Goal: Task Accomplishment & Management: Manage account settings

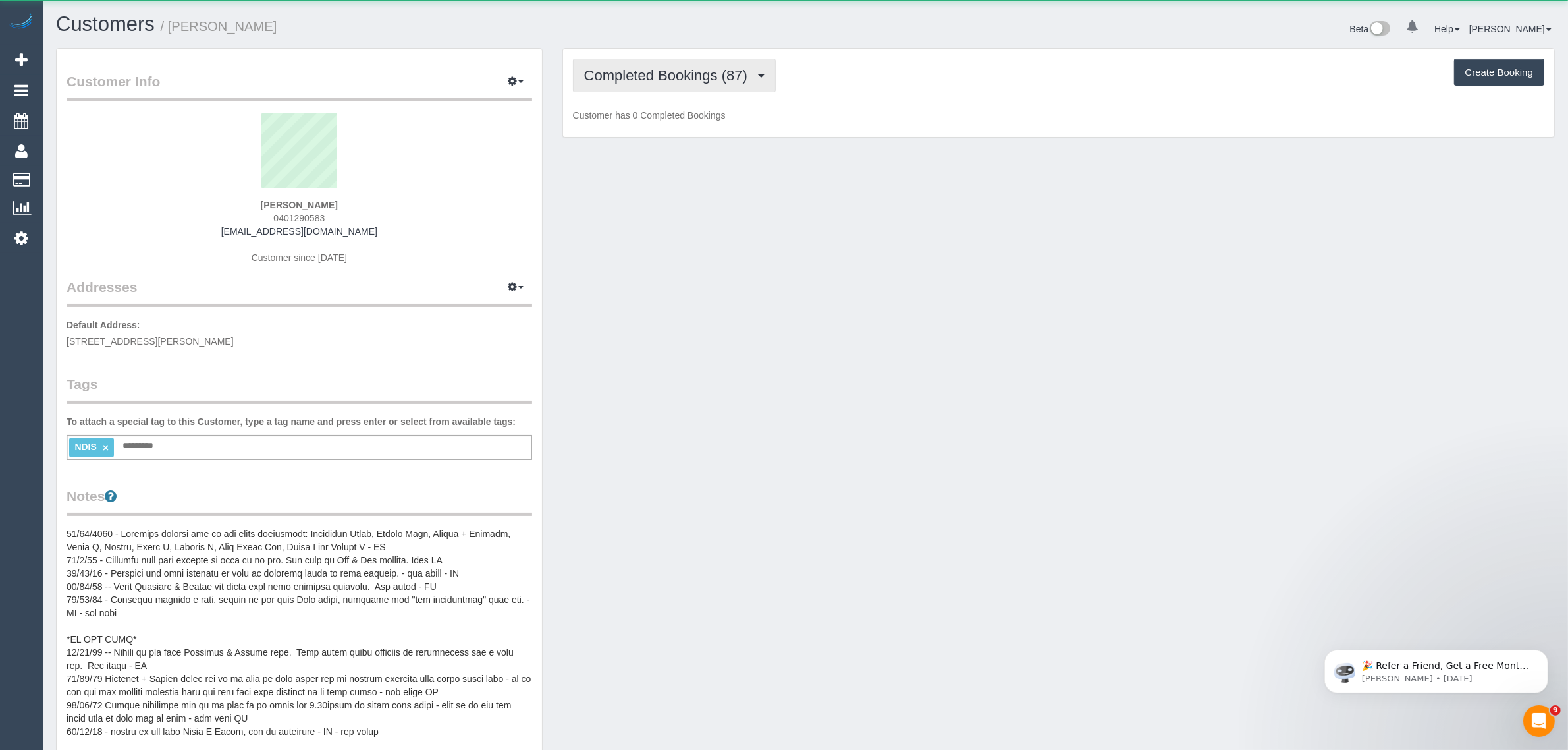
click at [665, 74] on span "Completed Bookings (87)" at bounding box center [668, 76] width 170 height 16
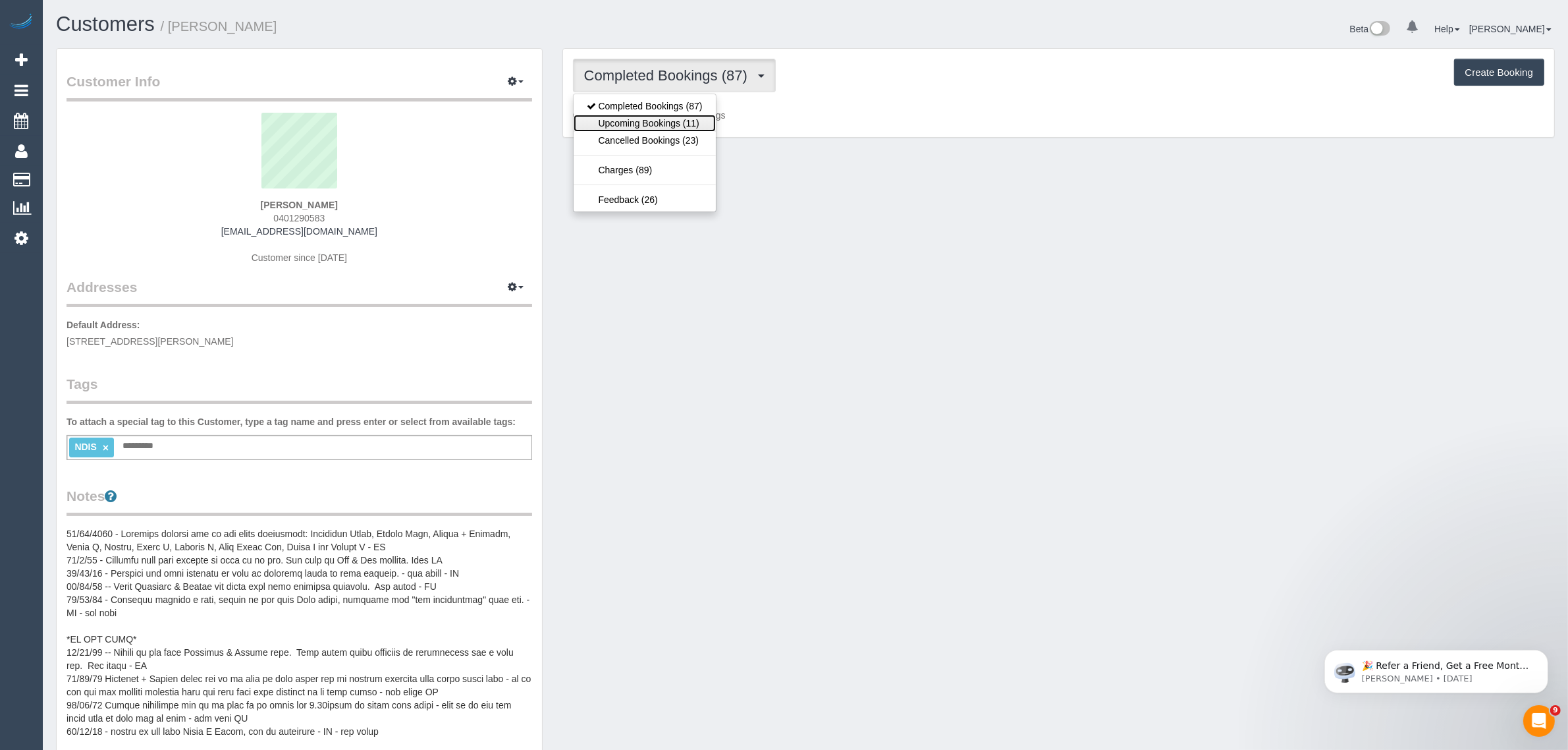
click at [646, 127] on link "Upcoming Bookings (11)" at bounding box center [645, 123] width 142 height 17
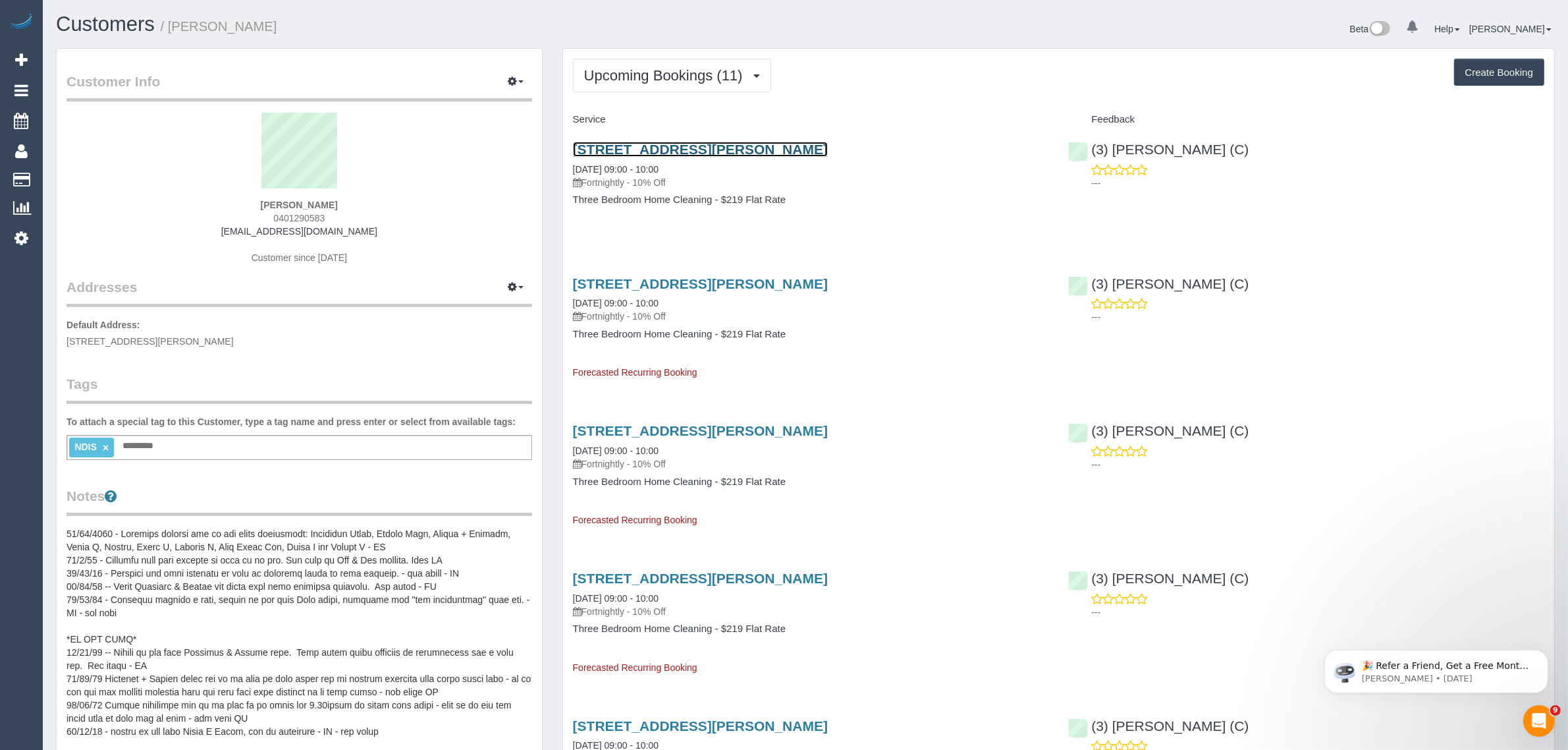
click at [680, 150] on link "23 Allan Street, Dandenong, VIC 3175" at bounding box center [701, 149] width 255 height 15
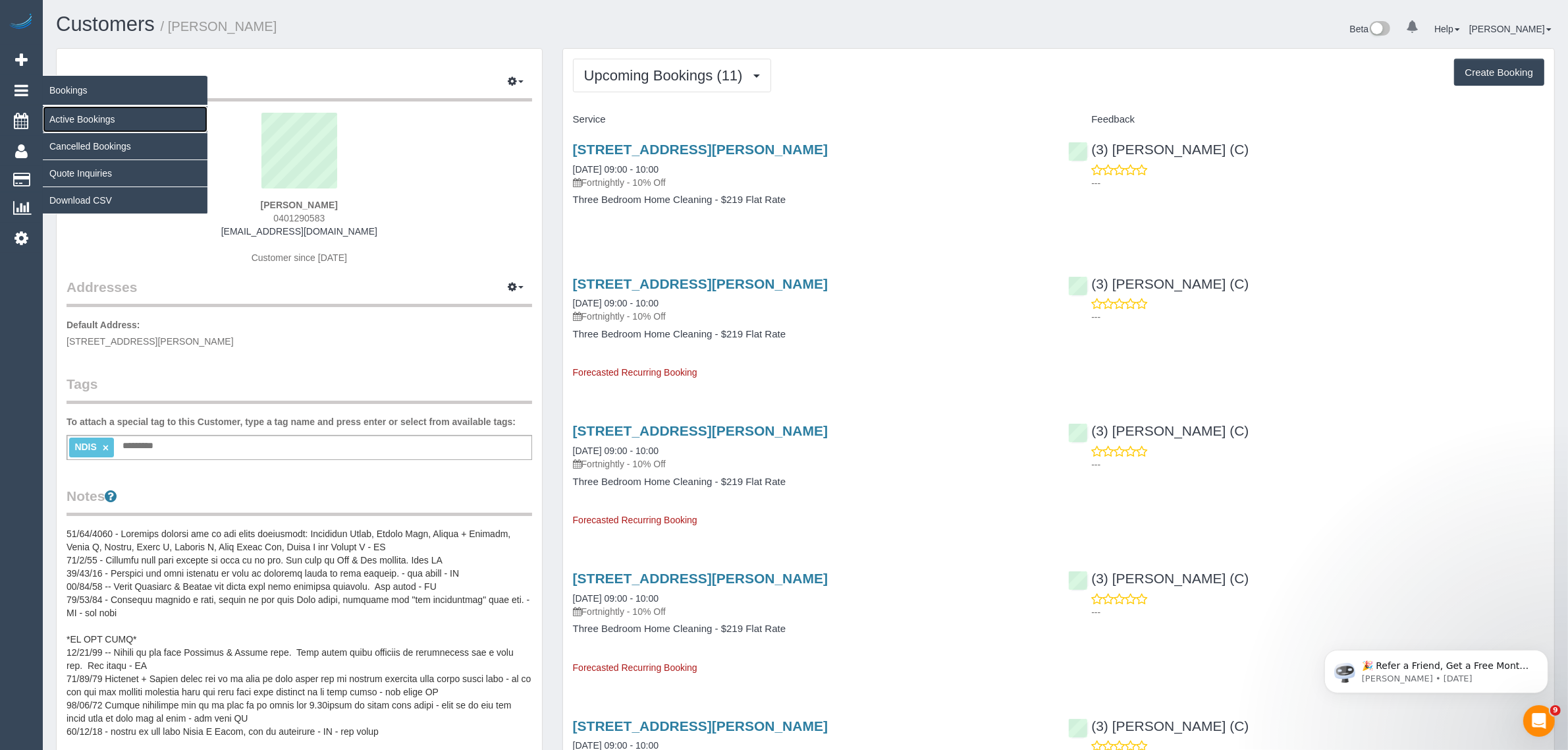
click at [73, 116] on link "Active Bookings" at bounding box center [125, 119] width 165 height 27
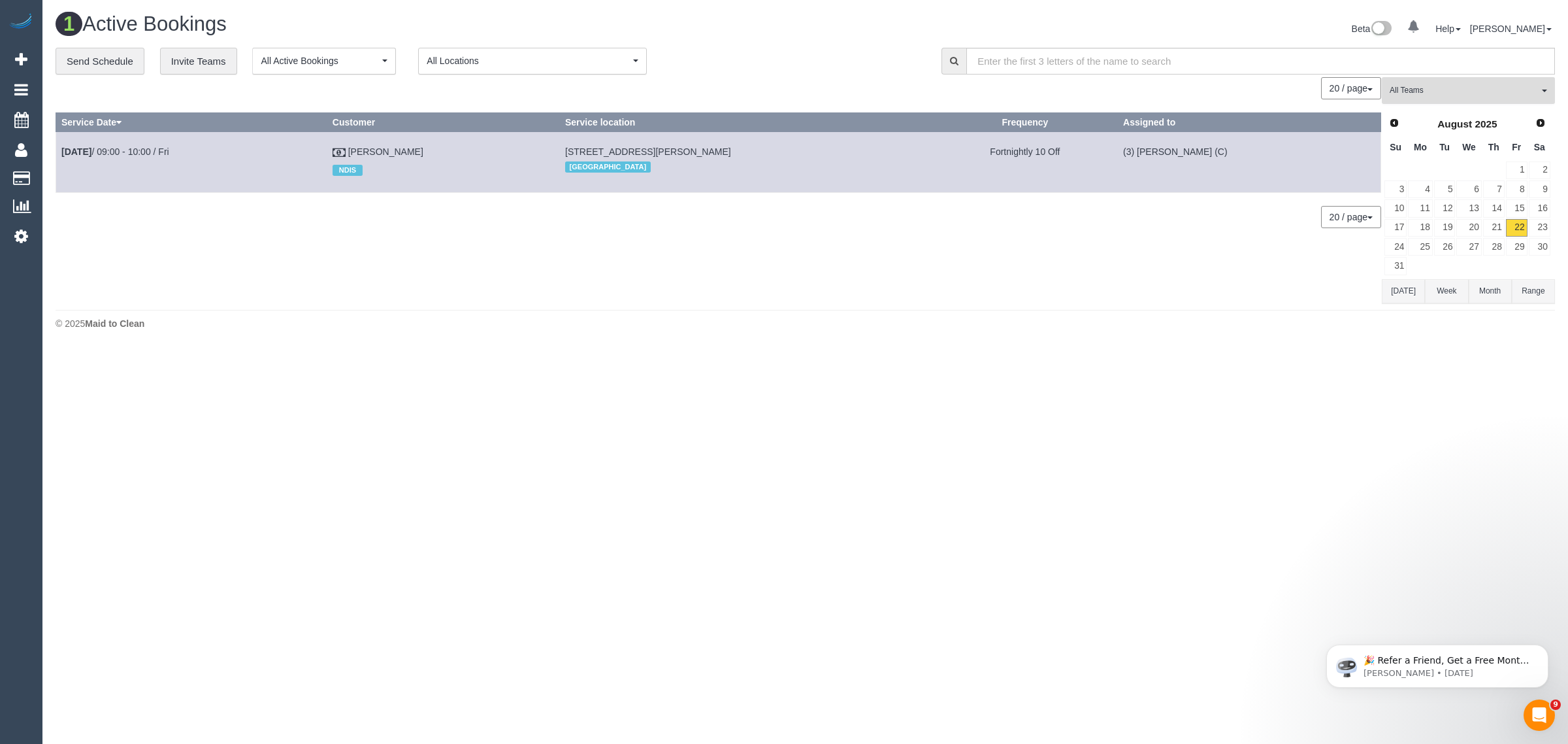
click at [1427, 93] on span "All Teams" at bounding box center [1464, 91] width 149 height 11
click at [1433, 108] on link "Remove Team Filters" at bounding box center [1469, 111] width 172 height 17
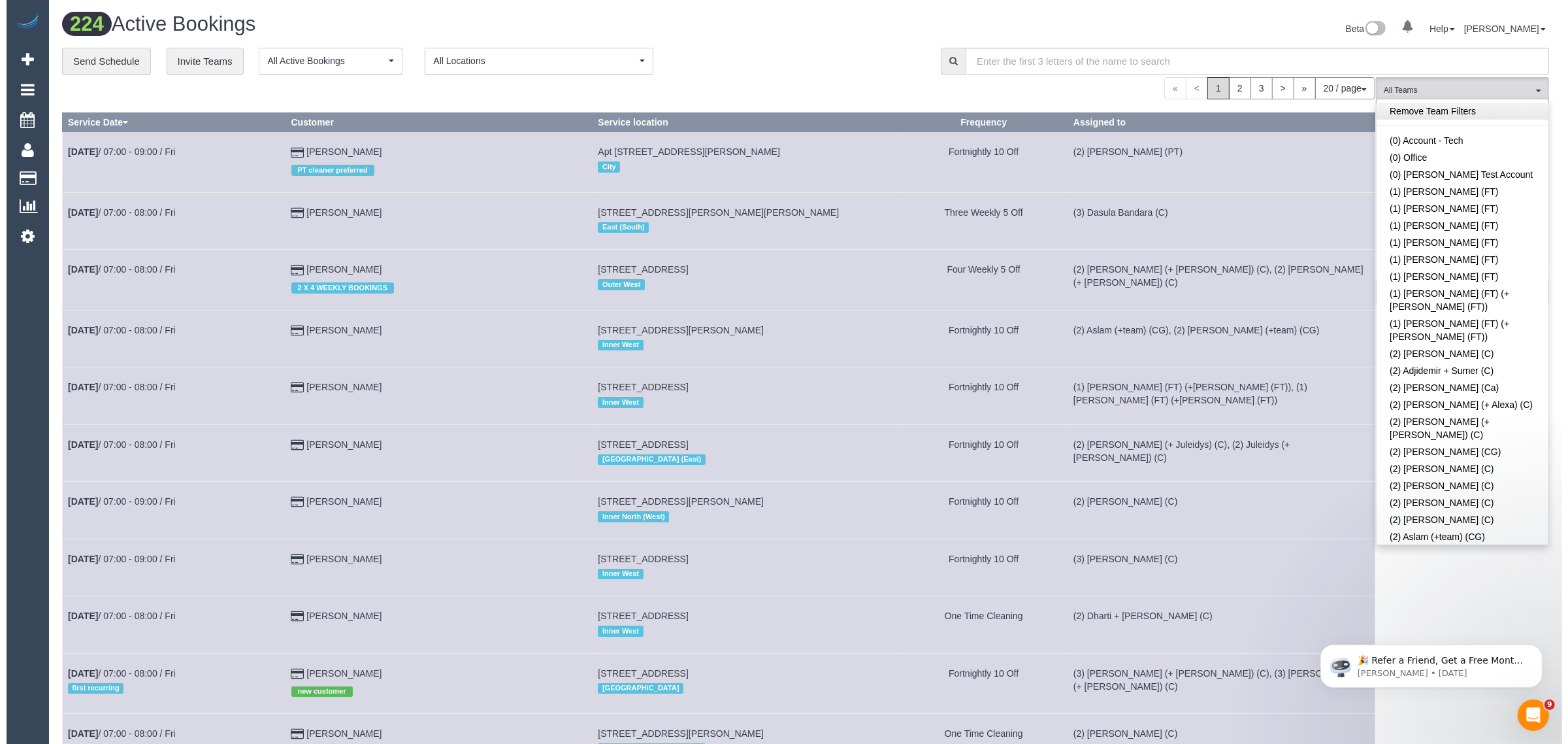
scroll to position [1852, 0]
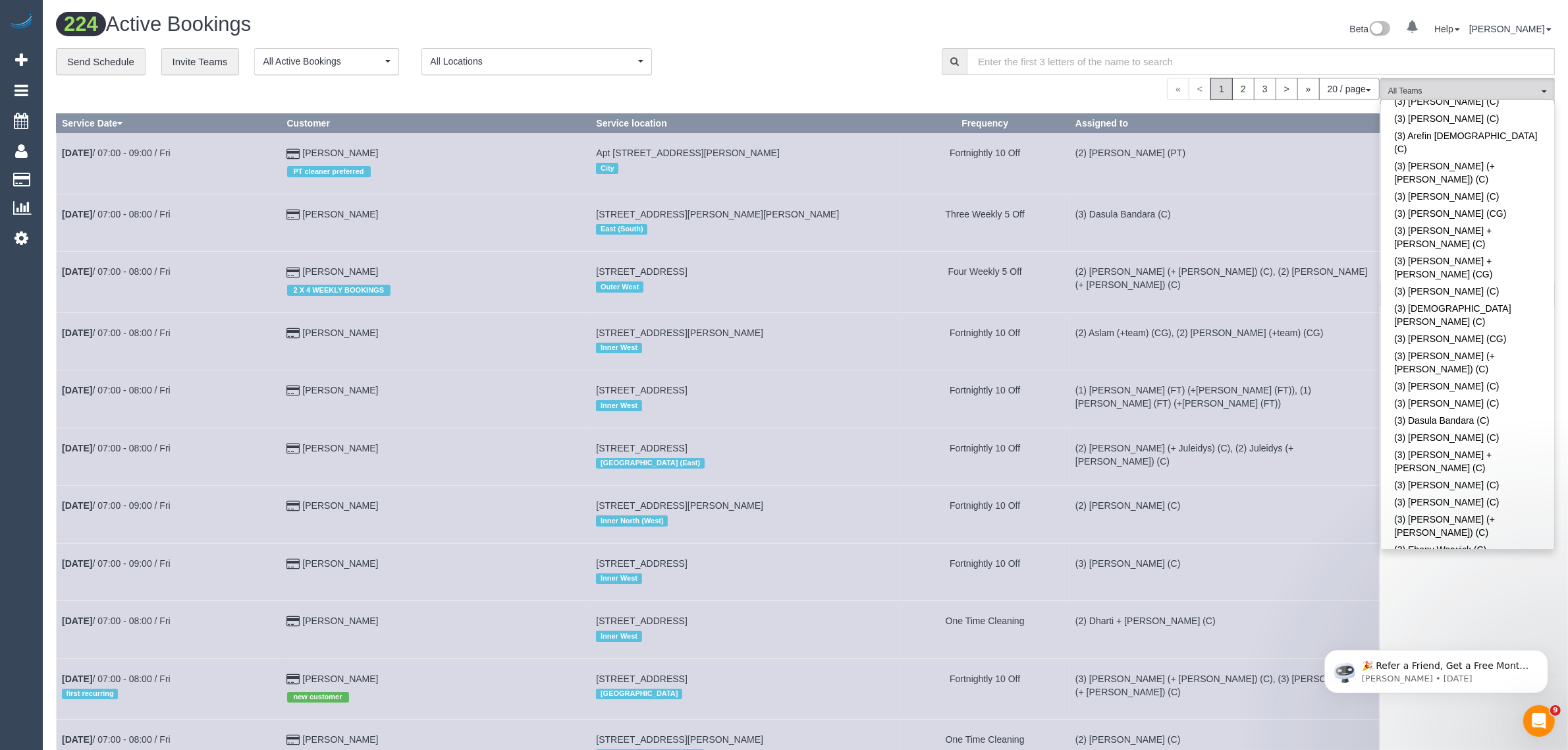
click at [1447, 714] on link "(3) [PERSON_NAME] (+ [PERSON_NAME]) (C)" at bounding box center [1467, 729] width 173 height 30
click at [815, 64] on div "**********" at bounding box center [489, 62] width 866 height 28
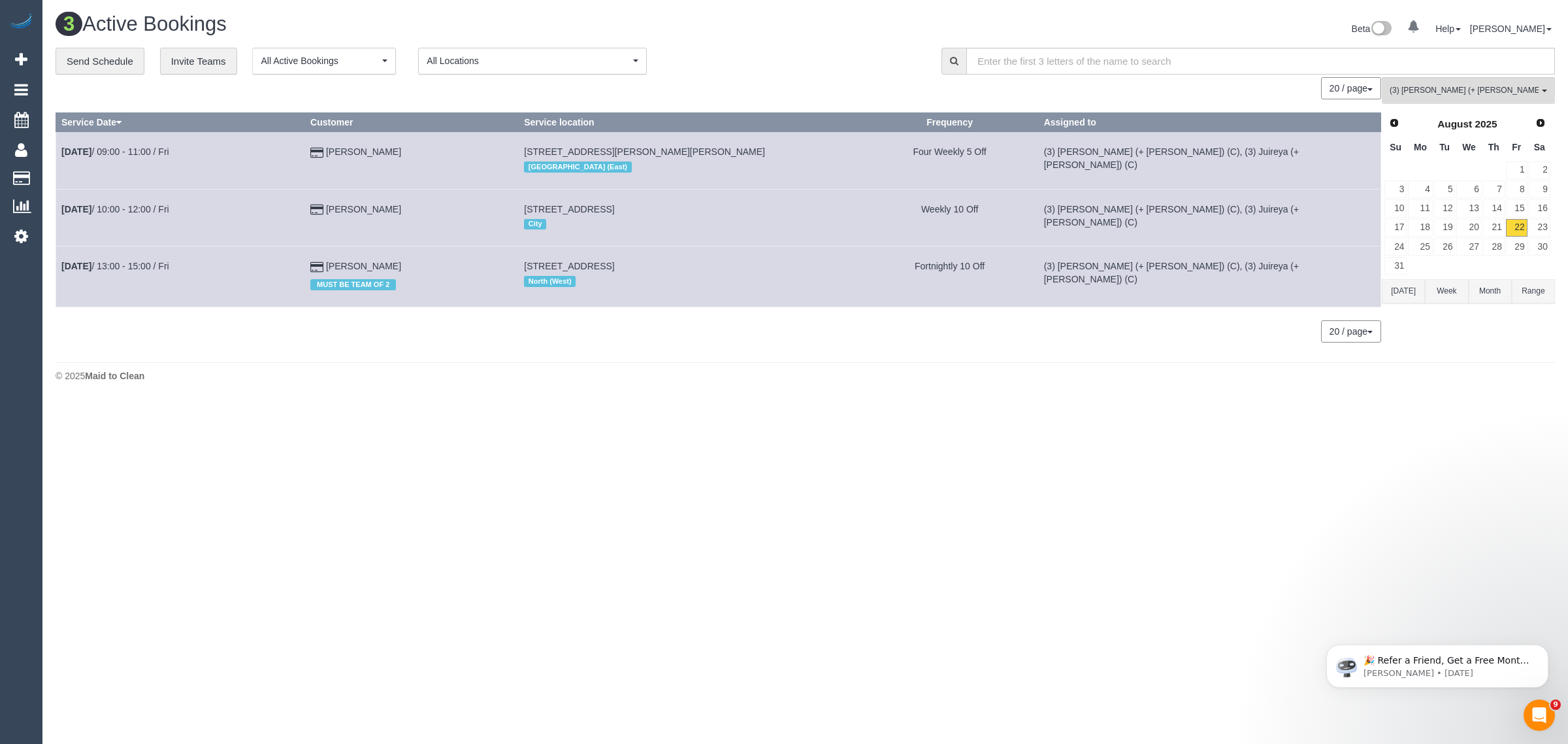
click at [435, 406] on body "0 Beta Your Notifications You have 0 alerts Add Booking Bookings Active Booking…" at bounding box center [784, 372] width 1568 height 744
drag, startPoint x: 387, startPoint y: 204, endPoint x: 60, endPoint y: 211, distance: 327.1
click at [60, 211] on tr "Aug 22nd / 10:00 - 12:00 / Fri Alice Bluer 131 Hawke St, West Melbourne, VIC 30…" at bounding box center [719, 217] width 1325 height 57
copy tr "Aug 22nd / 10:00 - 12:00 / Fri Alice Bluer"
drag, startPoint x: 761, startPoint y: 208, endPoint x: 553, endPoint y: 209, distance: 208.0
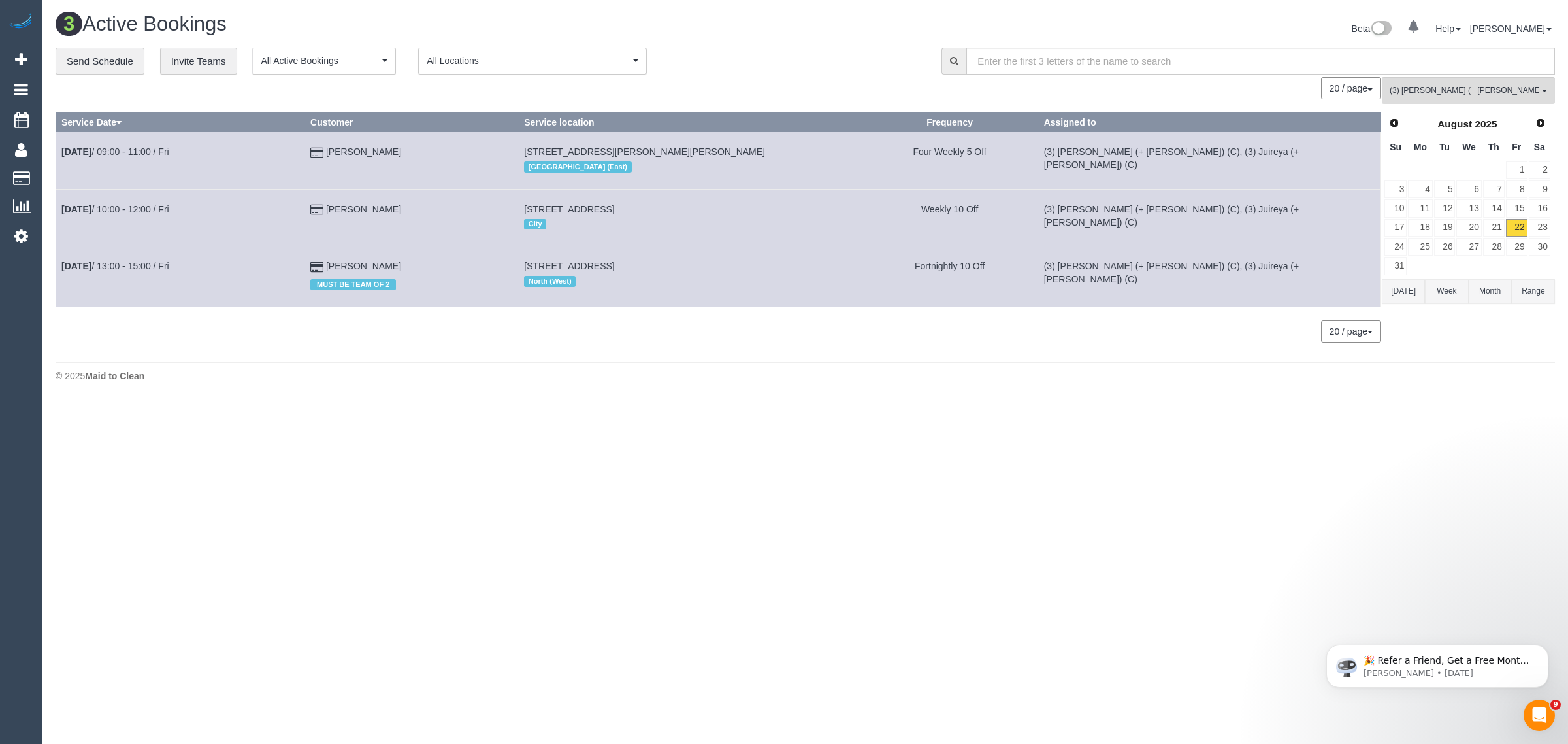
click at [553, 209] on td "131 Hawke St, West Melbourne, VIC 3003 City" at bounding box center [690, 217] width 342 height 57
copy span "131 Hawke St, West Melbourne, VIC 3003"
click at [1506, 99] on button "(3) Gazi (+ Juireya) (C) All Teams" at bounding box center [1469, 91] width 173 height 27
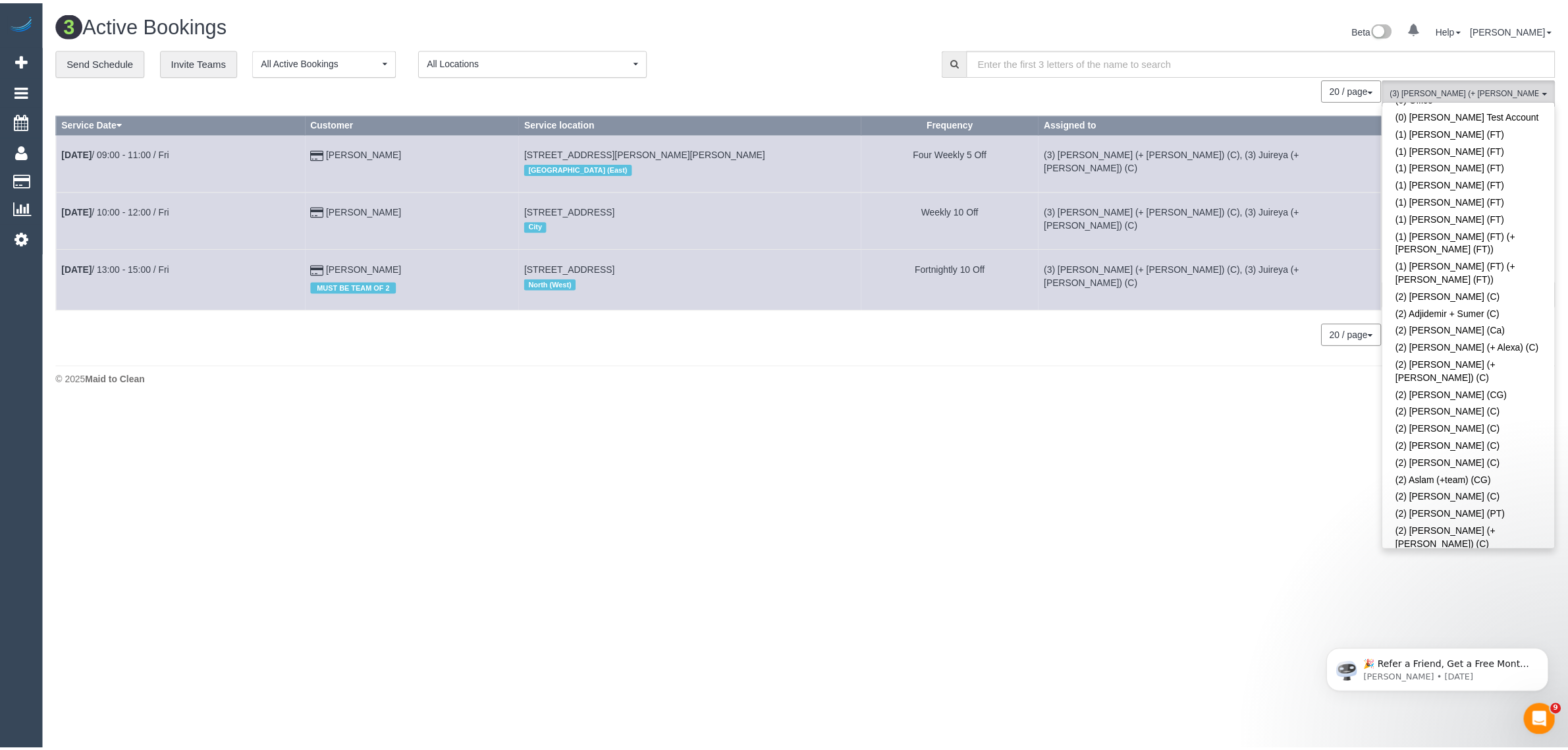
scroll to position [0, 0]
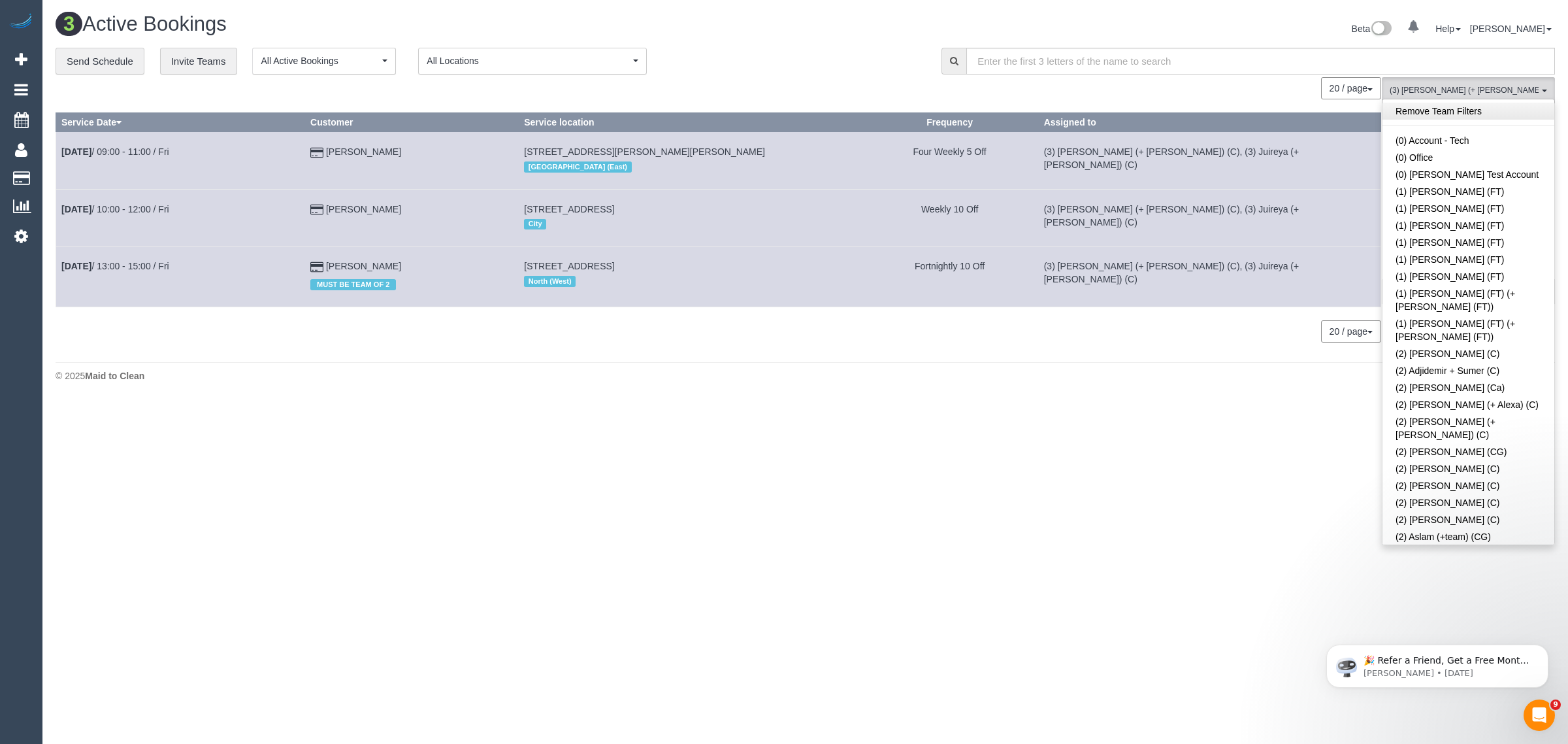
click at [1494, 111] on link "Remove Team Filters" at bounding box center [1469, 111] width 172 height 17
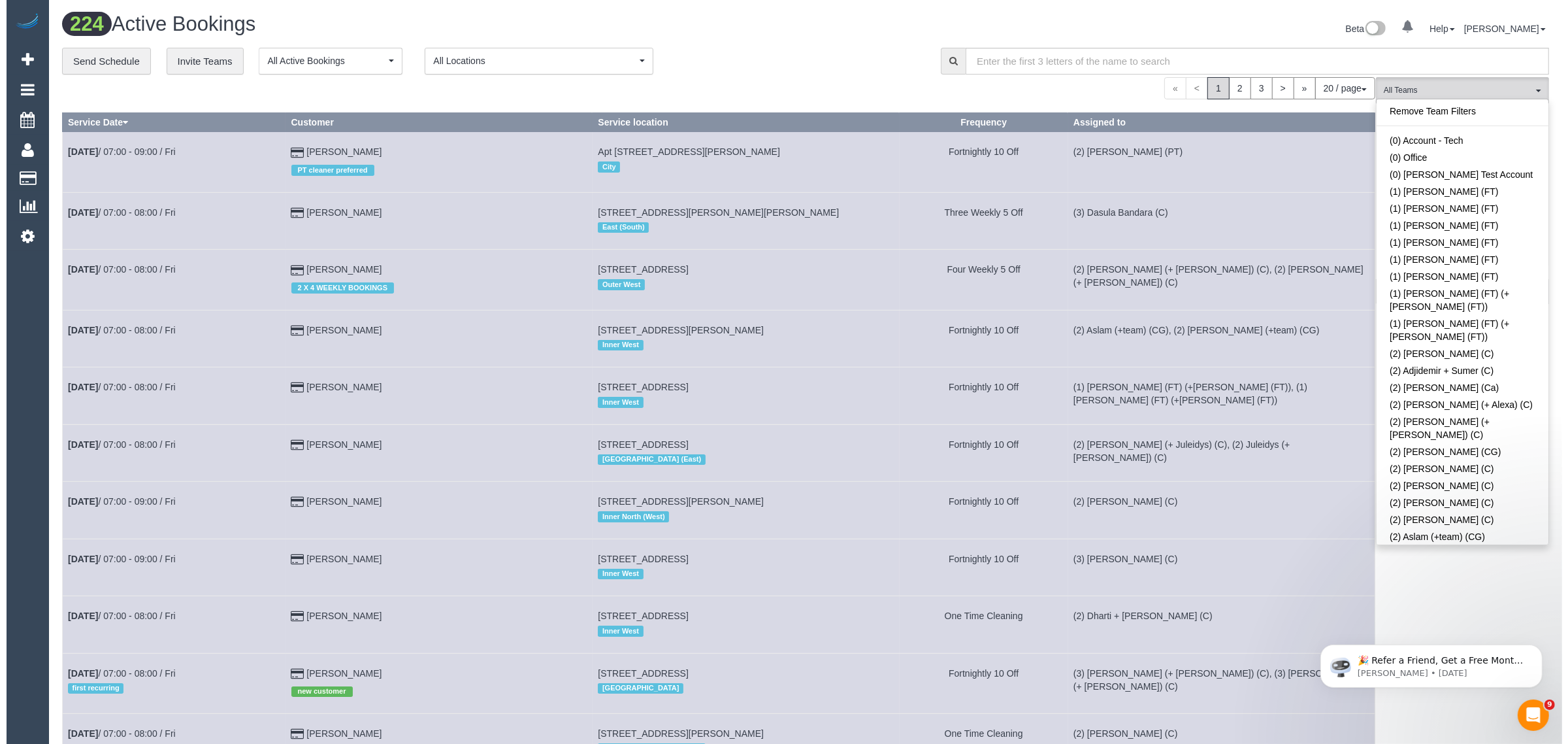
scroll to position [820, 0]
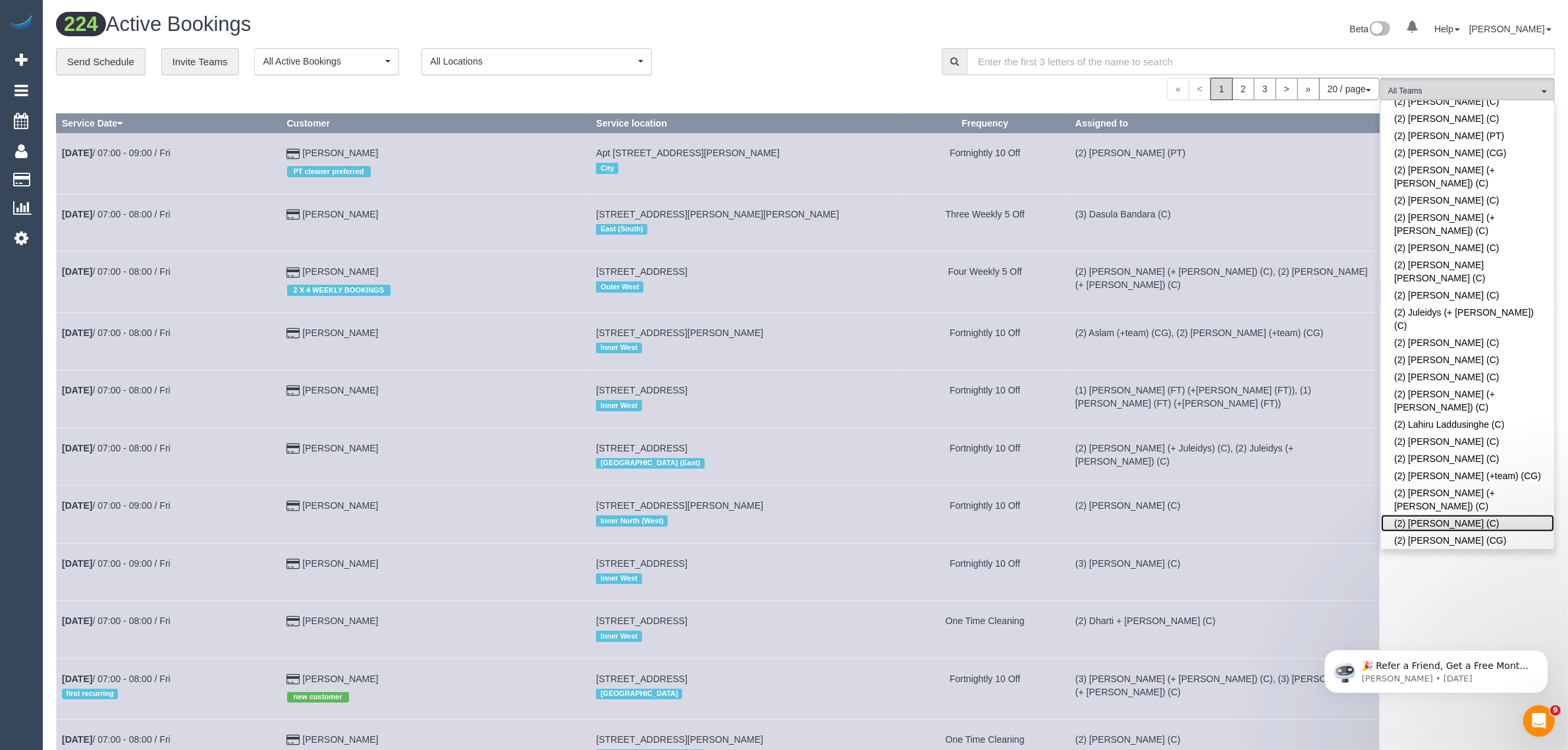
click at [1498, 515] on link "(2) Megan Kaewpinich (C)" at bounding box center [1467, 523] width 173 height 17
click at [784, 88] on div "« < 1 2 3 > » 20 / page 10 / page 20 / page 30 / page 40 / page 50 / page 100 /…" at bounding box center [718, 89] width 1323 height 22
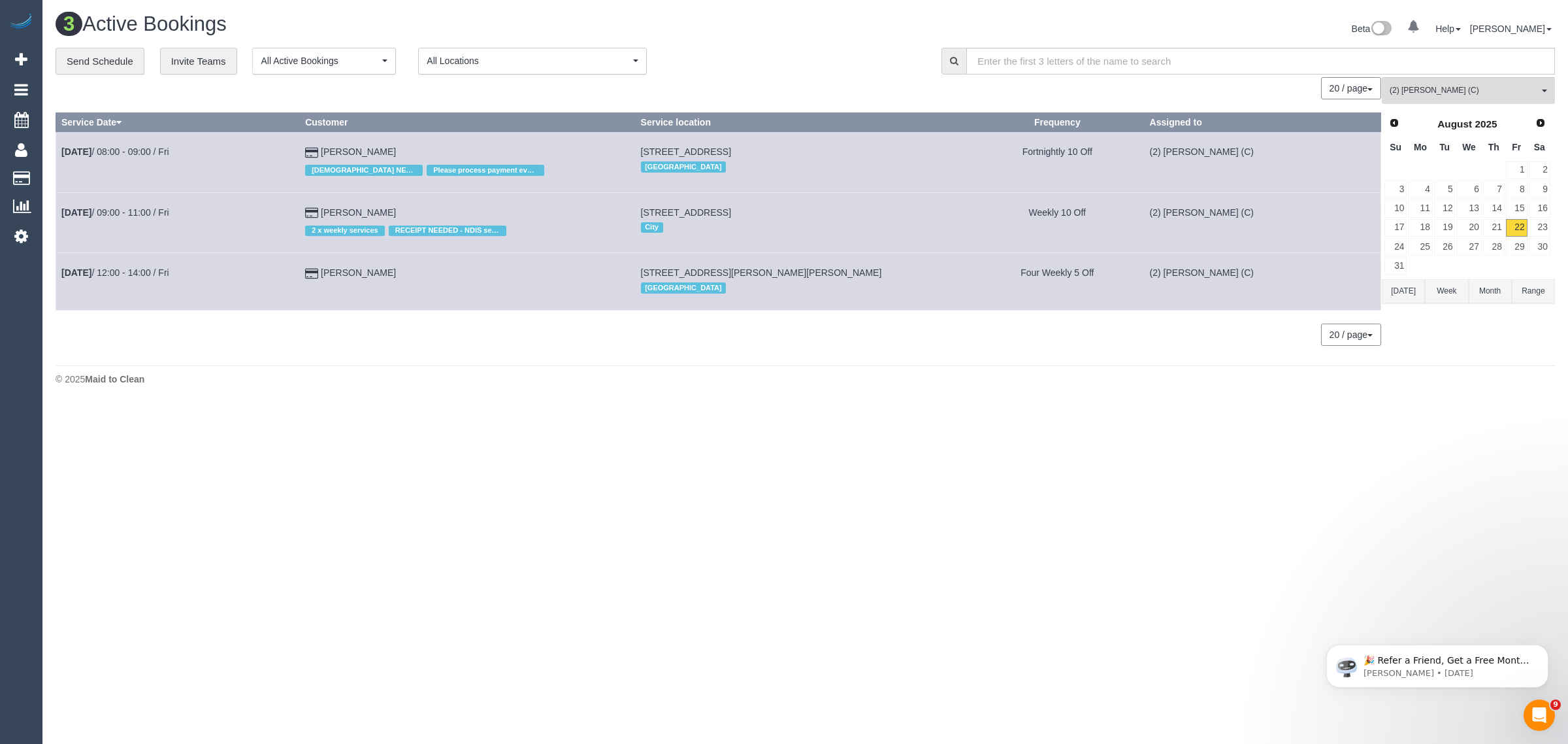
click at [1118, 484] on body "0 Beta Your Notifications You have 0 alerts Add Booking Bookings Active Booking…" at bounding box center [784, 372] width 1568 height 744
click at [965, 400] on div "3 Active Bookings Beta 0 Your Notifications You have 0 alerts Help Help Docs Ta…" at bounding box center [805, 202] width 1525 height 404
click at [618, 420] on body "0 Beta Your Notifications You have 0 alerts Add Booking Bookings Active Booking…" at bounding box center [784, 372] width 1568 height 744
drag, startPoint x: 423, startPoint y: 150, endPoint x: 56, endPoint y: 147, distance: 367.0
click at [56, 147] on tr "Aug 22nd / 08:00 - 09:00 / Fri Kathryn Hamilton FEMALE NEEDED Please process pa…" at bounding box center [719, 162] width 1325 height 60
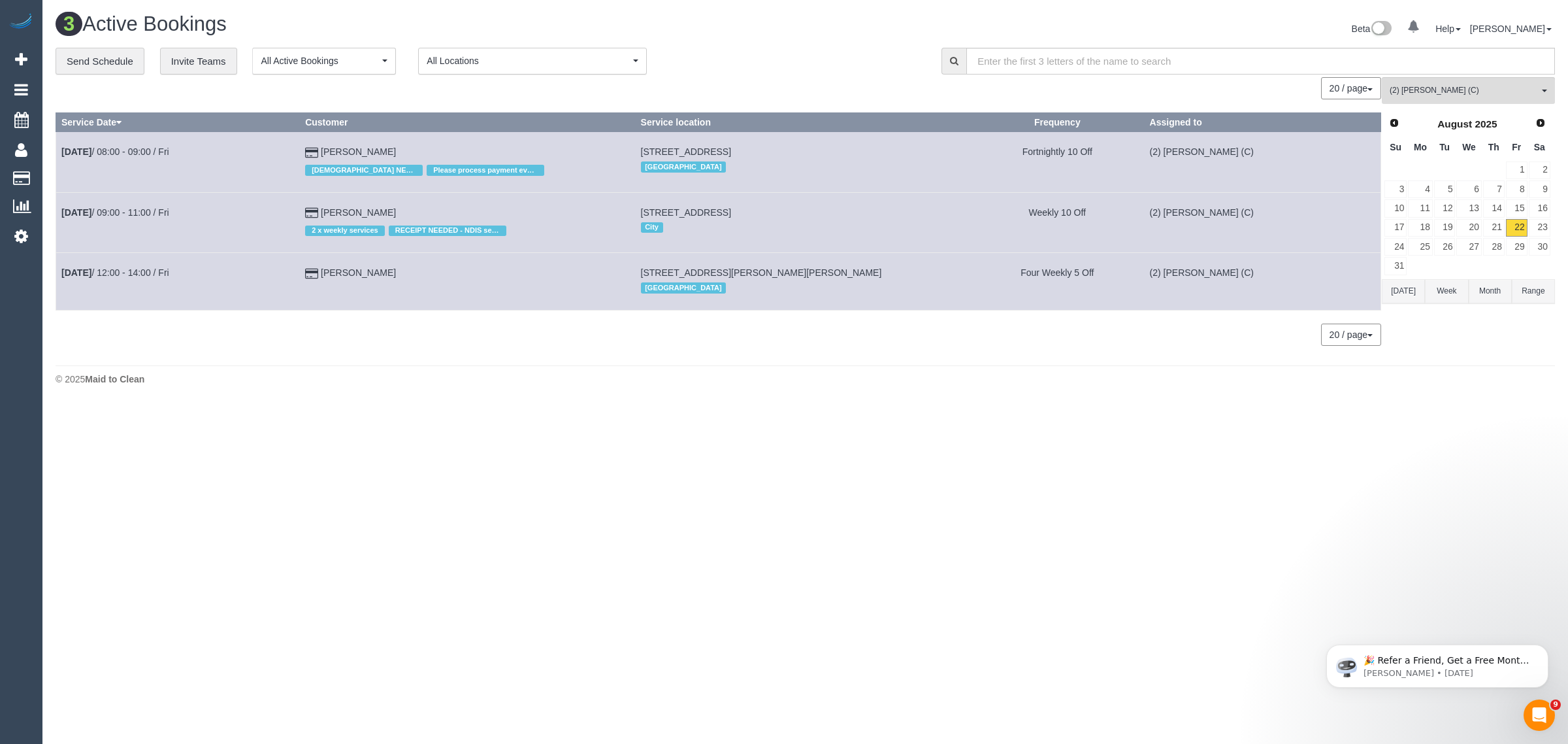
copy tr "Aug 22nd / 08:00 - 09:00 / Fri Kathryn Hamilton"
drag, startPoint x: 567, startPoint y: 438, endPoint x: 537, endPoint y: 386, distance: 60.0
click at [567, 439] on body "0 Beta Your Notifications You have 0 alerts Add Booking Bookings Active Booking…" at bounding box center [784, 372] width 1568 height 744
drag, startPoint x: 417, startPoint y: 210, endPoint x: 64, endPoint y: 220, distance: 353.1
click at [64, 220] on tr "Aug 22nd / 09:00 - 11:00 / Fri Steven Silva 2 x weekly services RECEIPT NEEDED …" at bounding box center [719, 222] width 1325 height 60
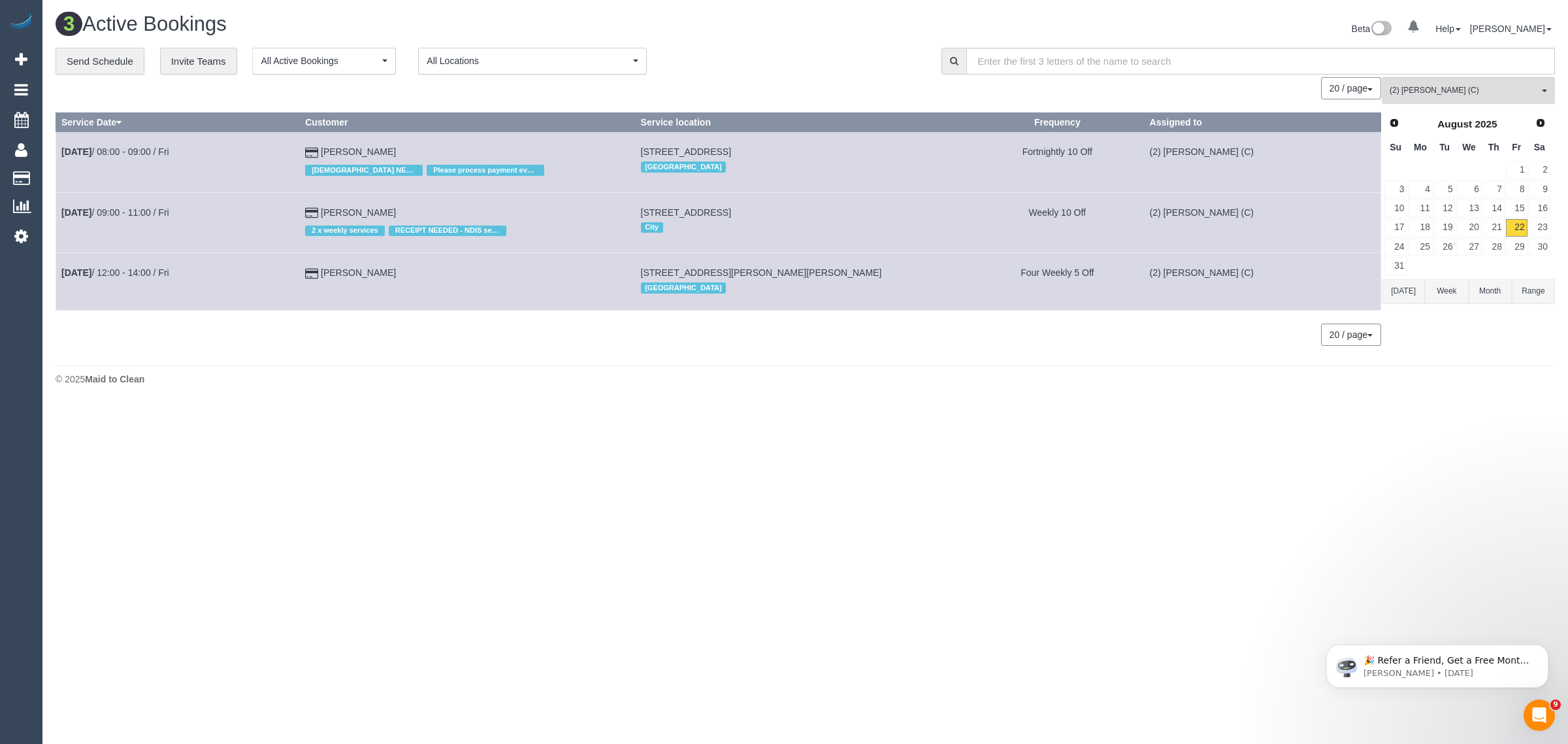
copy tr "Aug 22nd / 09:00 - 11:00 / Fri Steven Silva"
drag, startPoint x: 550, startPoint y: 523, endPoint x: 531, endPoint y: 505, distance: 26.2
click at [551, 523] on body "0 Beta Your Notifications You have 0 alerts Add Booking Bookings Active Booking…" at bounding box center [784, 372] width 1568 height 744
drag, startPoint x: 420, startPoint y: 285, endPoint x: 62, endPoint y: 302, distance: 358.4
click at [62, 302] on tr "Aug 22nd / 12:00 - 14:00 / Fri Amelia Gedye 1/1419 High St, 1, Glen Iris, VIC 3…" at bounding box center [719, 281] width 1325 height 57
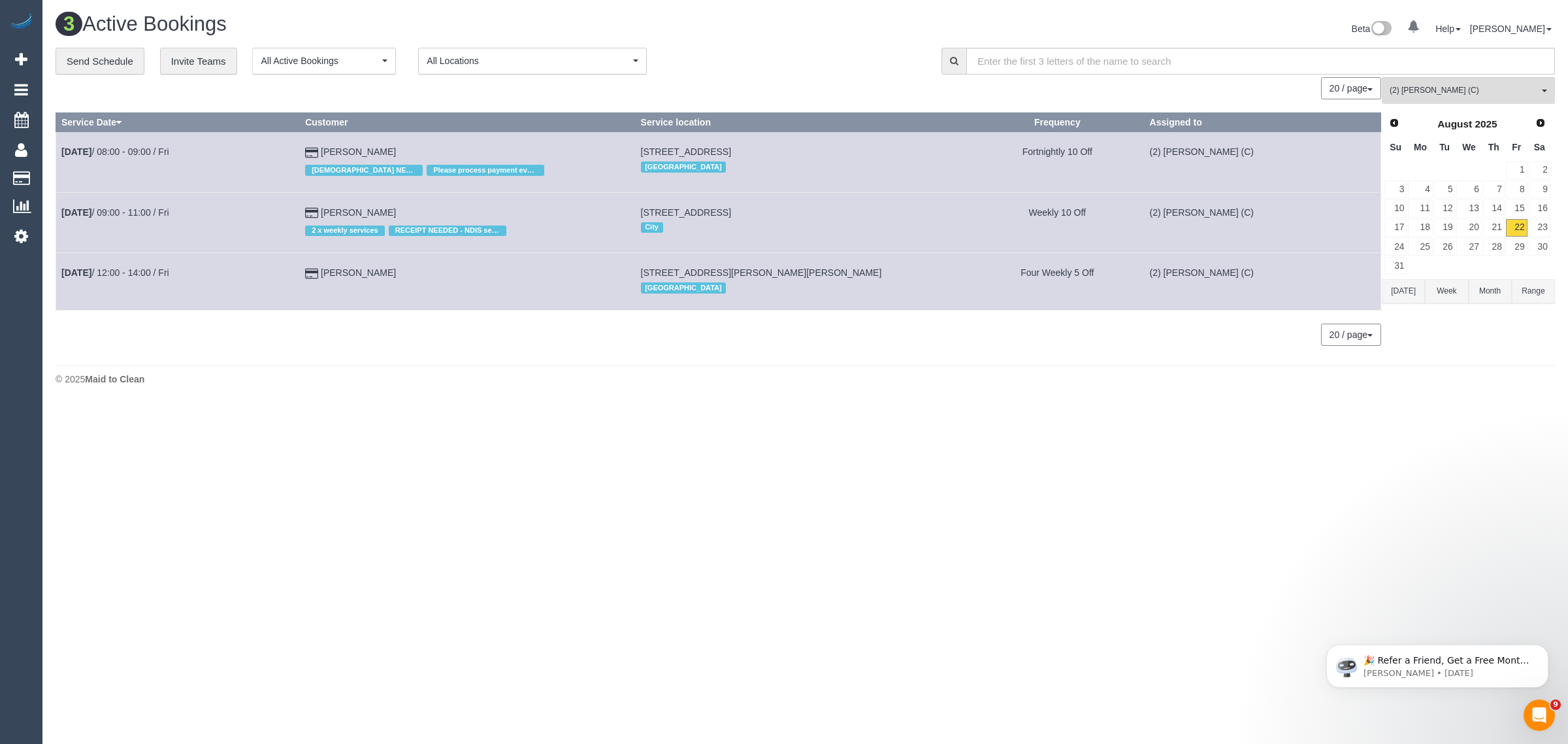
copy tr "Aug 22nd / 12:00 - 14:00 / Fri Amelia Gedye"
click at [1475, 77] on button "(2) Megan Kaewpinich (C) All Teams" at bounding box center [1469, 91] width 173 height 27
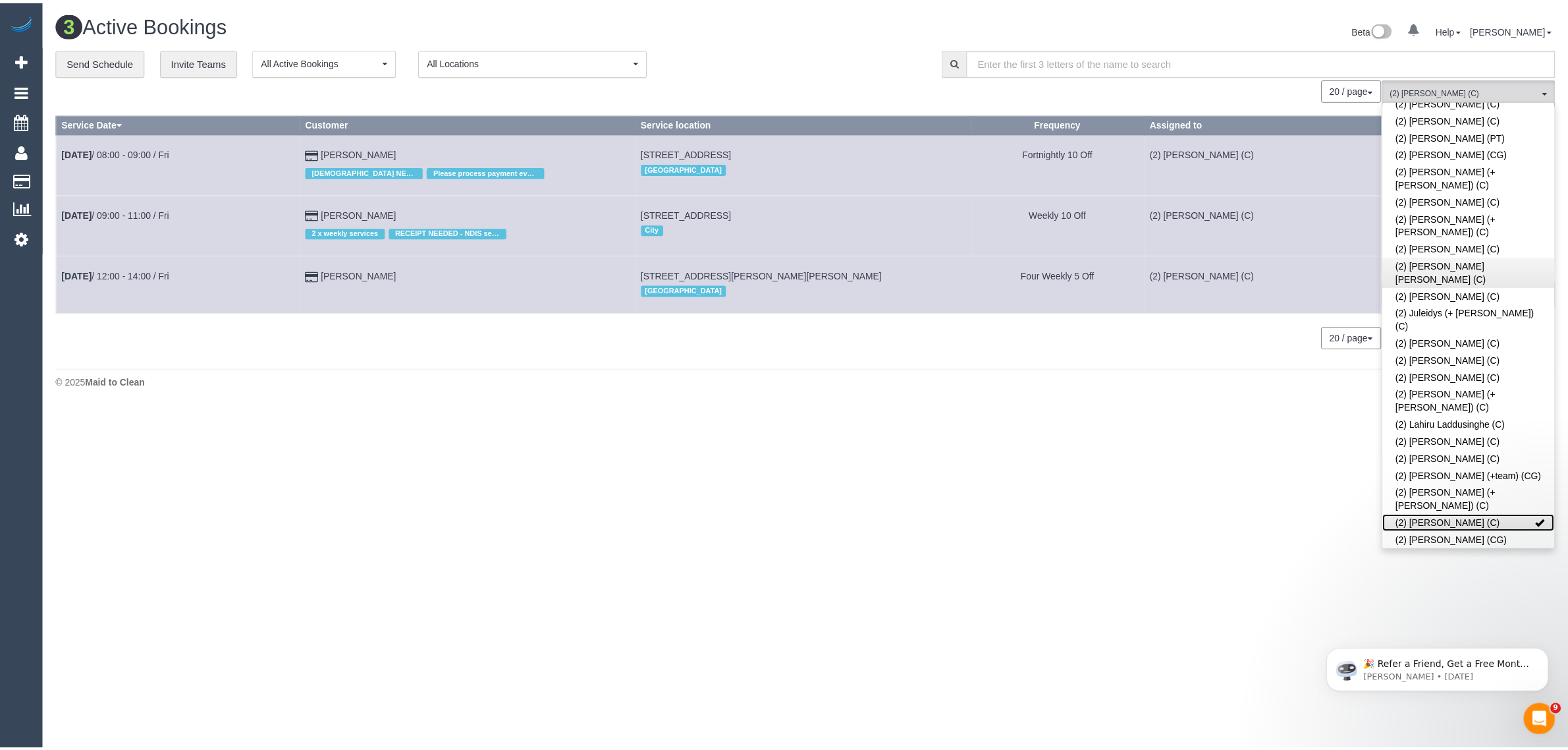
scroll to position [0, 0]
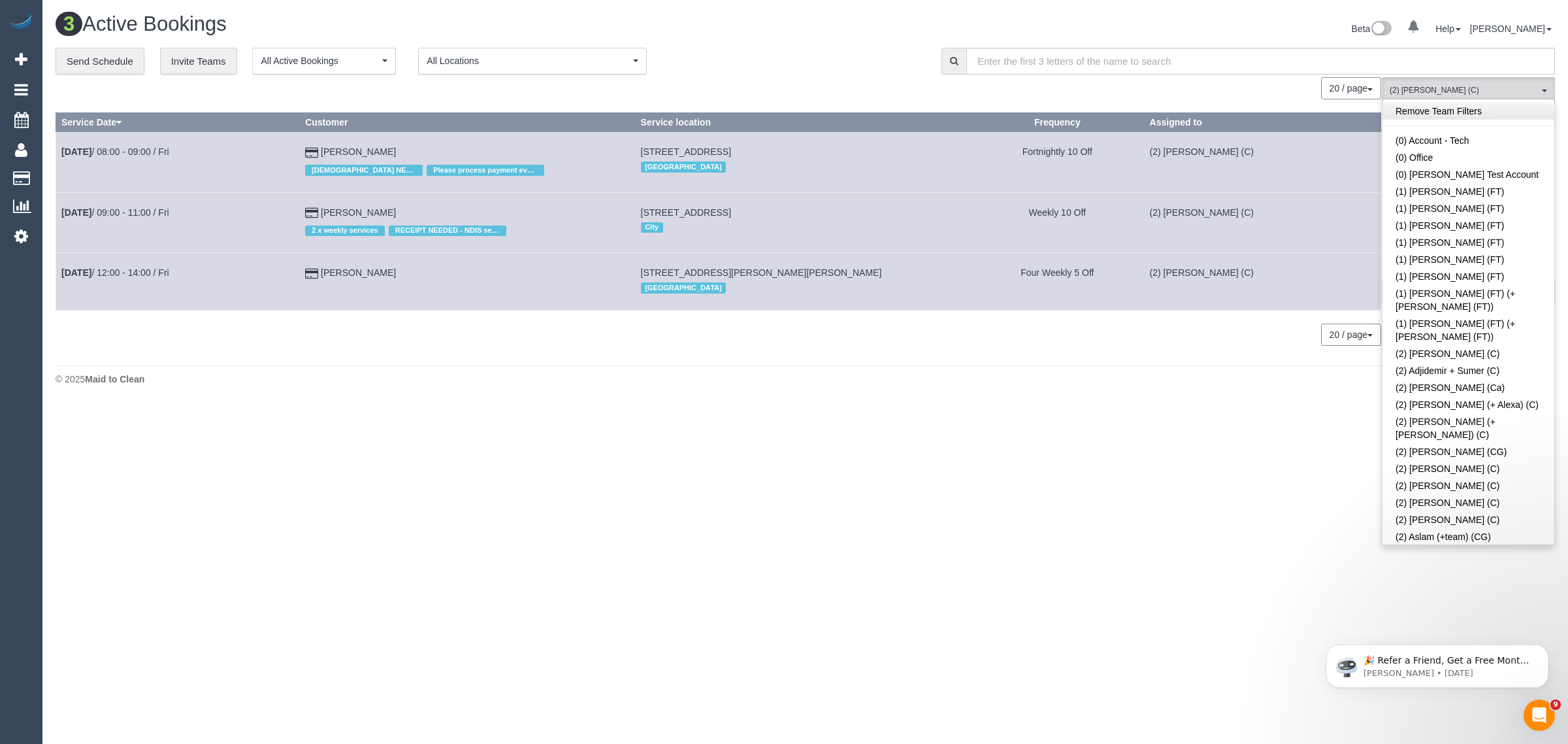
click at [1498, 112] on link "Remove Team Filters" at bounding box center [1469, 111] width 172 height 17
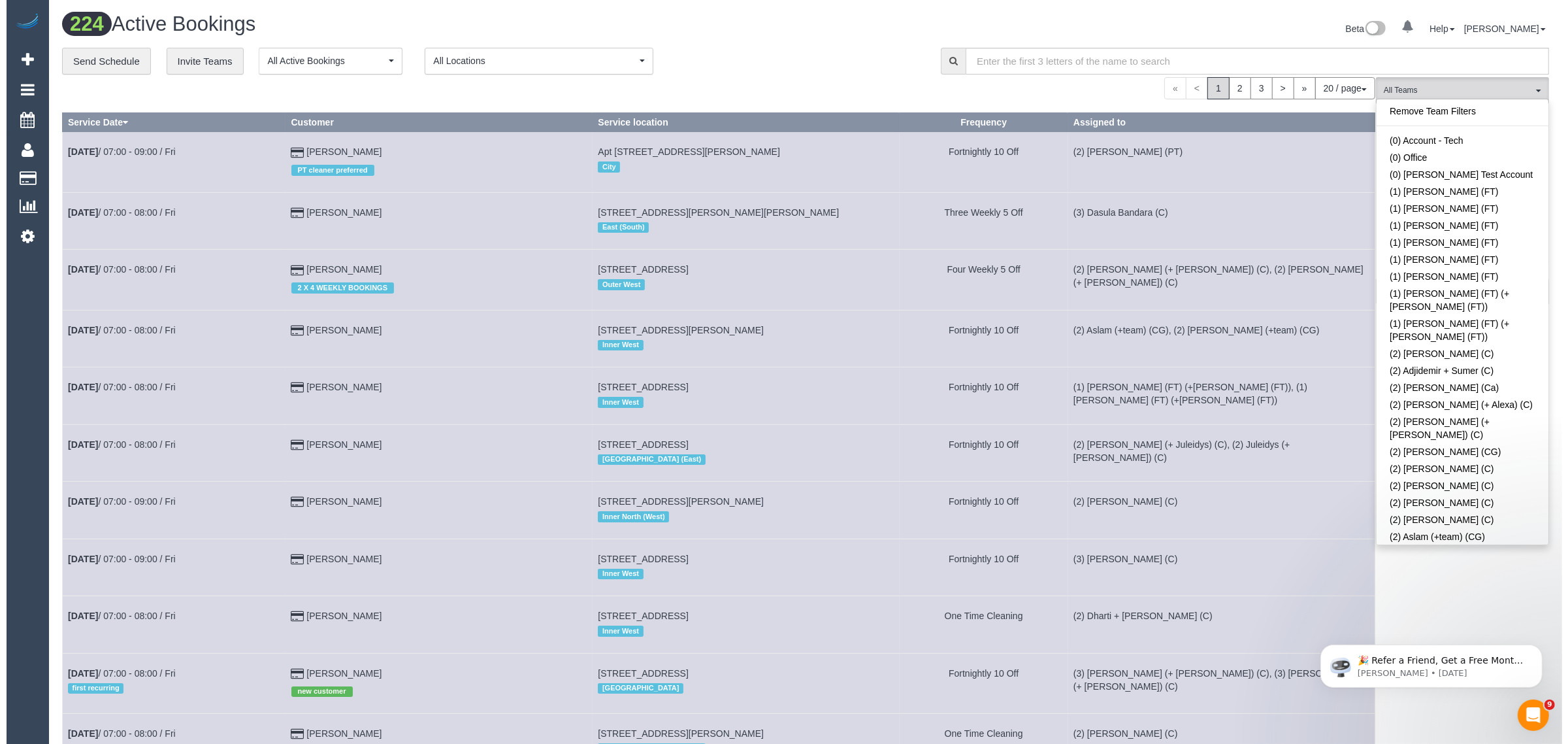
scroll to position [1988, 0]
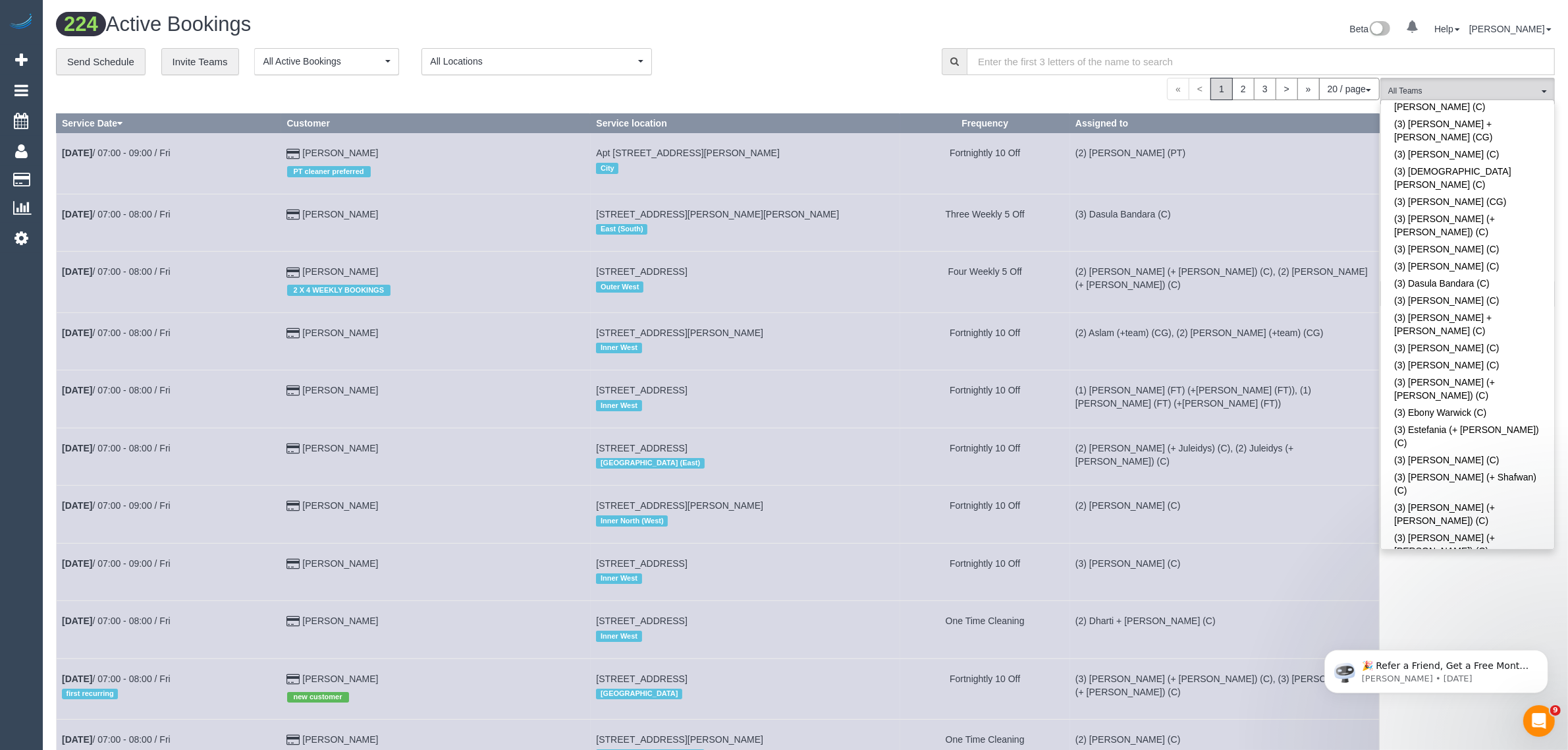
click at [1442, 749] on link "(3) Imanuil Afiuo (C)" at bounding box center [1467, 762] width 173 height 17
click at [801, 56] on div "**********" at bounding box center [489, 62] width 866 height 28
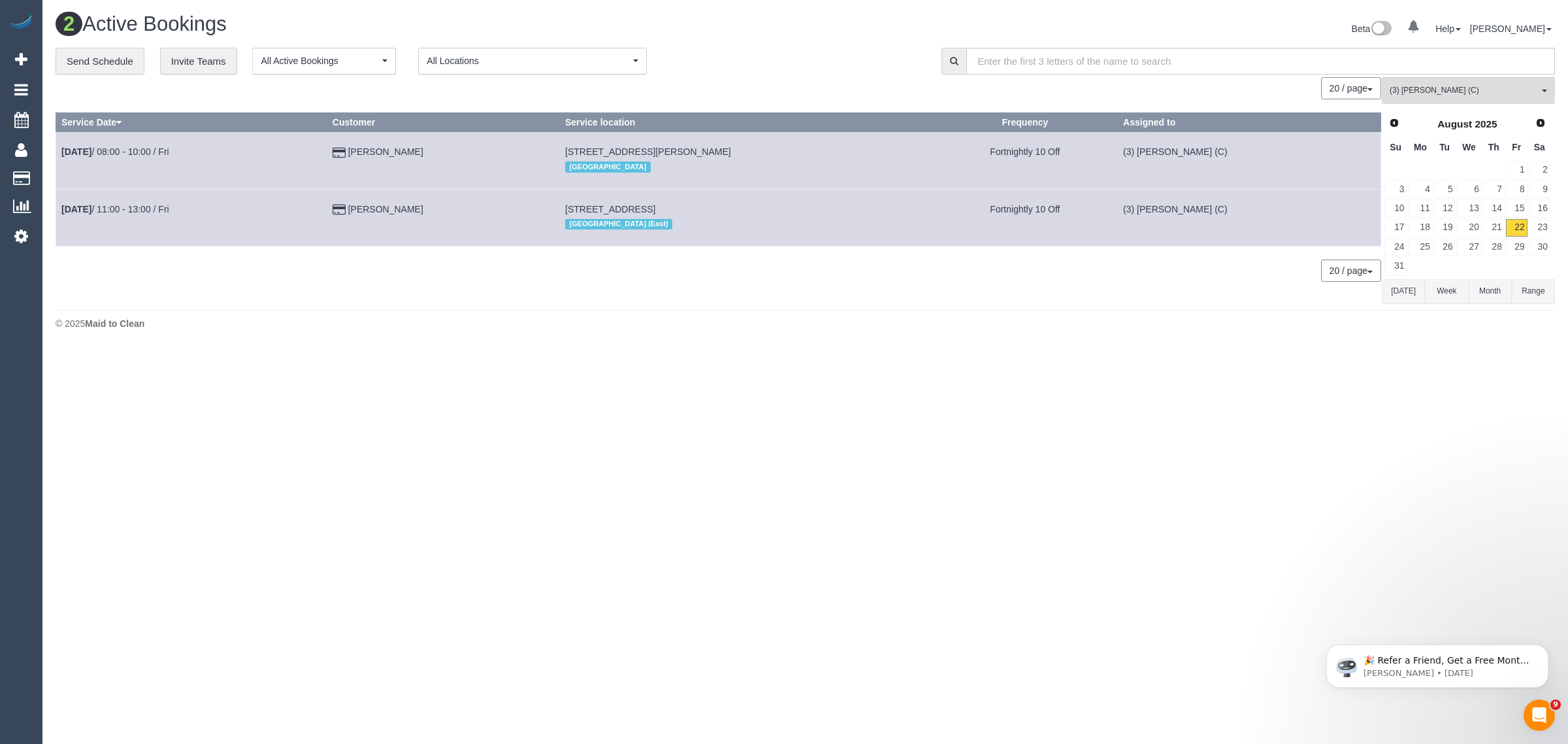
click at [696, 321] on div "© 2025 Maid to Clean" at bounding box center [805, 323] width 1500 height 13
click at [1435, 83] on button "(3) Imanuil Afiuo (C) All Teams" at bounding box center [1469, 91] width 173 height 27
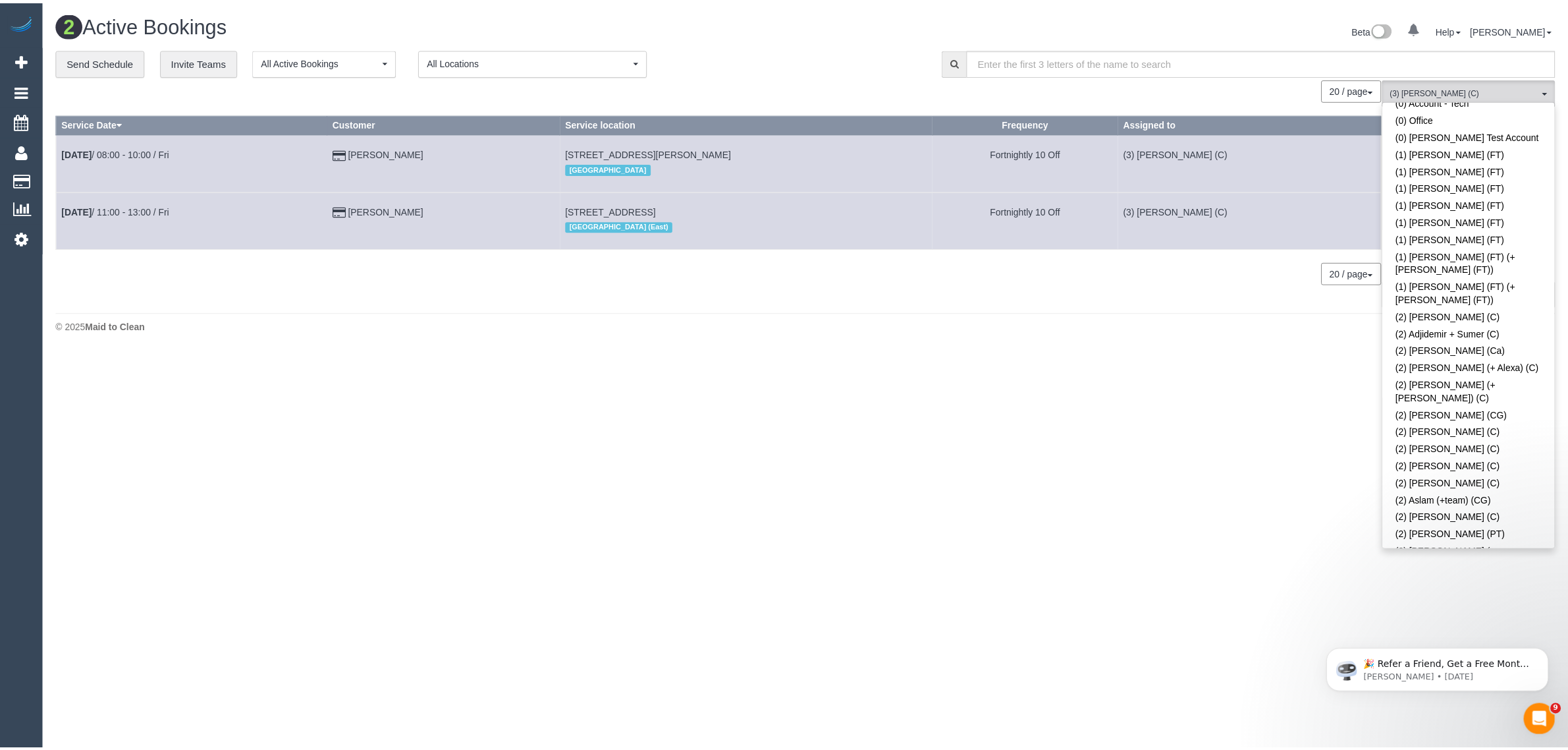
scroll to position [0, 0]
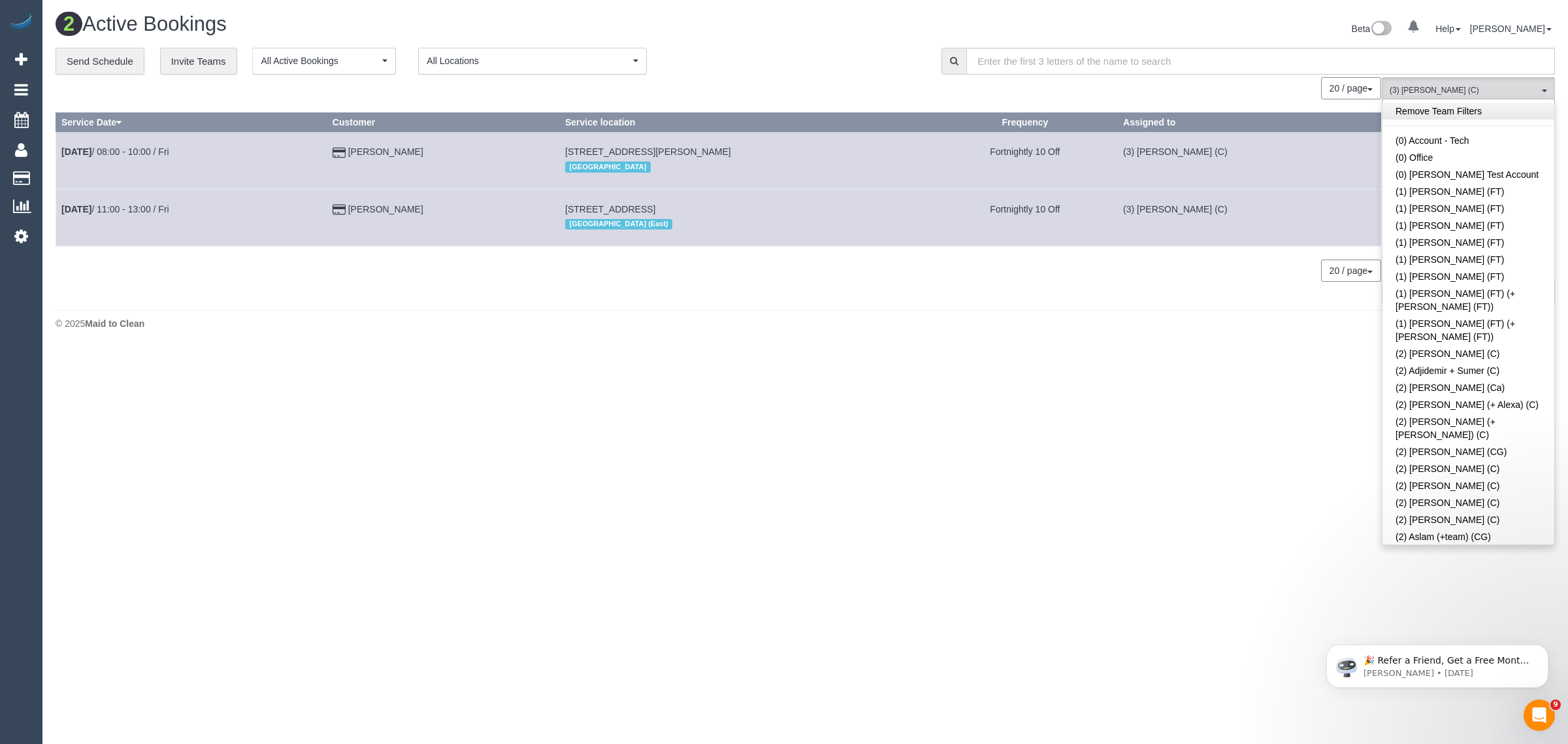
click at [1447, 103] on link "Remove Team Filters" at bounding box center [1469, 111] width 172 height 17
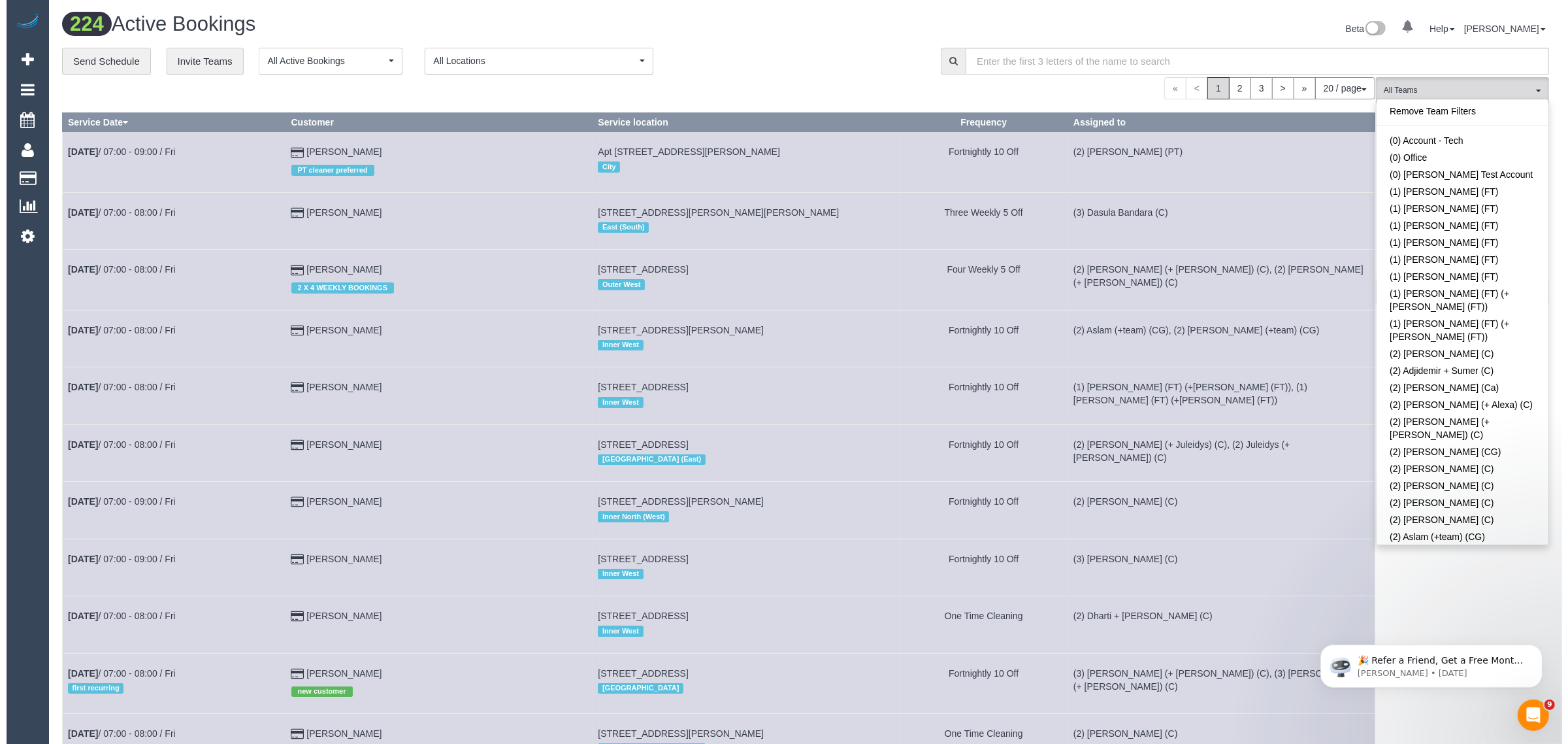
scroll to position [1971, 0]
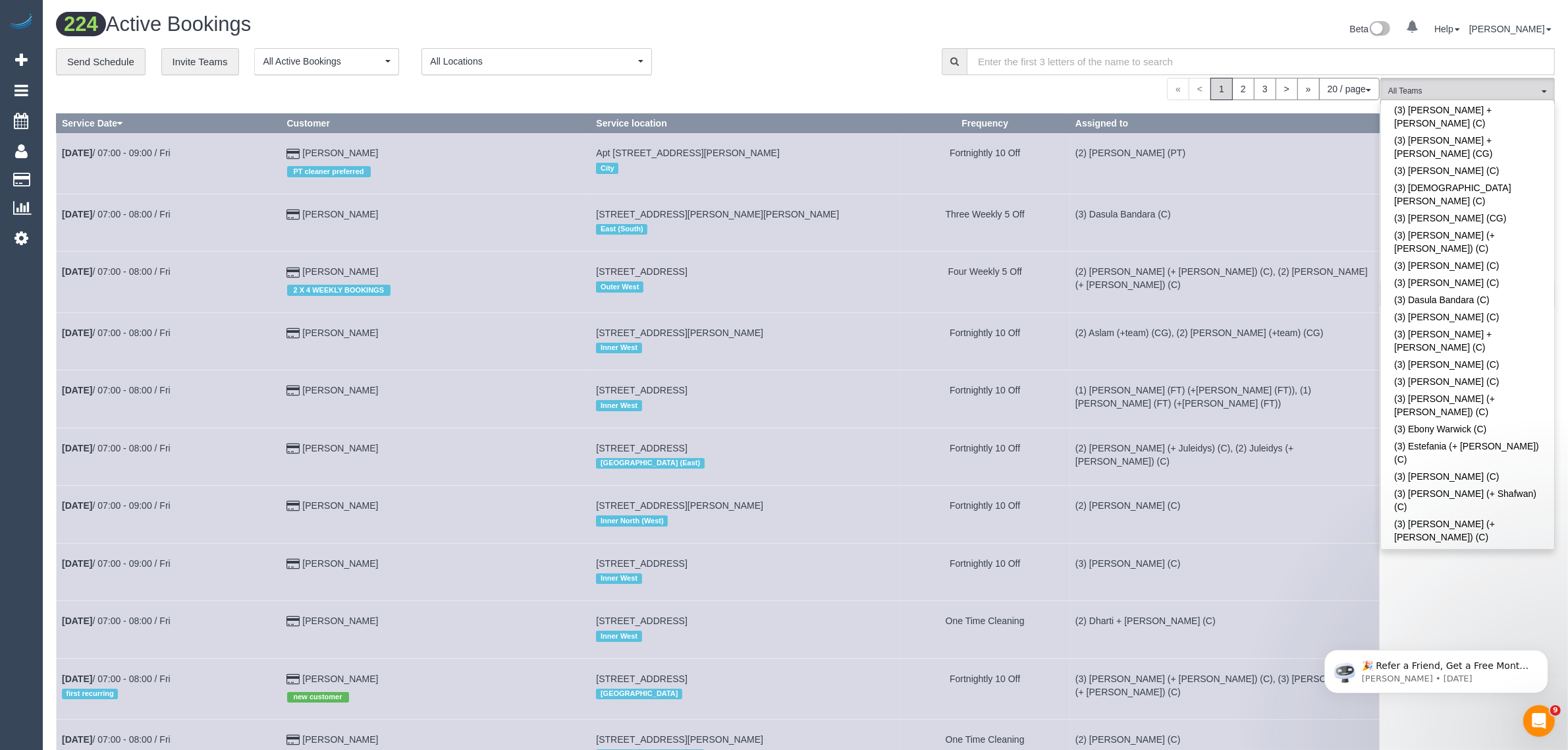
click at [1434, 749] on link "(3) Himasha Amarasinghe (C)" at bounding box center [1467, 761] width 173 height 17
click at [808, 44] on div "Beta 0 Your Notifications You have 0 alerts Help Help Docs Take a Tour Contact …" at bounding box center [1185, 30] width 759 height 35
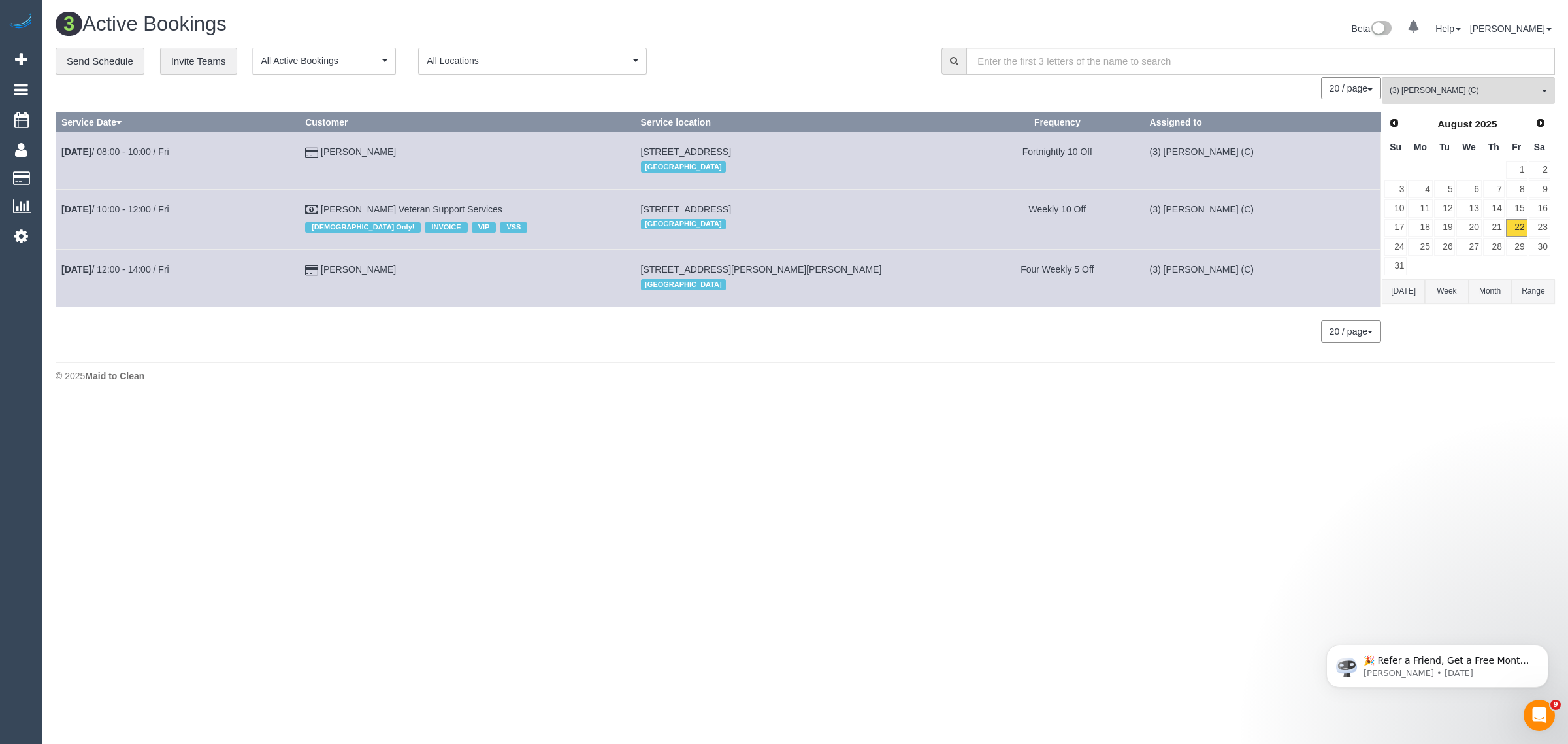
click at [723, 563] on body "0 Beta Your Notifications You have 0 alerts Add Booking Bookings Active Booking…" at bounding box center [784, 372] width 1568 height 744
drag, startPoint x: 517, startPoint y: 204, endPoint x: 62, endPoint y: 220, distance: 455.3
click at [62, 220] on tr "Aug 22nd / 10:00 - 12:00 / Fri Evelyne Ward Veteran Support Services Female Onl…" at bounding box center [719, 218] width 1325 height 60
copy tr "Aug 22nd / 10:00 - 12:00 / Fri Evelyne Ward Veteran Support Services"
drag, startPoint x: 378, startPoint y: 272, endPoint x: 56, endPoint y: 276, distance: 322.0
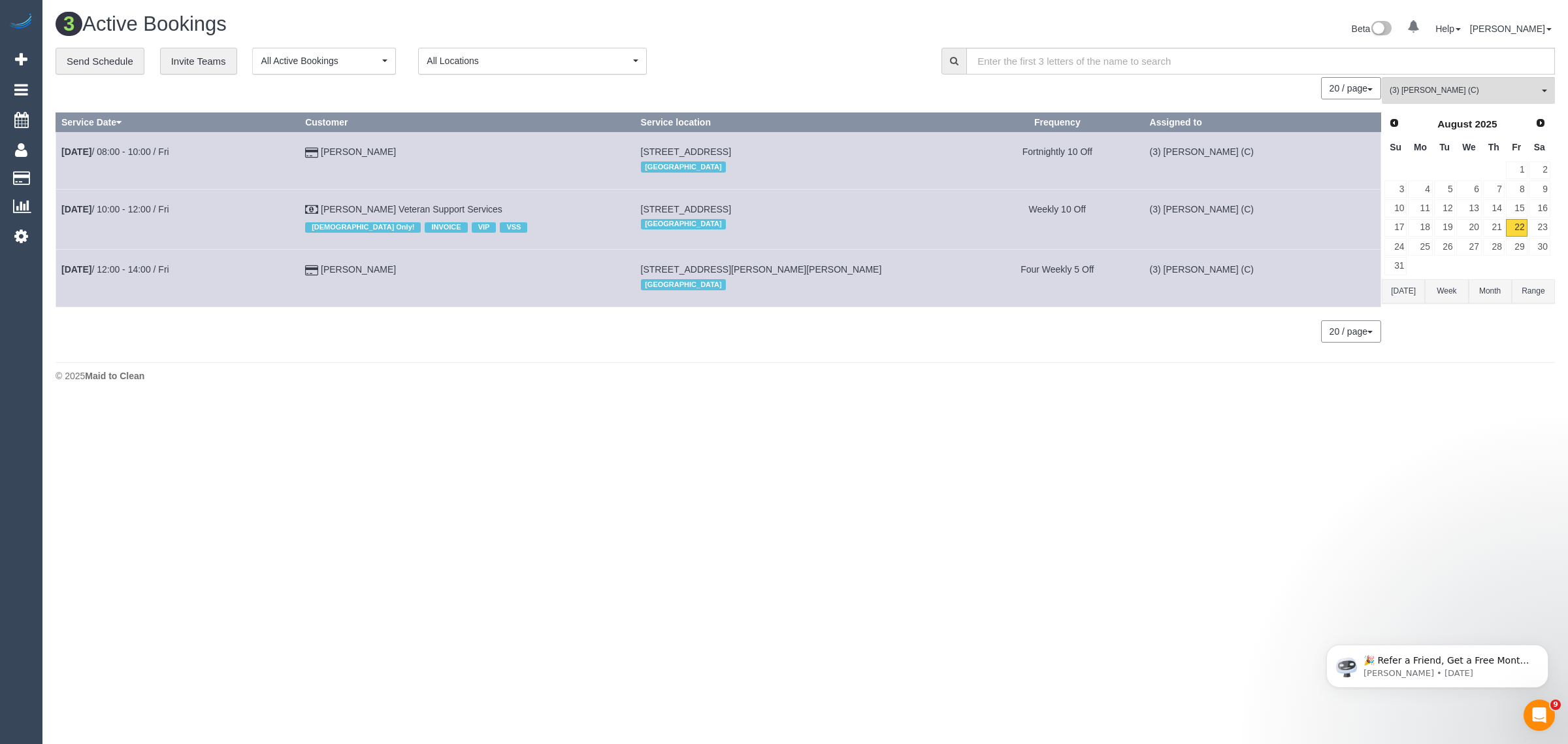
click at [56, 276] on tr "Aug 22nd / 12:00 - 14:00 / Fri Anne Mitchell 8 Wells St, Richmond, VIC 3121 Inn…" at bounding box center [719, 278] width 1325 height 57
copy tr "Aug 22nd / 12:00 - 14:00 / Fri Anne Mitchell"
click at [1446, 77] on button "(3) Himasha Amarasinghe (C) All Teams" at bounding box center [1469, 91] width 173 height 27
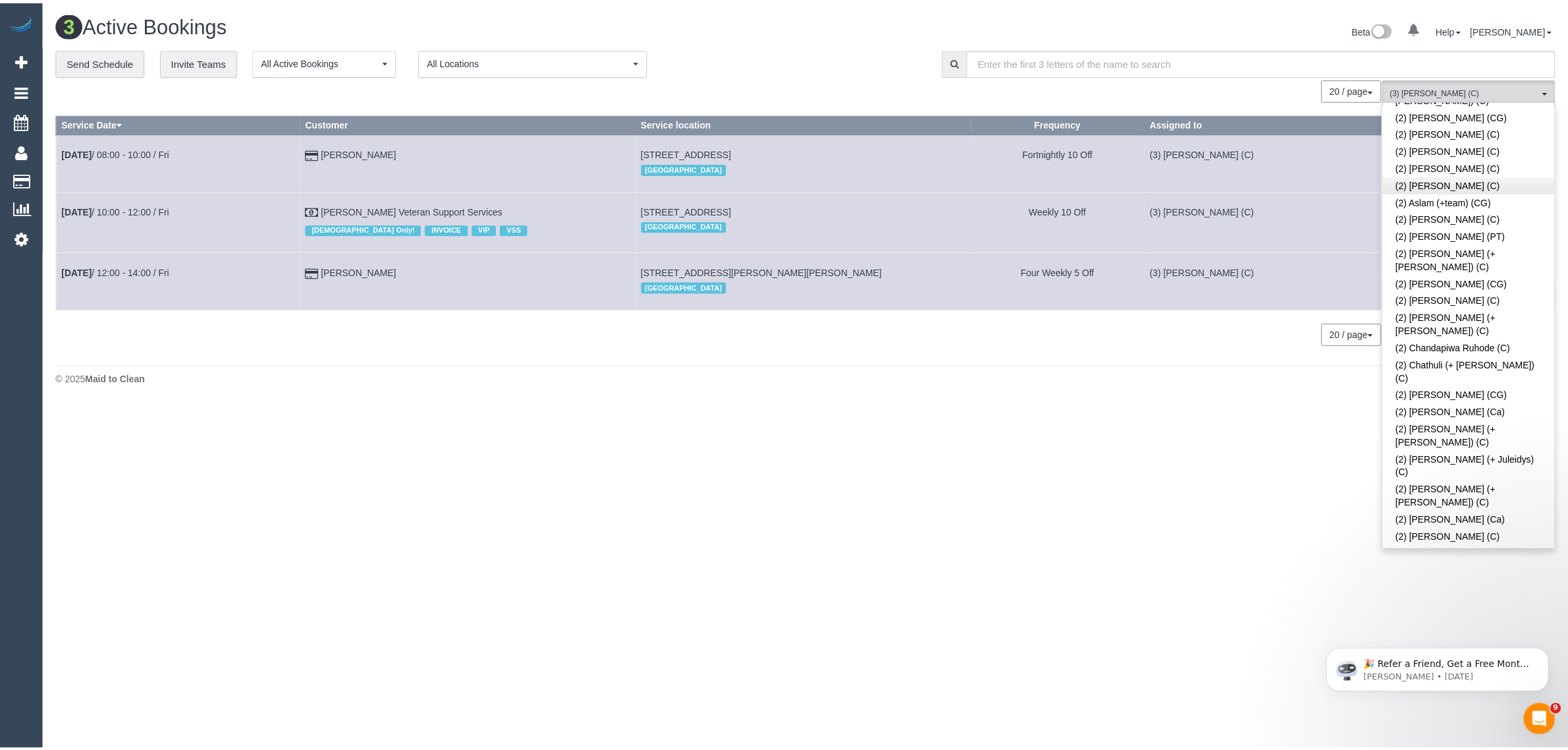
scroll to position [0, 0]
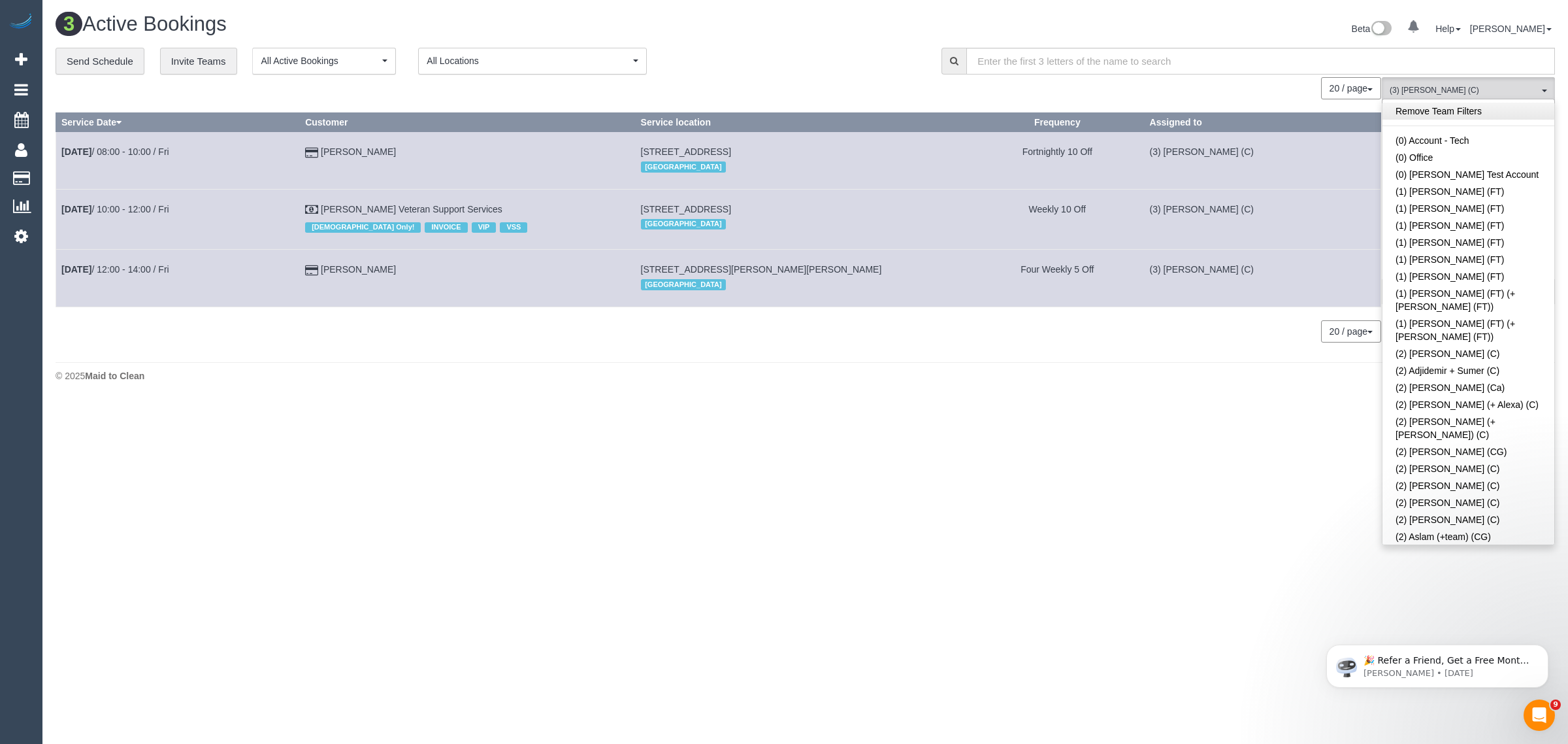
click at [1478, 110] on link "Remove Team Filters" at bounding box center [1469, 111] width 172 height 17
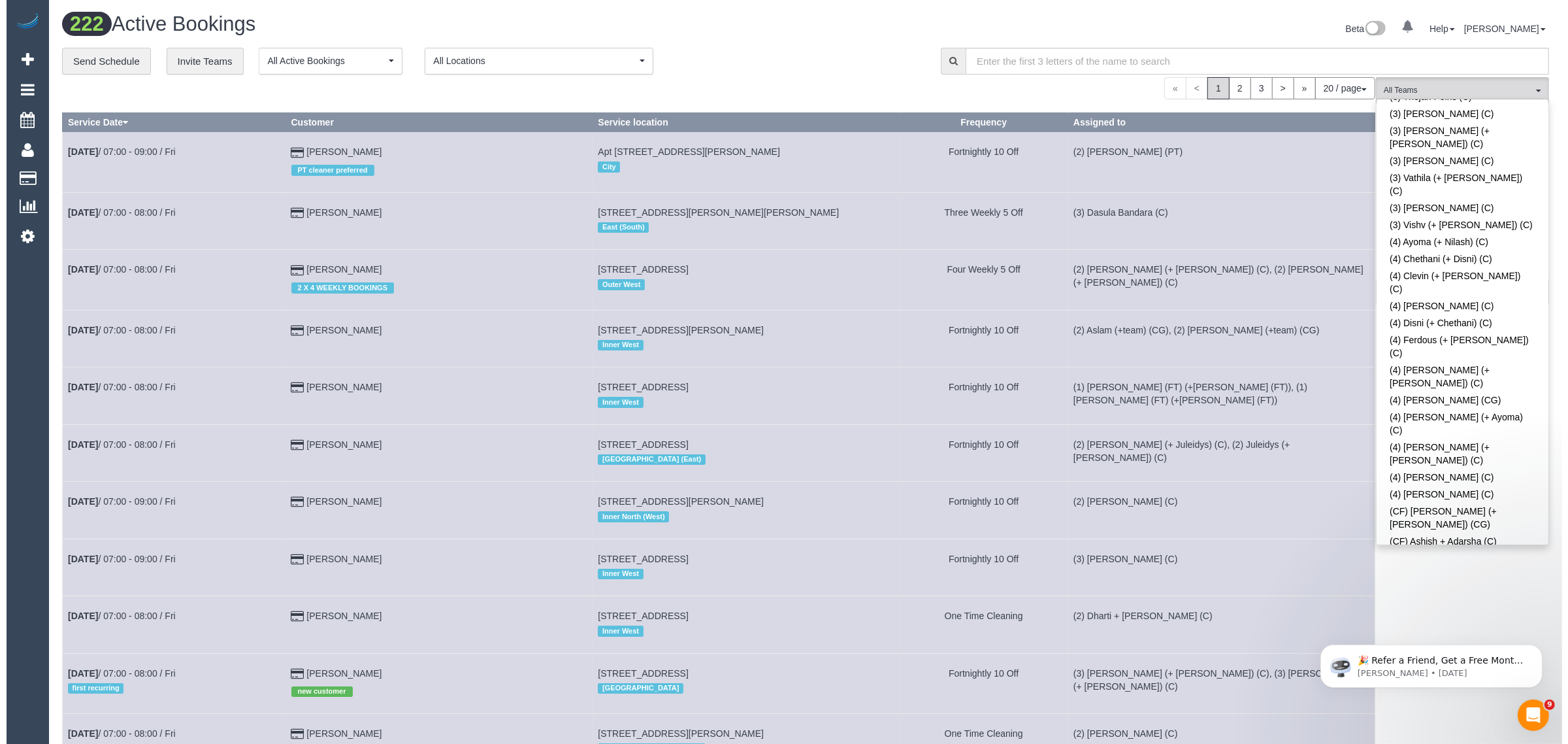
scroll to position [2072, 0]
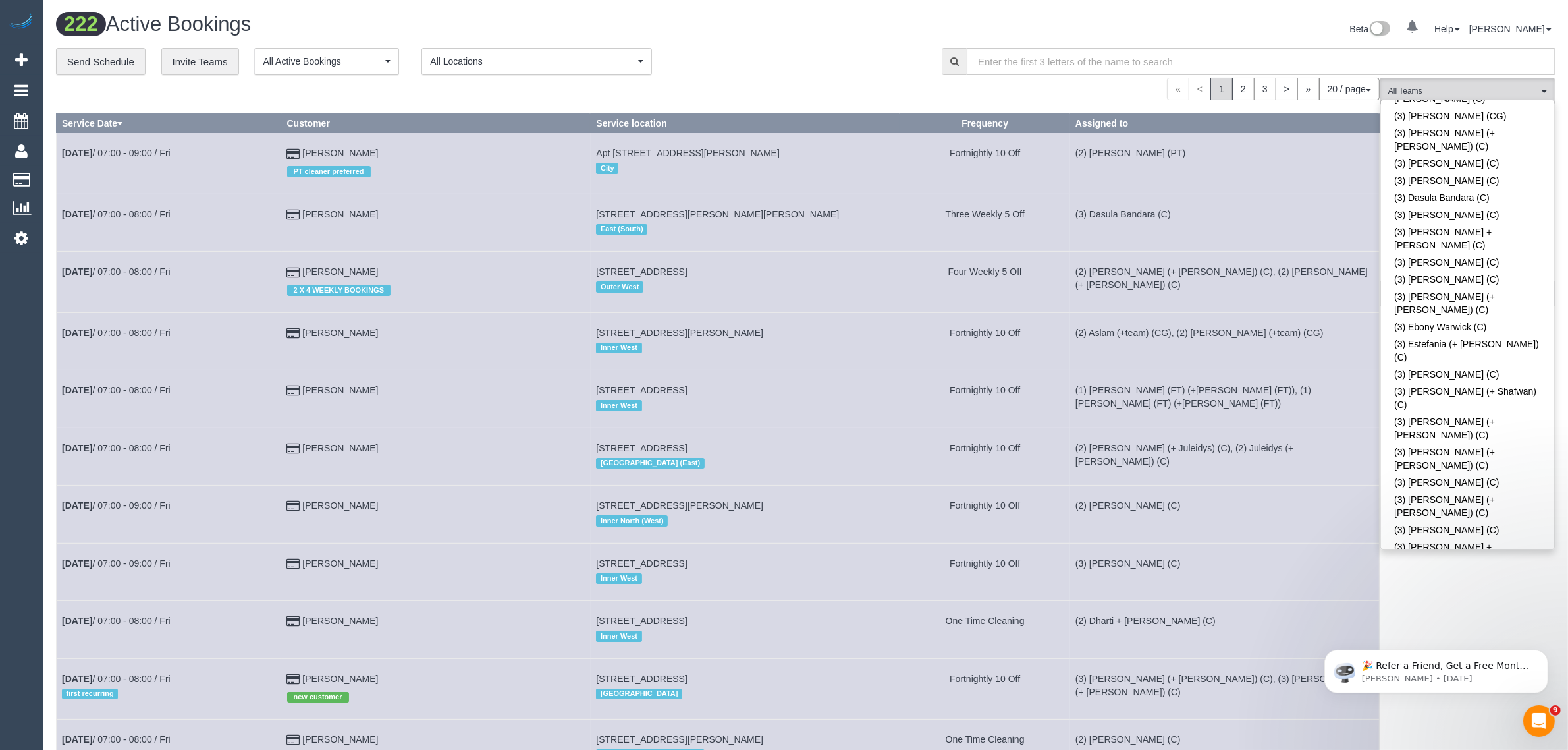
click at [802, 82] on div "« < 1 2 3 > » 20 / page 10 / page 20 / page 30 / page 40 / page 50 / page 100 /…" at bounding box center [718, 89] width 1323 height 22
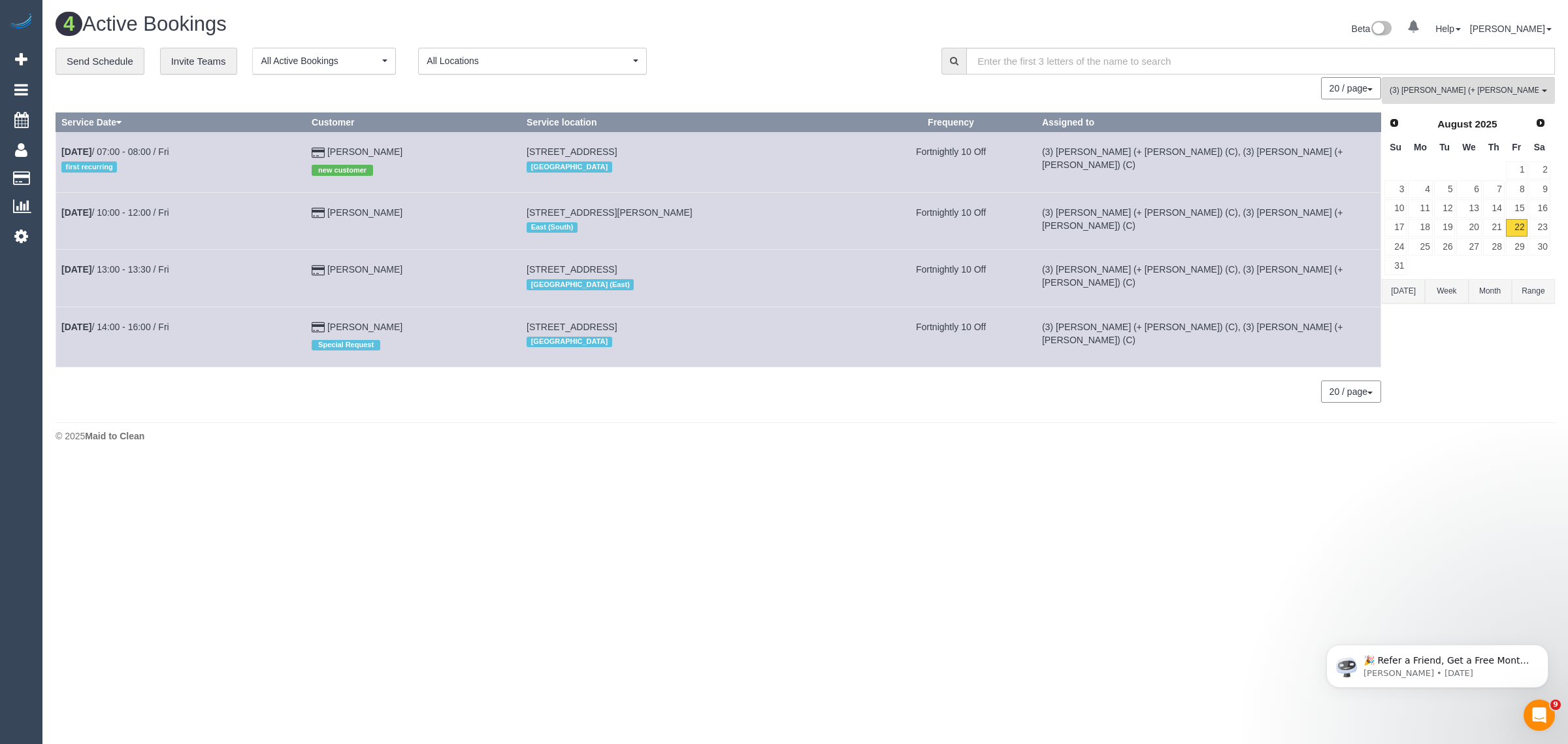
click at [559, 492] on body "0 Beta Your Notifications You have 0 alerts Add Booking Bookings Active Booking…" at bounding box center [784, 372] width 1568 height 744
drag, startPoint x: 456, startPoint y: 276, endPoint x: 57, endPoint y: 276, distance: 399.0
click at [57, 276] on tr "Aug 22nd / 13:00 - 13:30 / Fri Gehan Ranasinghe 9a Turnstone Street, Doncaster …" at bounding box center [719, 278] width 1325 height 57
copy tr "Aug 22nd / 13:00 - 13:30 / Fri Gehan Ranasinghe"
drag, startPoint x: 157, startPoint y: 262, endPoint x: 145, endPoint y: 268, distance: 13.4
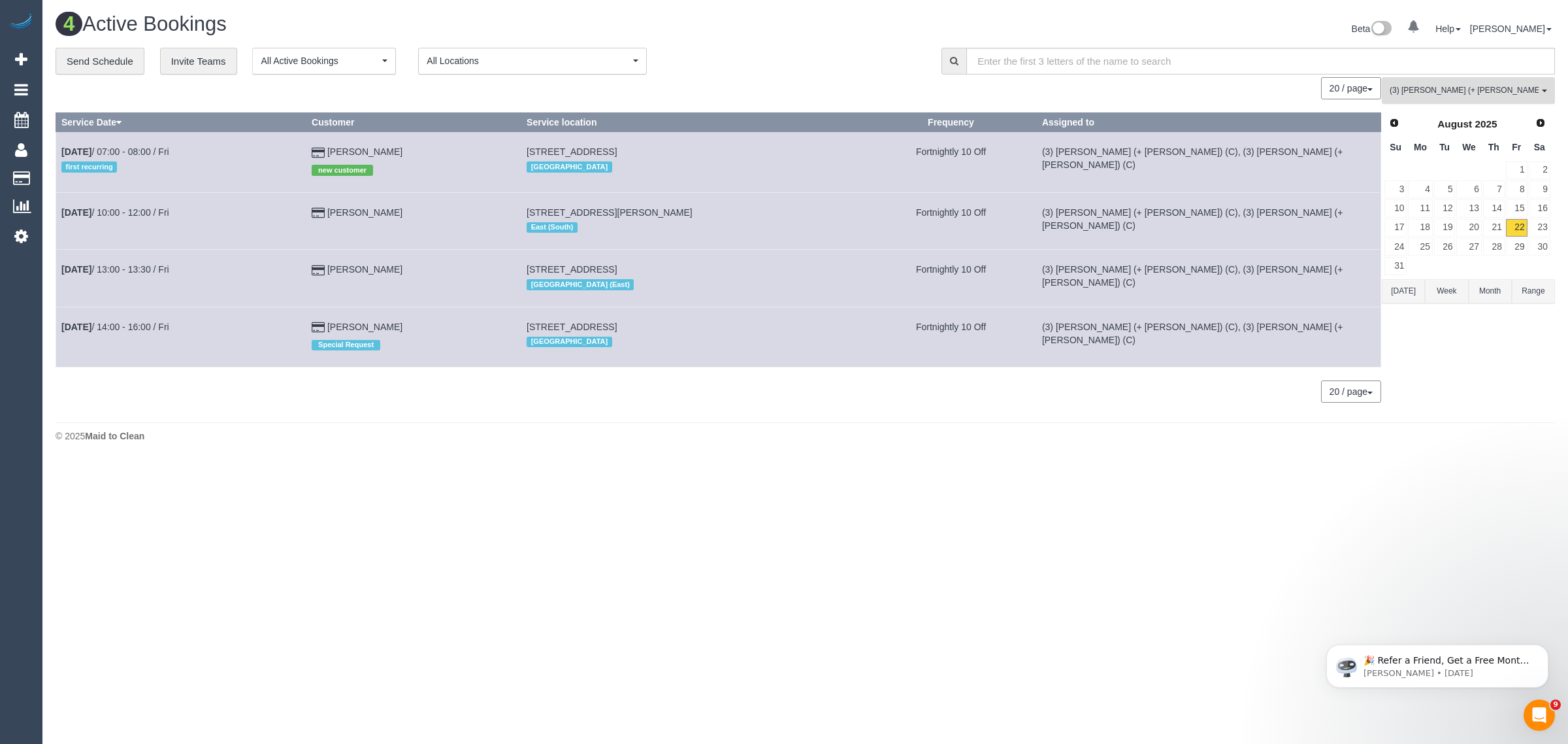
click at [1458, 89] on span "(3) Jay (+ Smruti) (C)" at bounding box center [1464, 91] width 149 height 11
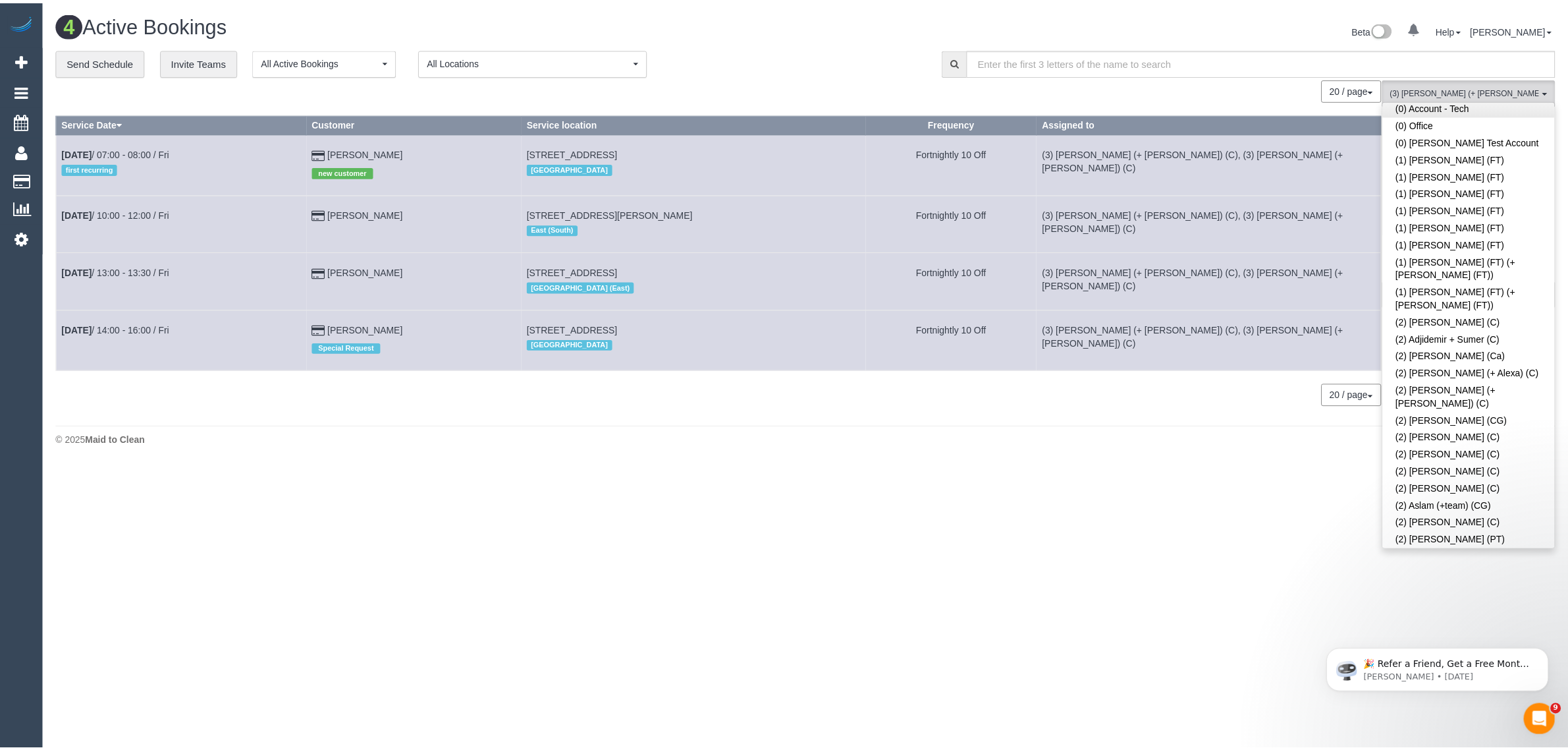
scroll to position [0, 0]
click at [1508, 112] on link "Remove Team Filters" at bounding box center [1480, 112] width 173 height 17
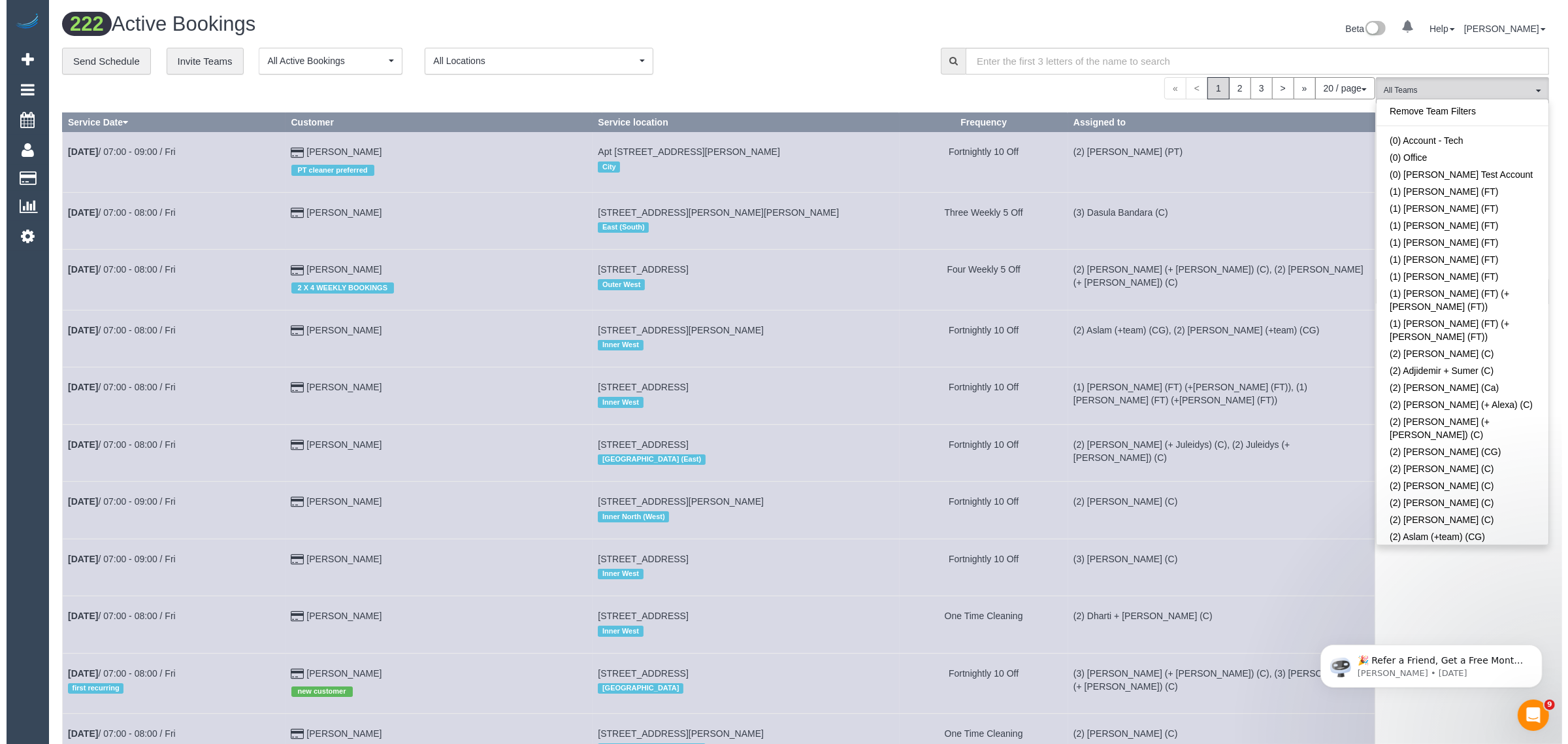
scroll to position [2396, 0]
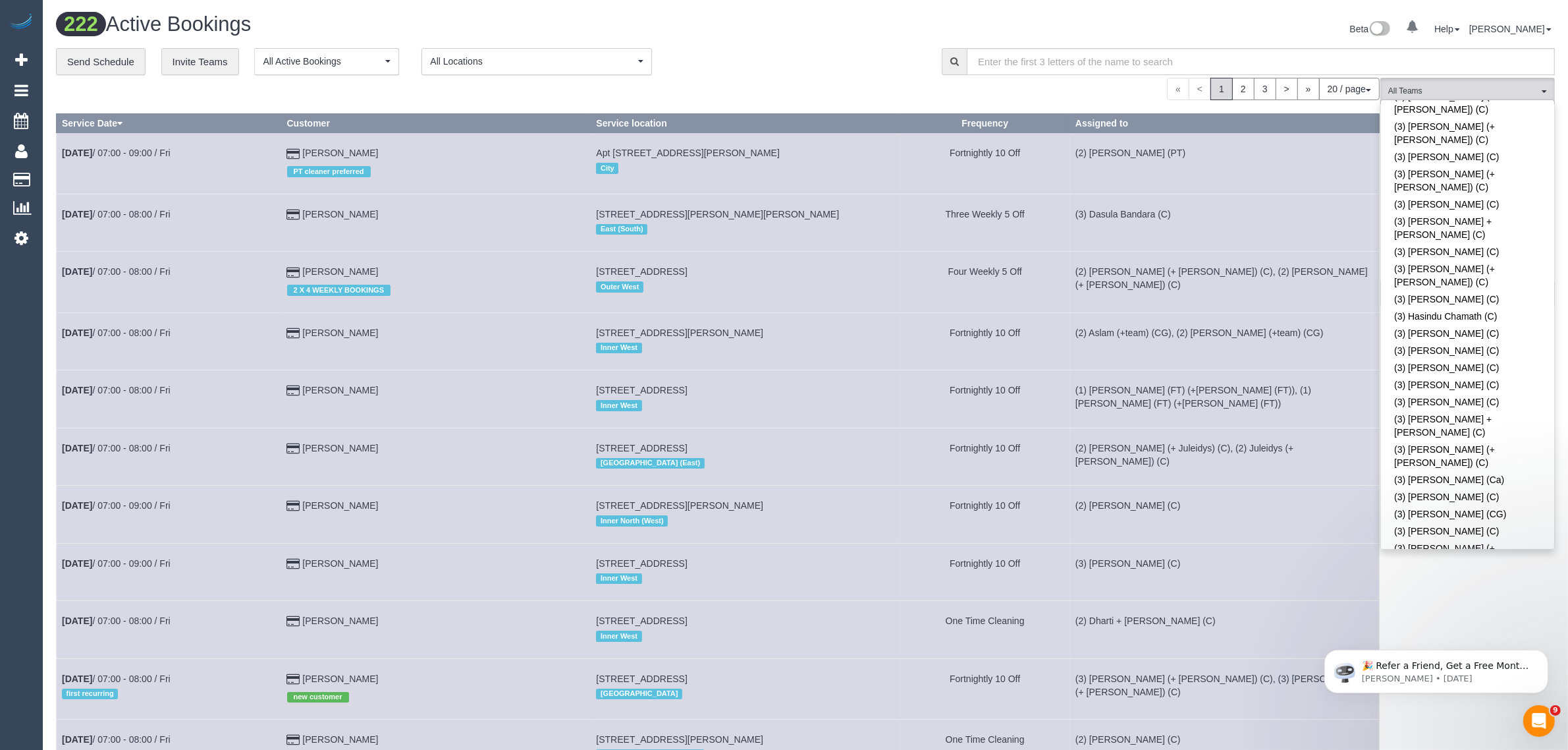
click at [792, 53] on div "**********" at bounding box center [489, 62] width 866 height 28
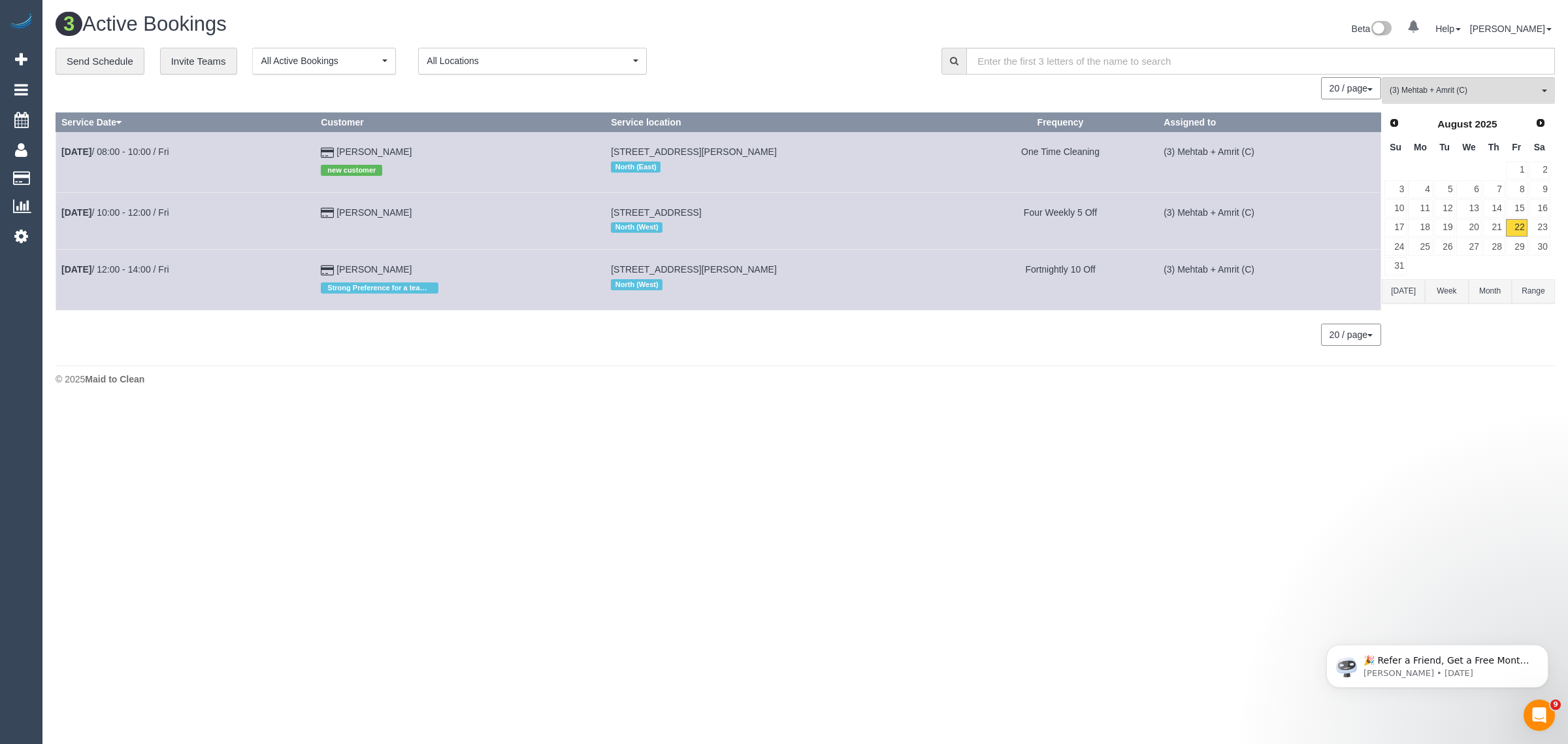
click at [602, 406] on body "0 Beta Your Notifications You have 0 alerts Add Booking Bookings Active Booking…" at bounding box center [784, 372] width 1568 height 744
drag, startPoint x: 387, startPoint y: 219, endPoint x: 56, endPoint y: 204, distance: 331.3
click at [56, 204] on tr "Aug 22nd / 10:00 - 12:00 / Fri Harriet Dillon 618 Sydney Rd, 2, Coburg, VIC 305…" at bounding box center [719, 220] width 1325 height 57
copy tr "Aug 22nd / 10:00 - 12:00 / Fri Harriet Dillon"
click at [676, 587] on body "0 Beta Your Notifications You have 0 alerts Add Booking Bookings Active Booking…" at bounding box center [784, 372] width 1568 height 744
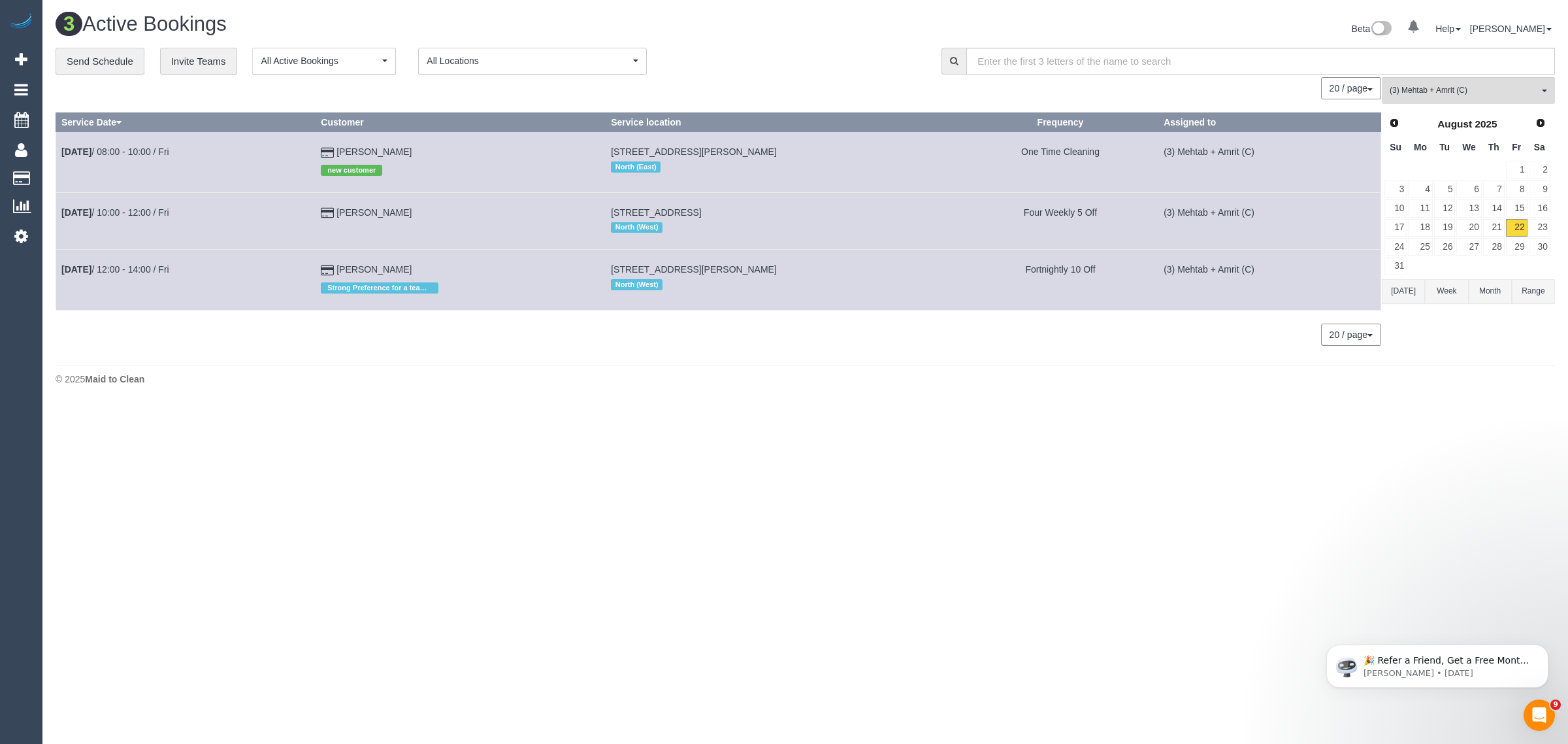
drag, startPoint x: 433, startPoint y: 262, endPoint x: 72, endPoint y: 275, distance: 361.2
click at [72, 275] on tr "Aug 22nd / 12:00 - 14:00 / Fri Elisabeth Vogel Strong Preference for a team of …" at bounding box center [719, 279] width 1325 height 60
click at [237, 373] on div "© 2025 Maid to Clean" at bounding box center [805, 379] width 1500 height 13
drag, startPoint x: 433, startPoint y: 269, endPoint x: 61, endPoint y: 262, distance: 372.1
click at [61, 262] on tr "Aug 22nd / 12:00 - 14:00 / Fri Elisabeth Vogel Strong Preference for a team of …" at bounding box center [719, 279] width 1325 height 60
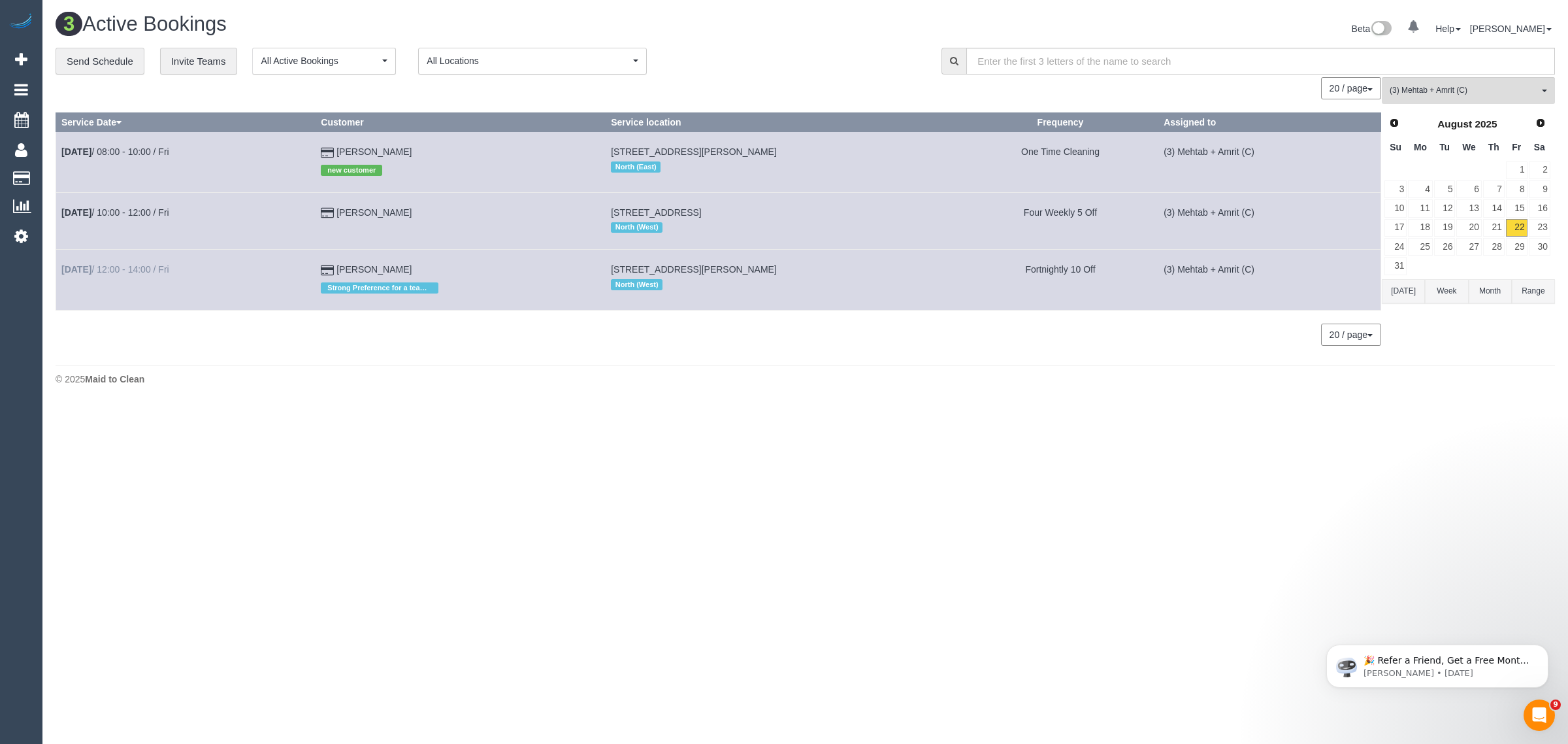
copy tr "Aug 22nd / 12:00 - 14:00 / Fri Elisabeth Vogel"
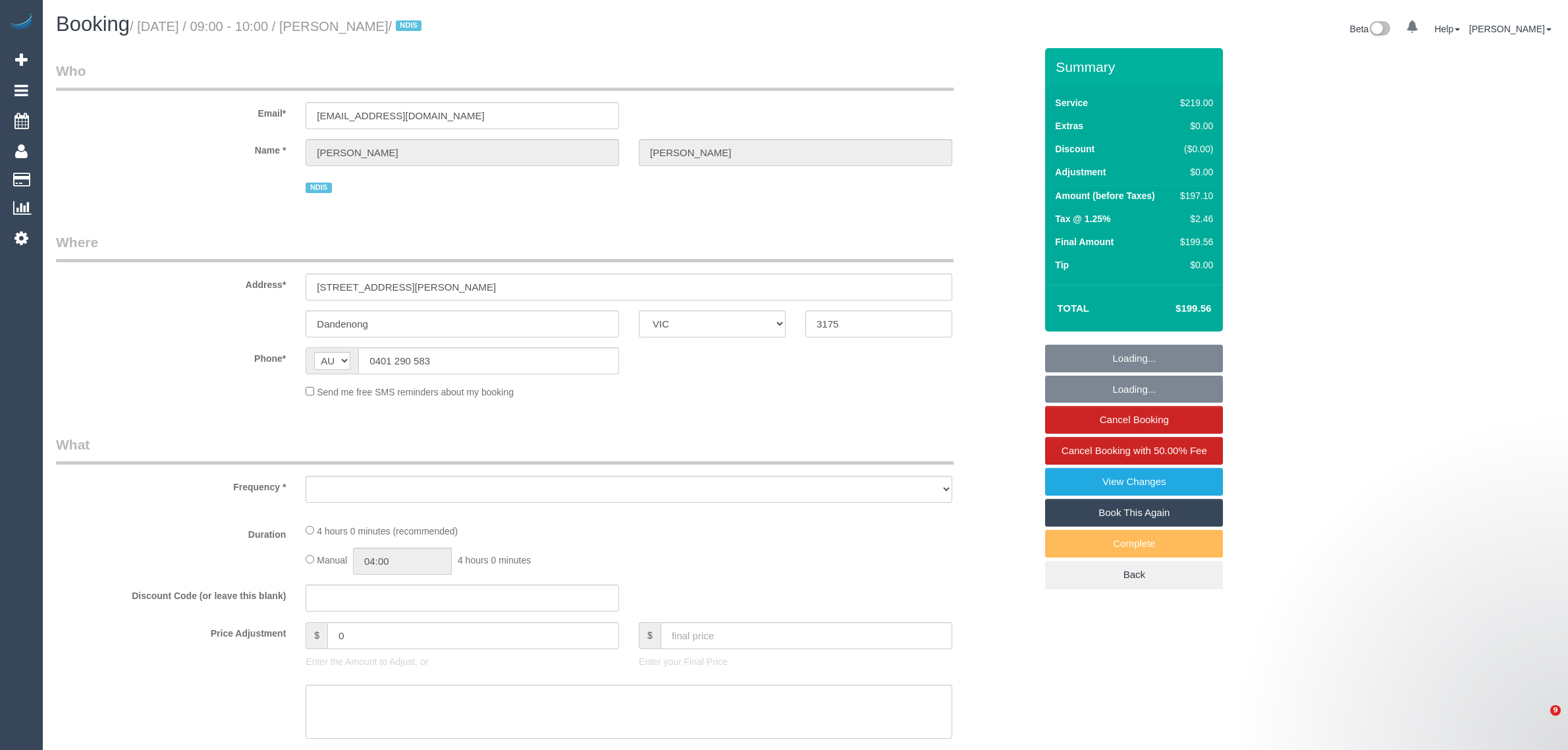
select select "VIC"
select select "object:546"
select select "number:28"
select select "number:14"
select select "number:19"
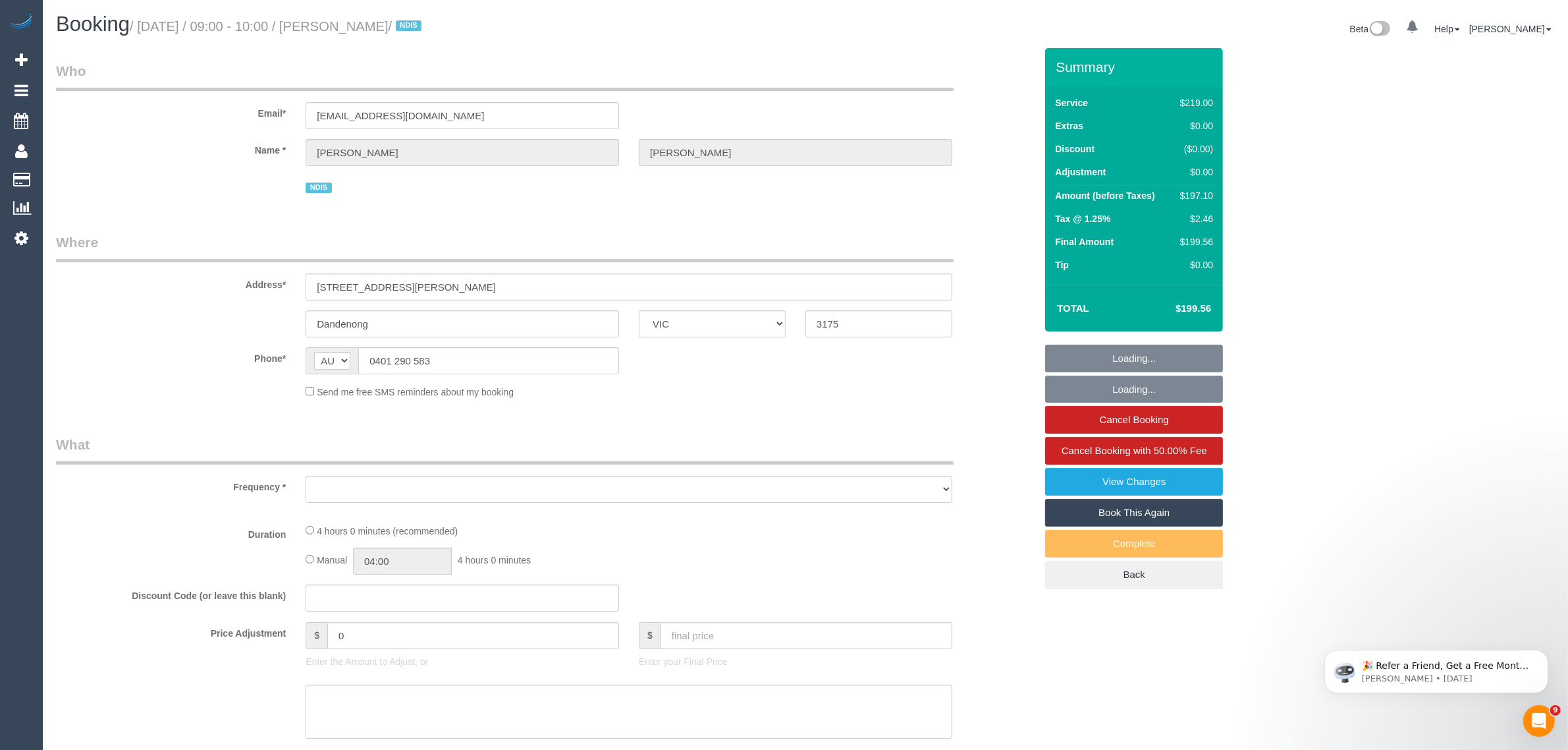
select select "number:22"
select select "number:34"
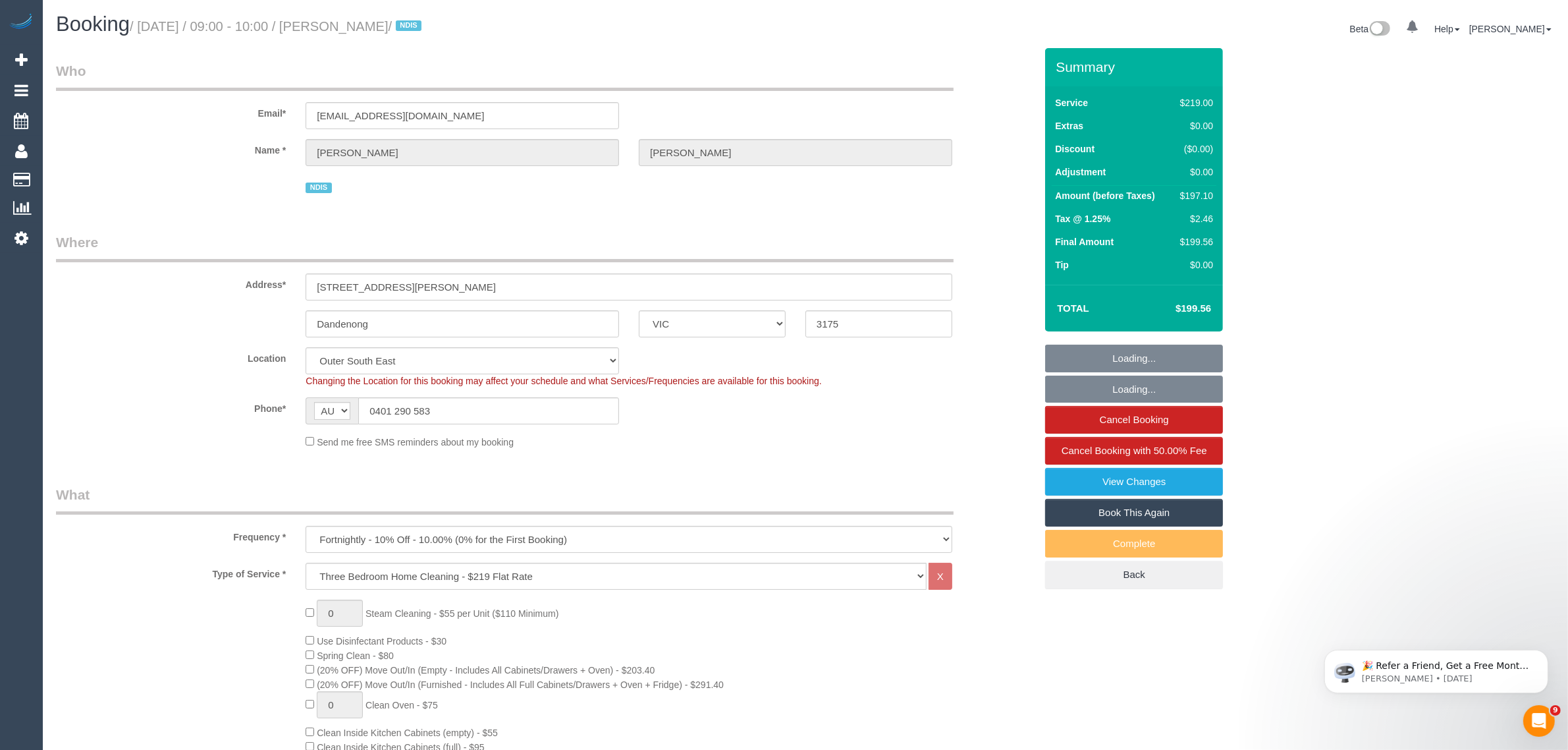
select select "object:1122"
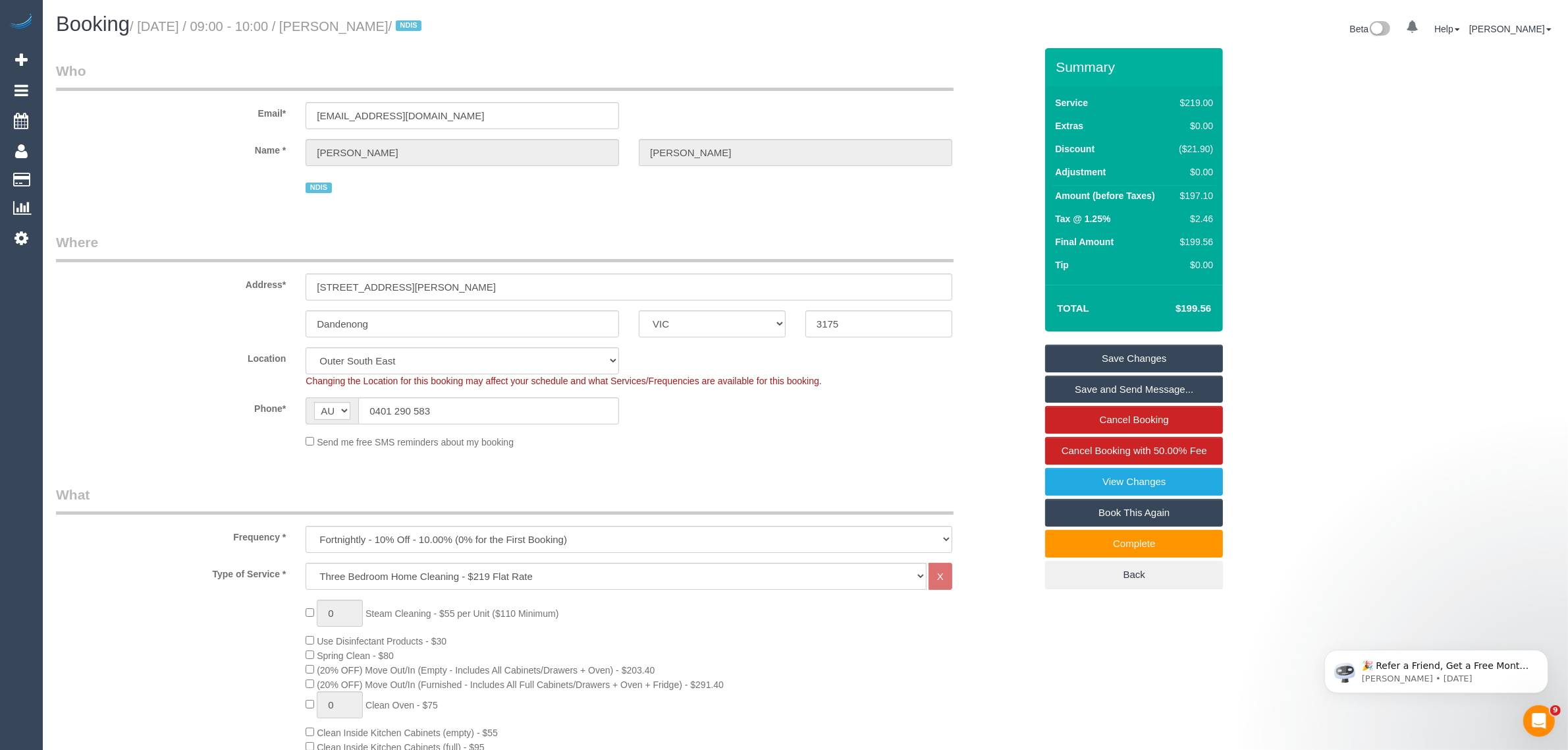
click at [166, 361] on label "Location" at bounding box center [171, 356] width 249 height 18
click at [521, 415] on input "0401 290 583" at bounding box center [489, 411] width 261 height 27
click at [486, 413] on input "0401 290 583" at bounding box center [489, 411] width 261 height 27
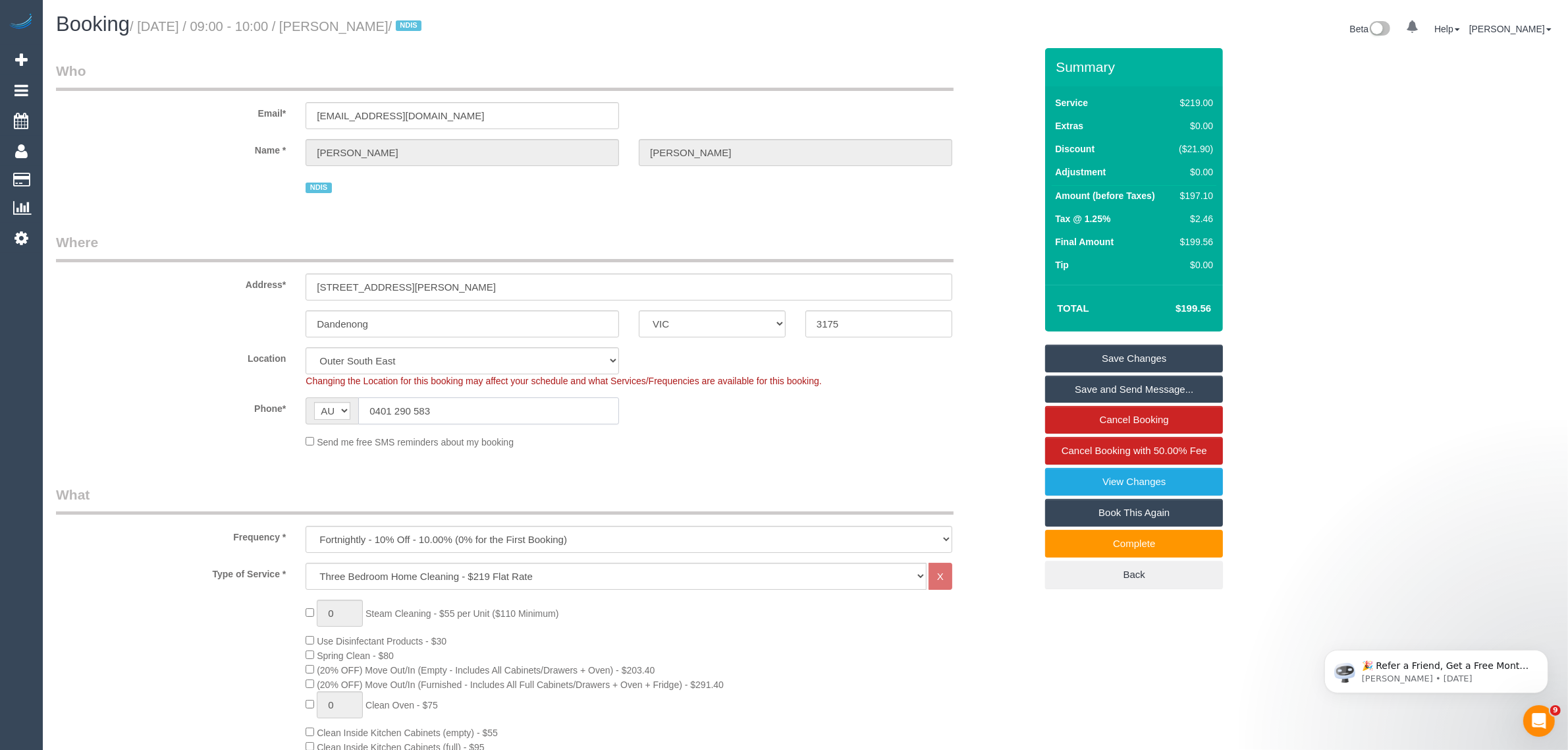
click at [486, 413] on input "0401 290 583" at bounding box center [489, 411] width 261 height 27
click at [486, 414] on input "0401 290 583" at bounding box center [489, 411] width 261 height 27
click at [758, 417] on div "Phone* AF AL DZ AD AO AI AQ AG AR AM AW AU AT AZ BS BH BD BB BY BE BZ BJ BM BT …" at bounding box center [546, 411] width 999 height 27
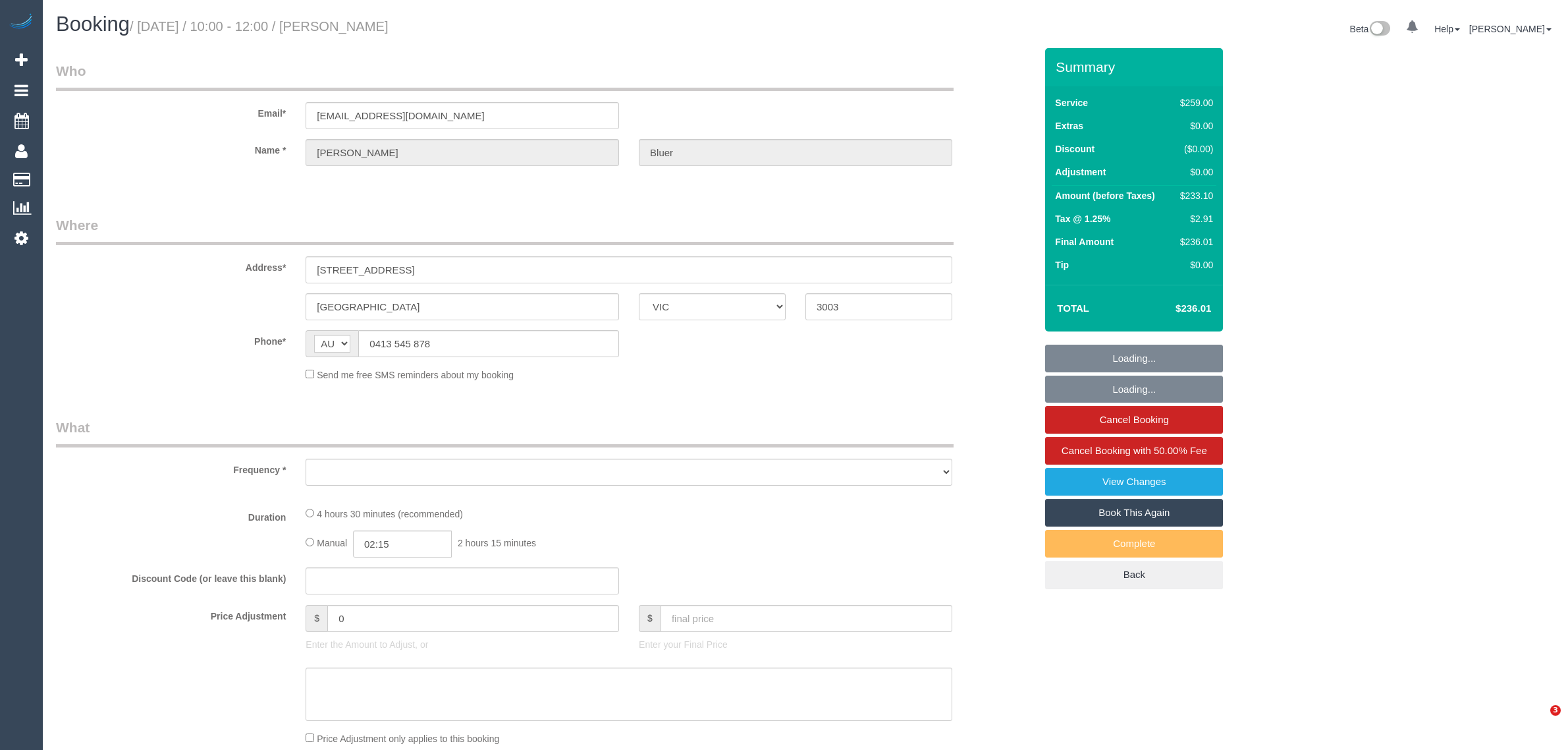
select select "VIC"
select select "object:538"
select select "string:stripe-pm_1POwZF2GScqysDRVCl8tZd1C"
select select "number:30"
select select "number:14"
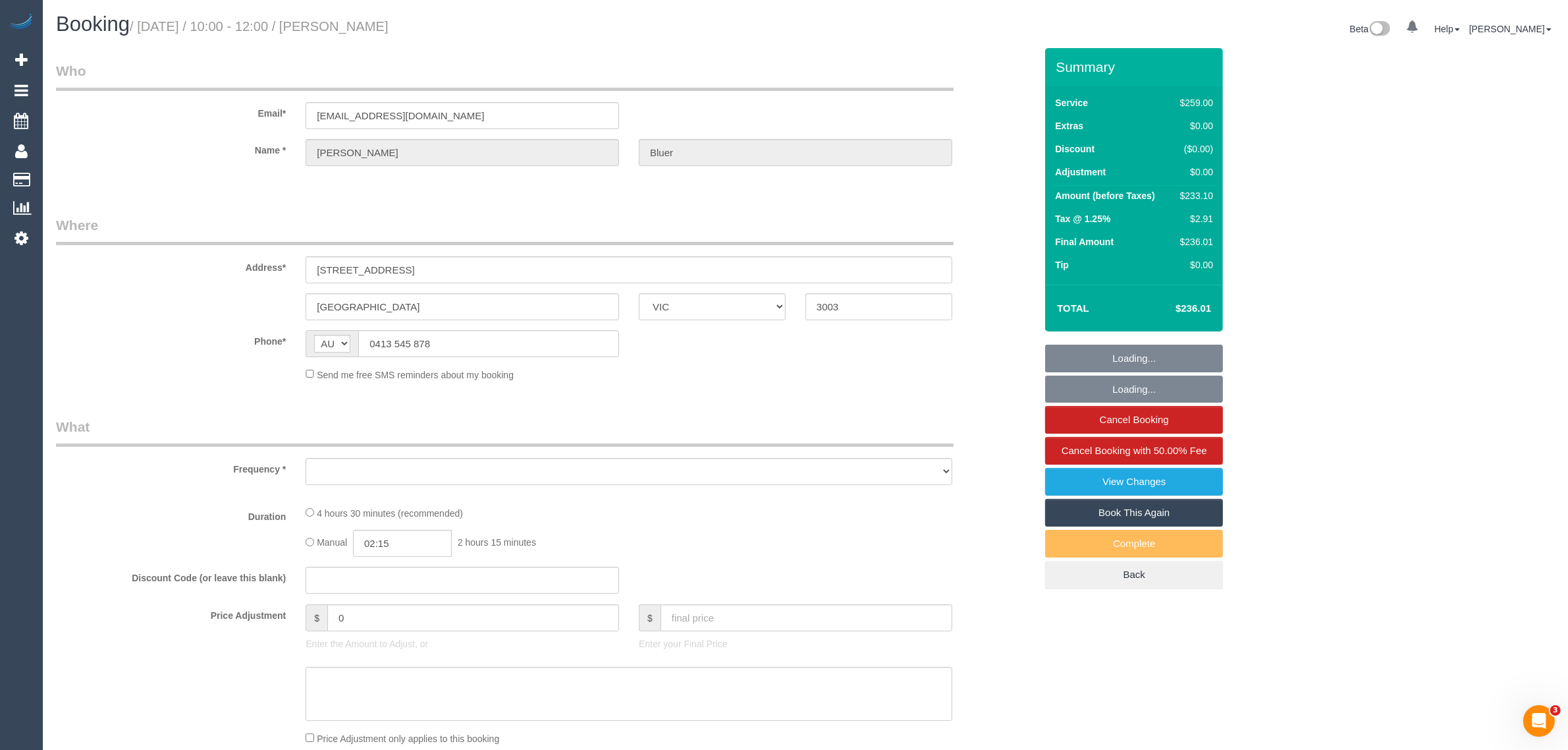
select select "number:19"
select select "number:24"
select select "number:33"
select select "number:11"
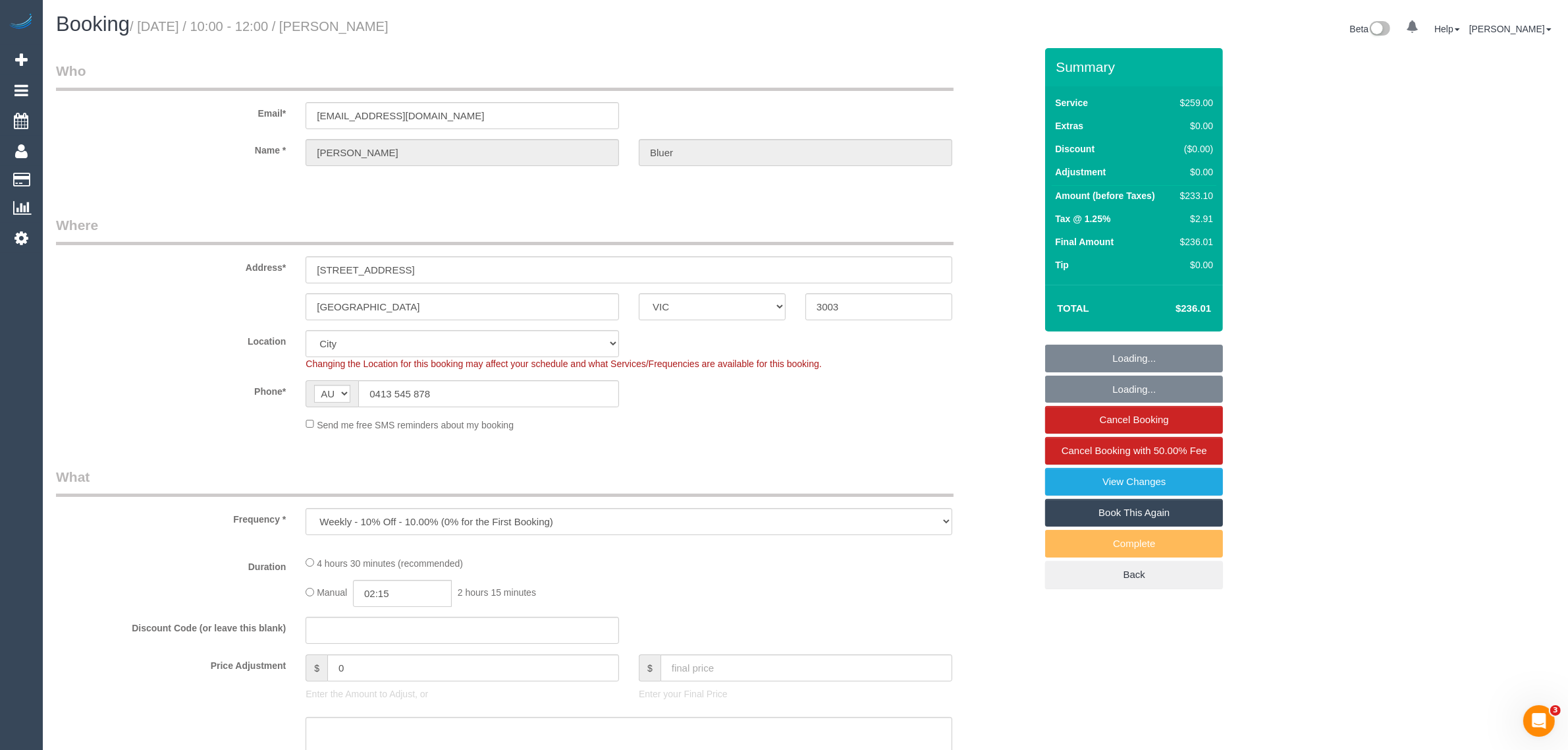
select select "object:785"
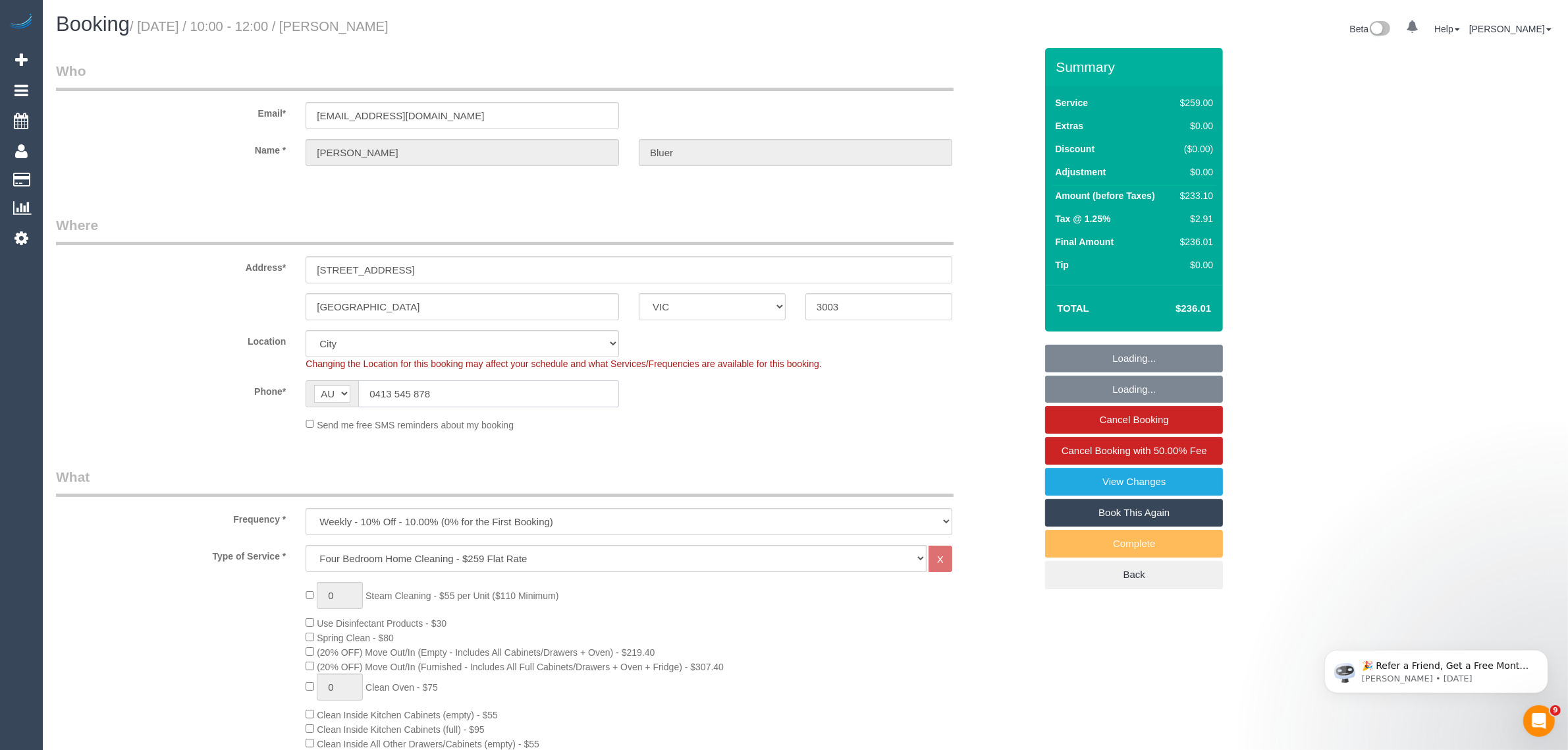
click at [505, 393] on input "0413 545 878" at bounding box center [489, 394] width 261 height 27
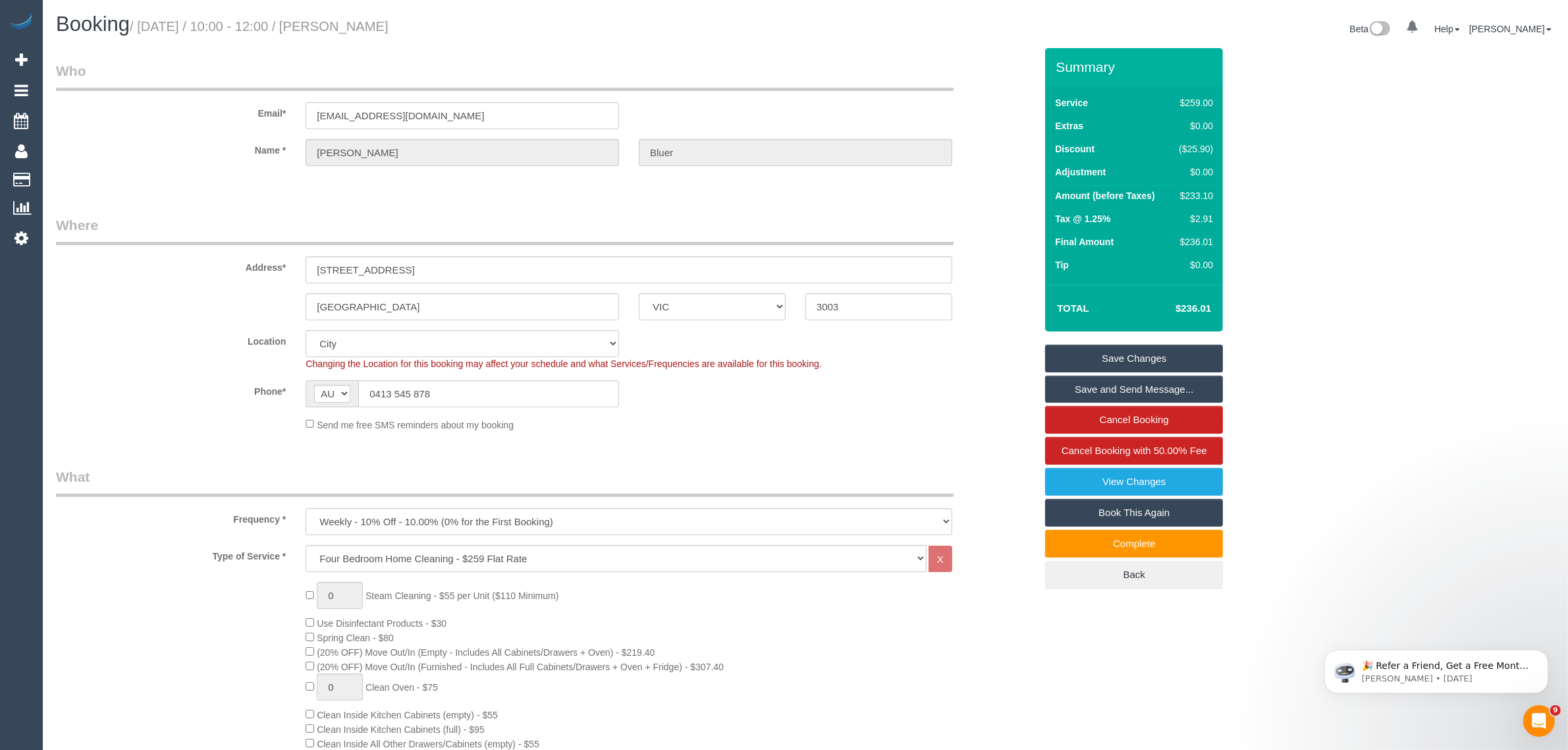
click at [769, 31] on h1 "Booking / August 22, 2025 / 10:00 - 12:00 / Alice Bluer" at bounding box center [425, 24] width 739 height 22
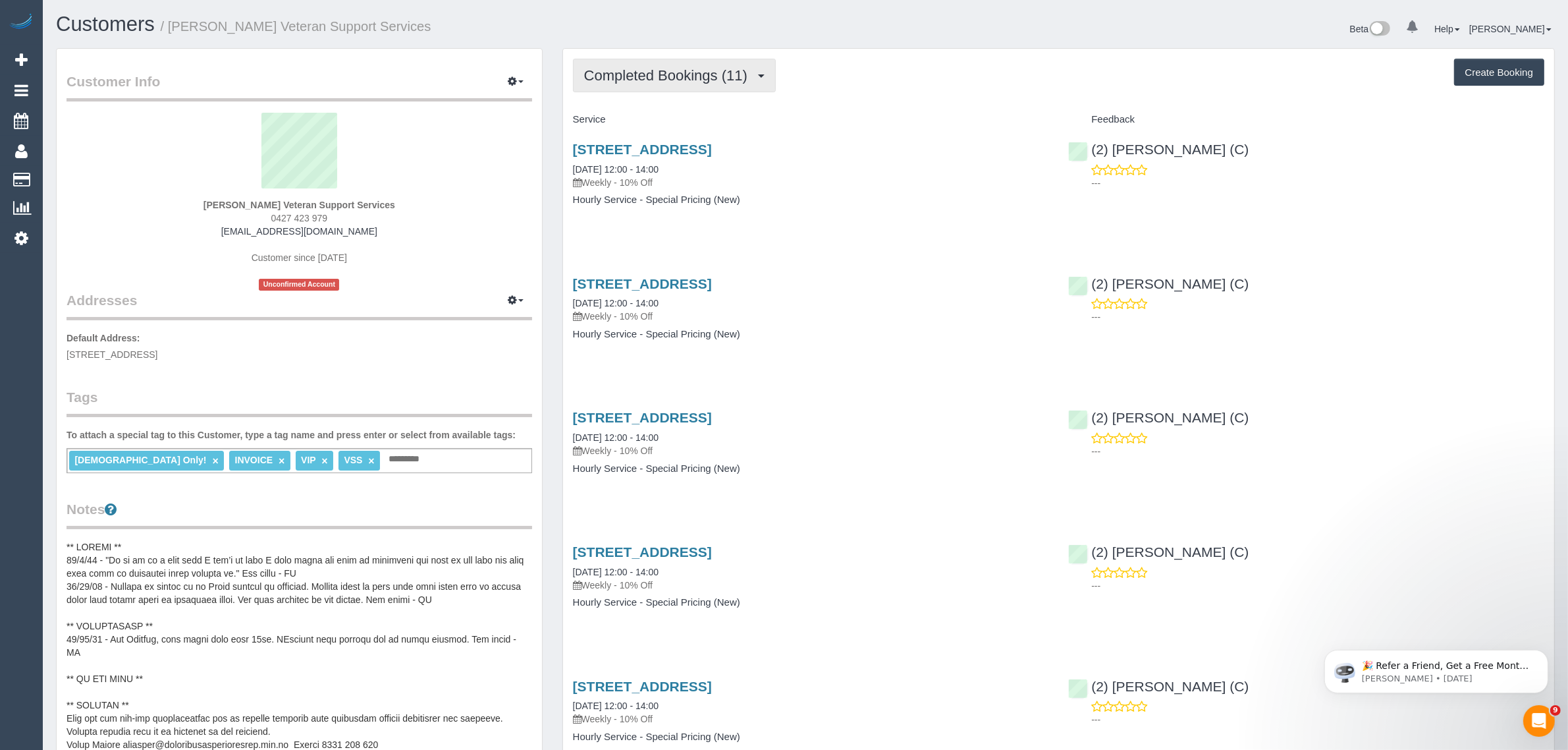
click at [644, 76] on span "Completed Bookings (11)" at bounding box center [668, 76] width 170 height 16
click at [630, 127] on link "Upcoming Bookings (12)" at bounding box center [645, 123] width 142 height 17
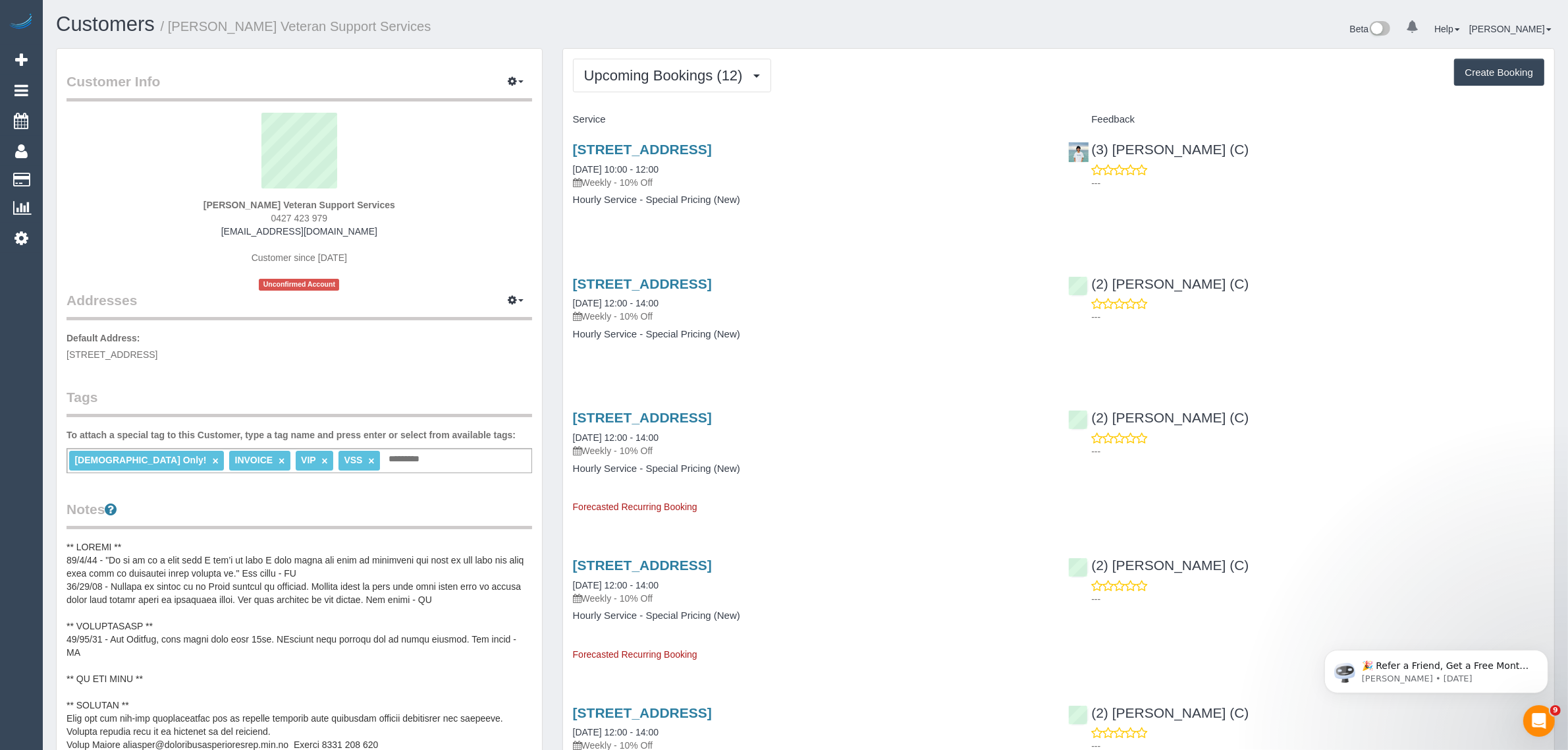
click at [807, 205] on div "[STREET_ADDRESS] [DATE] 10:00 - 12:00 Weekly - 10% Off Hourly Service - Special…" at bounding box center [811, 181] width 496 height 102
click at [690, 151] on link "610/259 Normanby Road, South Melbourne, VIC 3205" at bounding box center [643, 149] width 139 height 15
click at [313, 213] on span "0427 423 979" at bounding box center [299, 217] width 57 height 10
click at [313, 211] on div "Evelyne Ward Veteran Support Services 0427 423 979 evelyneward24@gmail.com Cust…" at bounding box center [299, 201] width 465 height 178
click at [313, 209] on div "Evelyne Ward Veteran Support Services 0427 423 979 evelyneward24@gmail.com Cust…" at bounding box center [299, 201] width 465 height 178
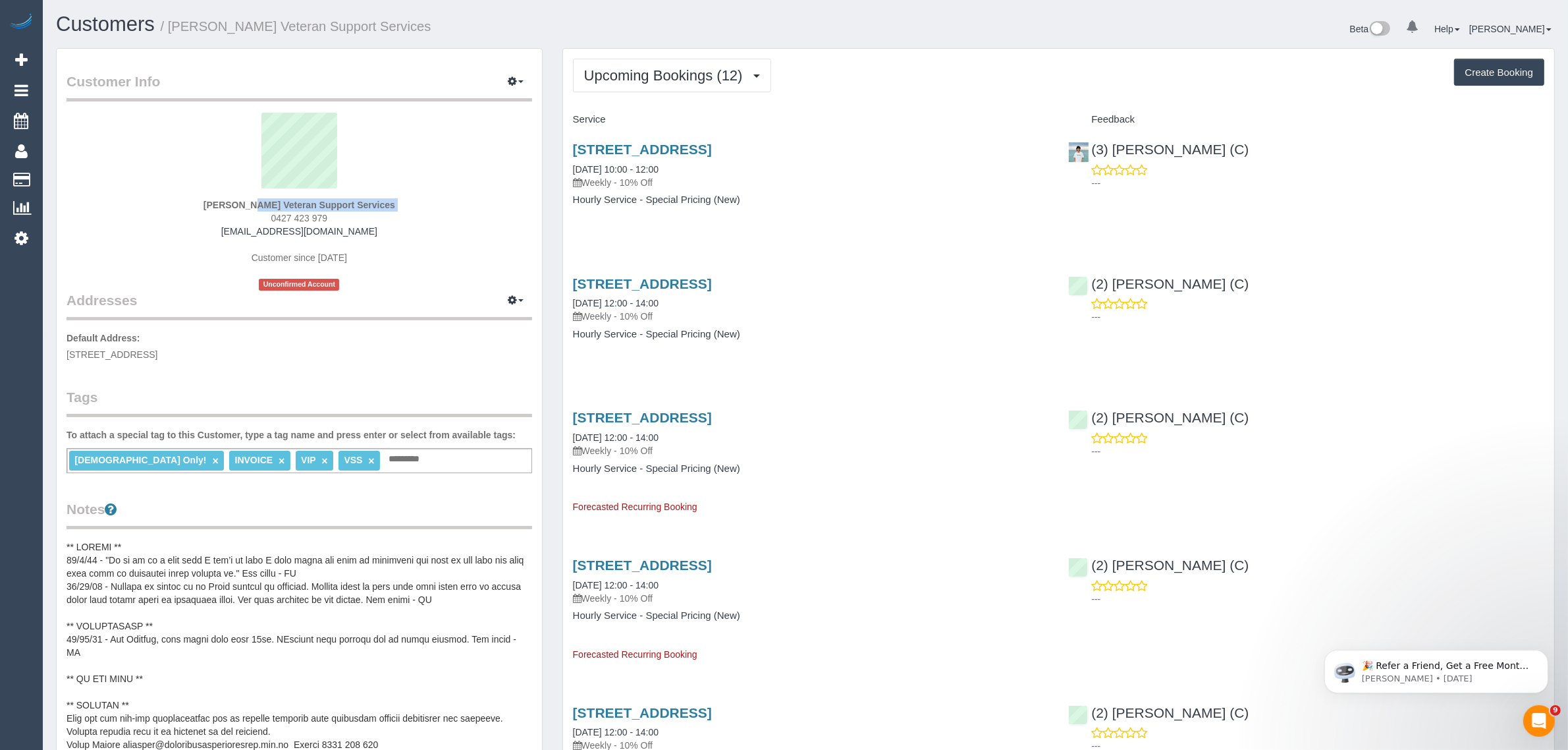
copy div "[PERSON_NAME] Veteran Support Services"
click at [311, 218] on span "0427 423 979" at bounding box center [299, 217] width 57 height 10
copy div "0427 423 979"
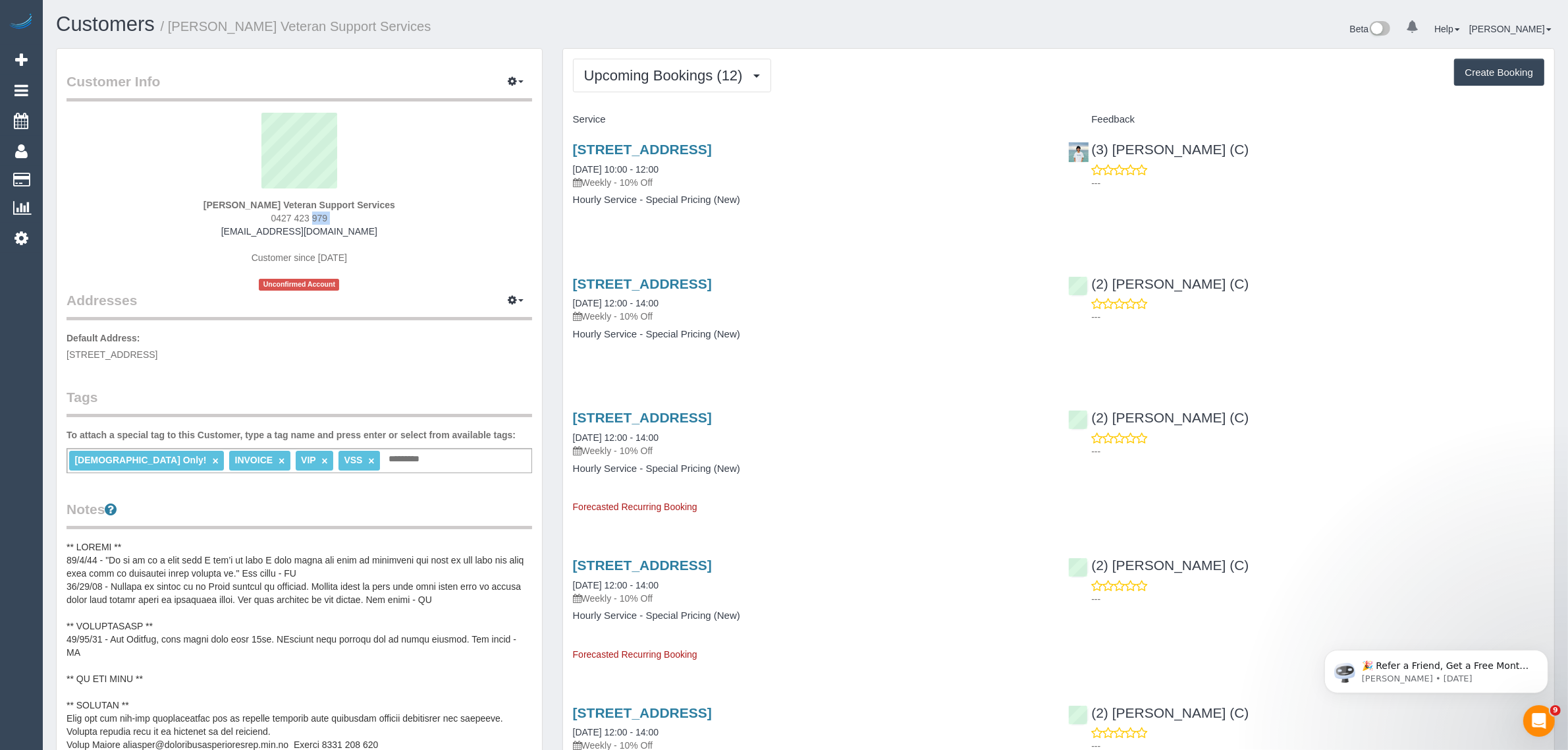
drag, startPoint x: 679, startPoint y: 162, endPoint x: 570, endPoint y: 162, distance: 109.0
click at [570, 162] on div "610/259 Normanby Road, South Melbourne, VIC 3205 22/08/2025 10:00 - 12:00 Weekl…" at bounding box center [811, 181] width 496 height 102
copy link "22/08/2025 10:00 - 12:00"
click at [665, 84] on button "Upcoming Bookings (12)" at bounding box center [672, 75] width 198 height 33
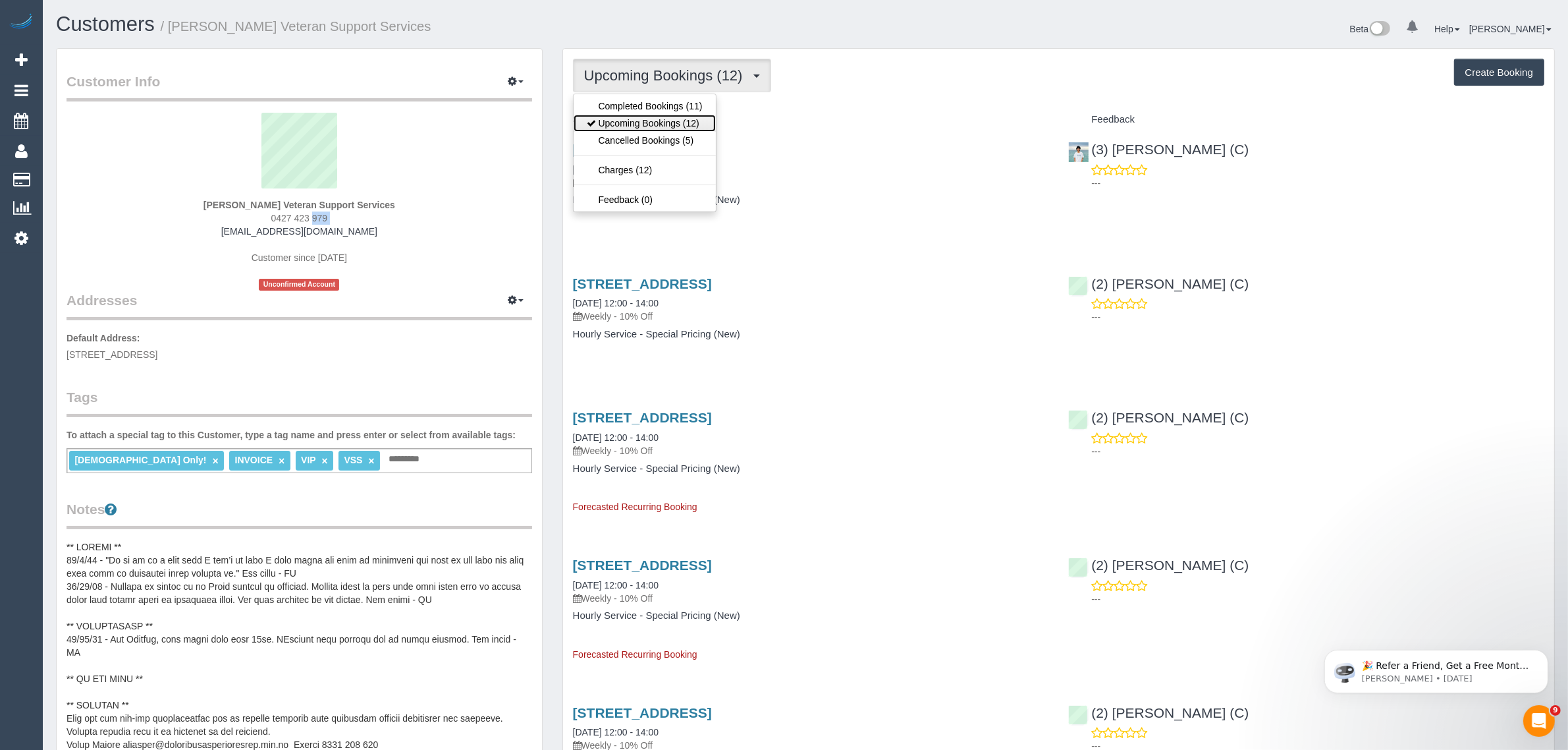
click at [643, 119] on link "Upcoming Bookings (12)" at bounding box center [645, 123] width 142 height 17
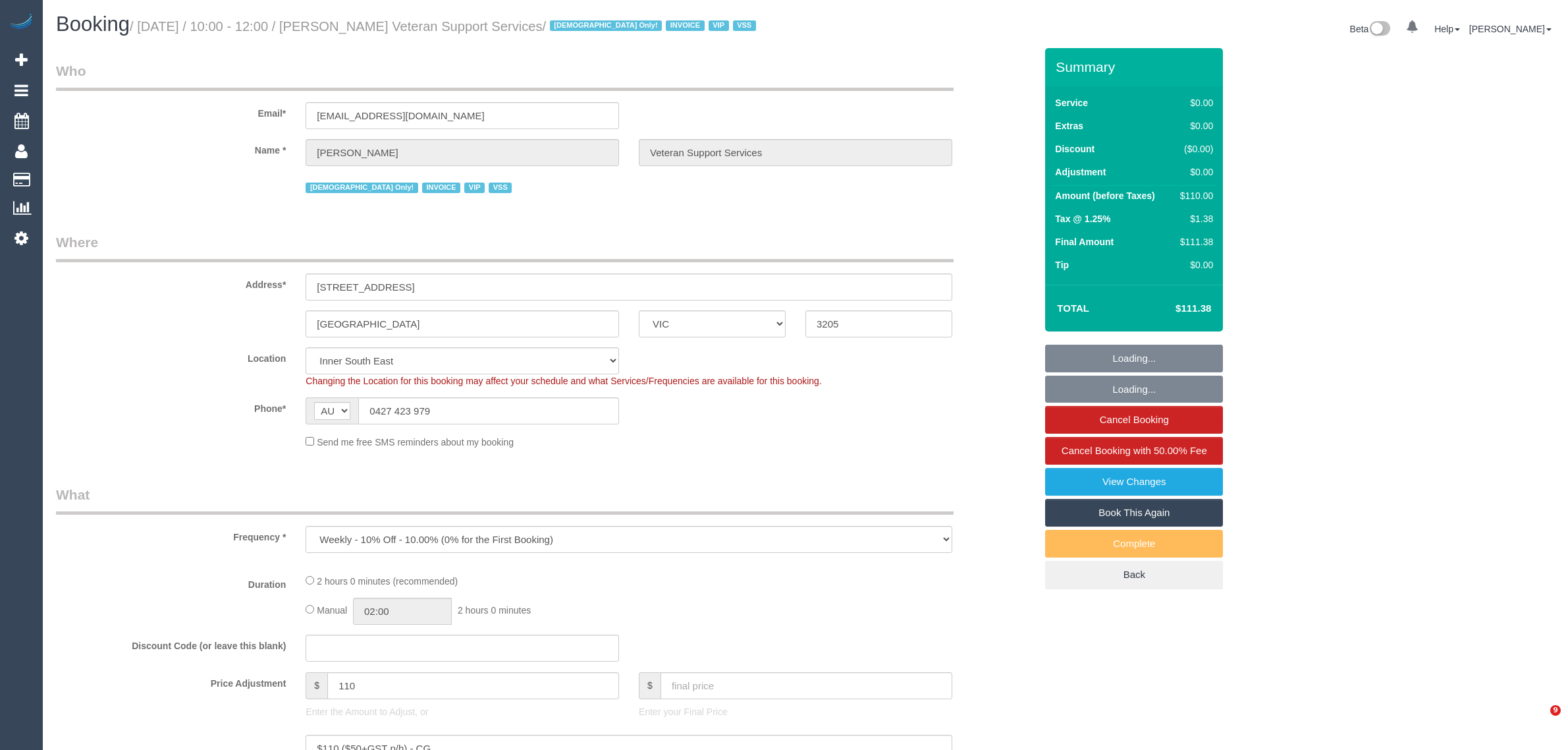
select select "VIC"
select select "120"
select select "number:27"
select select "number:14"
select select "number:19"
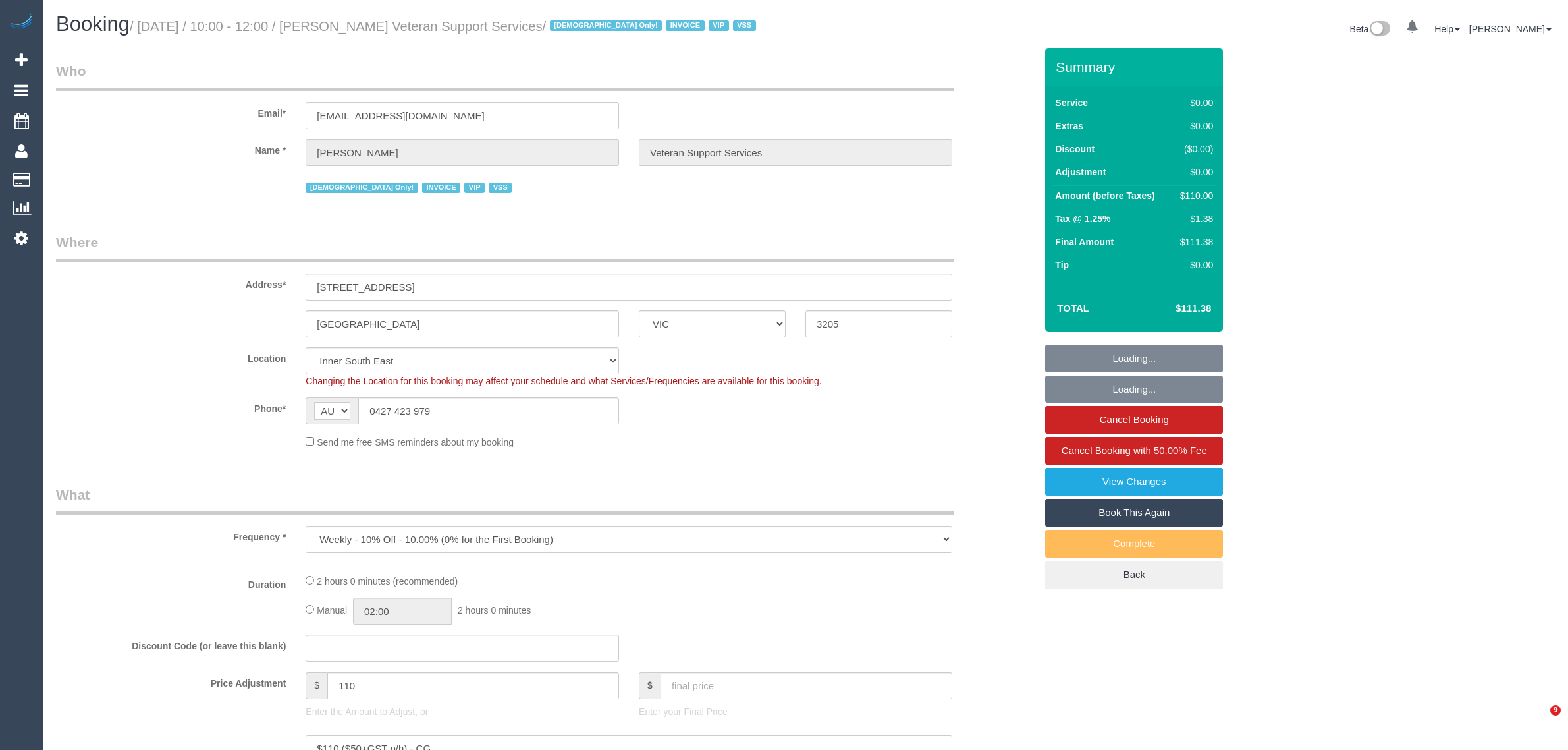
select select "number:36"
select select "number:34"
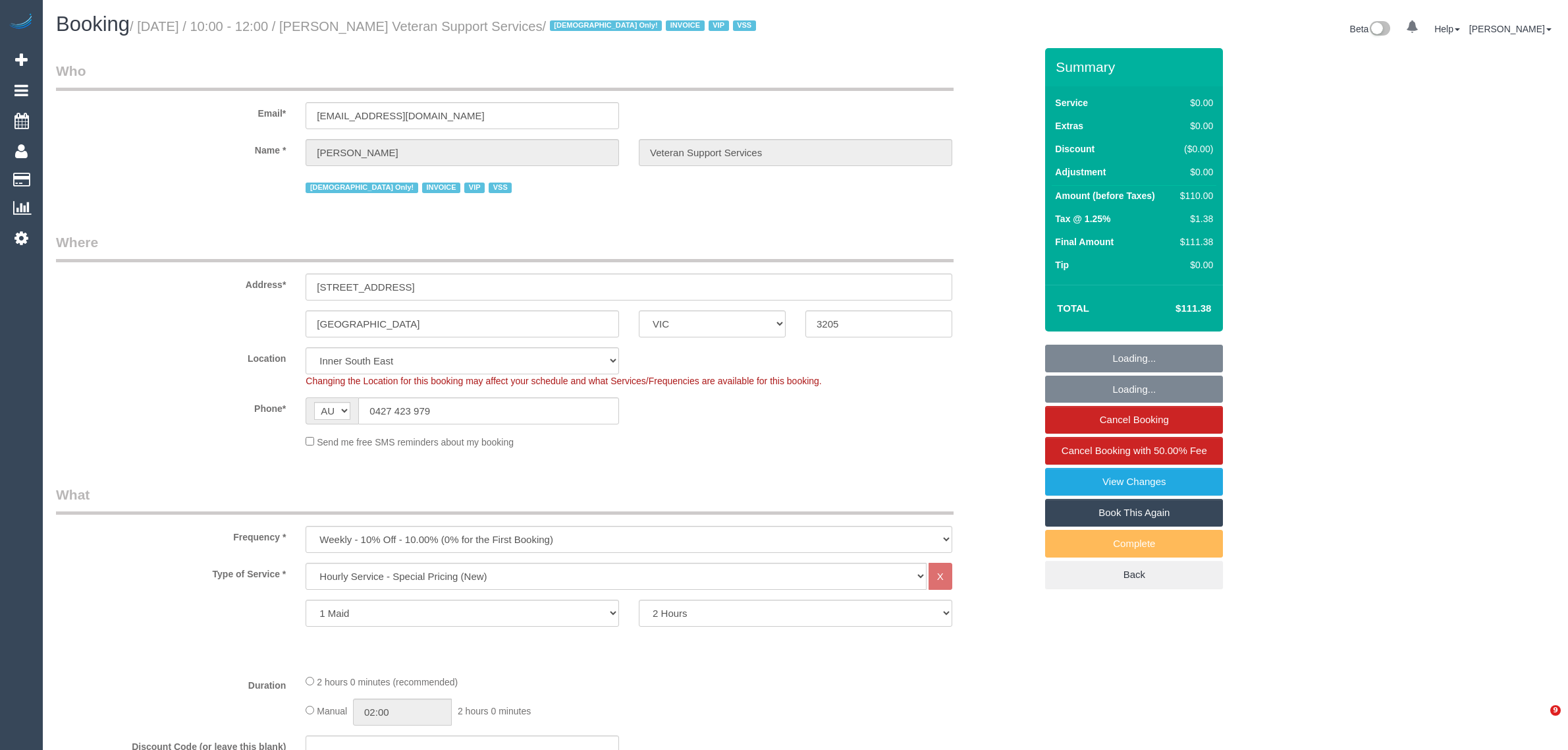
select select "object:1484"
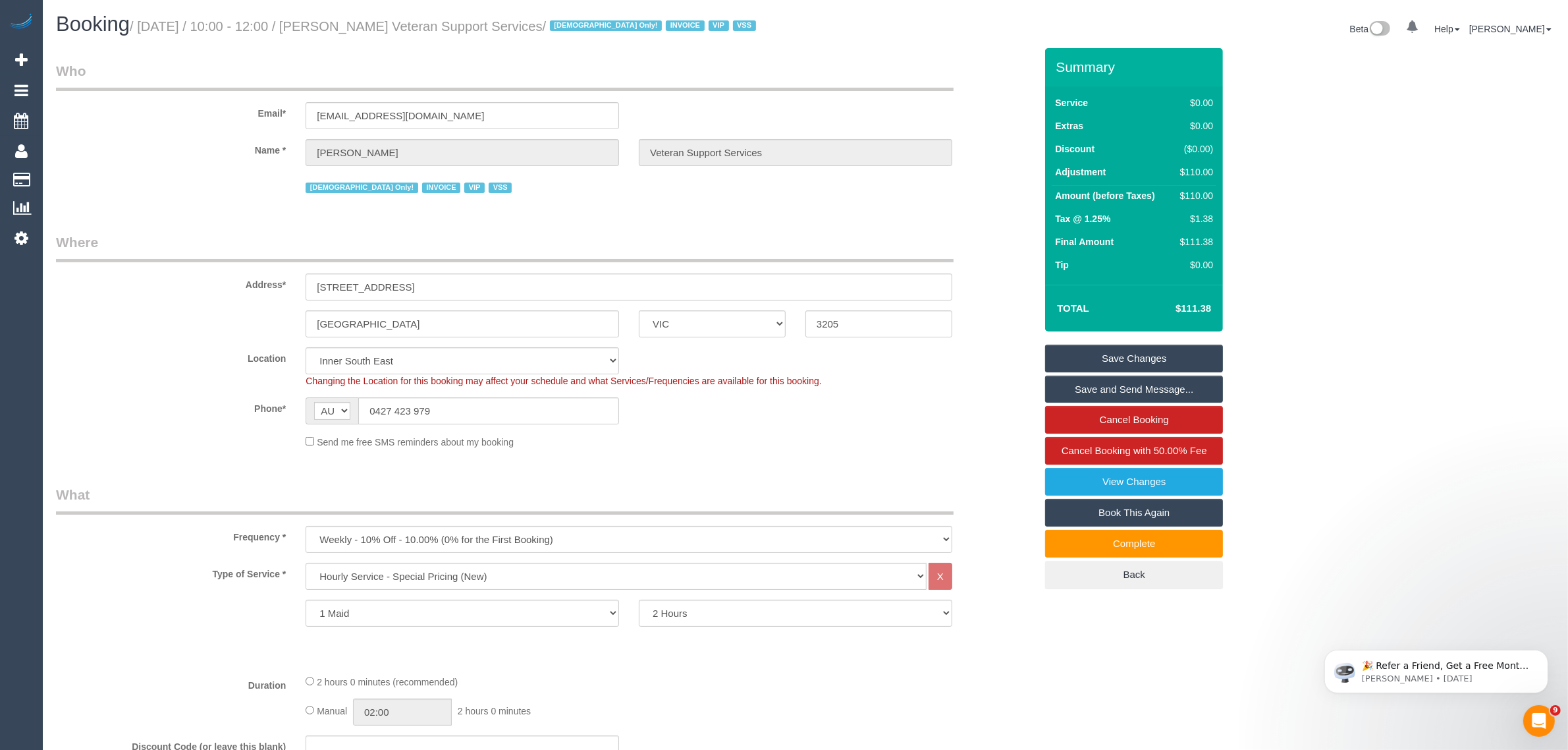
click at [506, 421] on input "0427 423 979" at bounding box center [489, 411] width 261 height 27
click at [506, 422] on input "0427 423 979" at bounding box center [489, 411] width 261 height 27
click at [782, 420] on div "Phone* AF AL DZ AD AO AI AQ AG AR AM AW AU AT AZ BS BH BD BB BY BE BZ BJ BM BT …" at bounding box center [546, 411] width 999 height 27
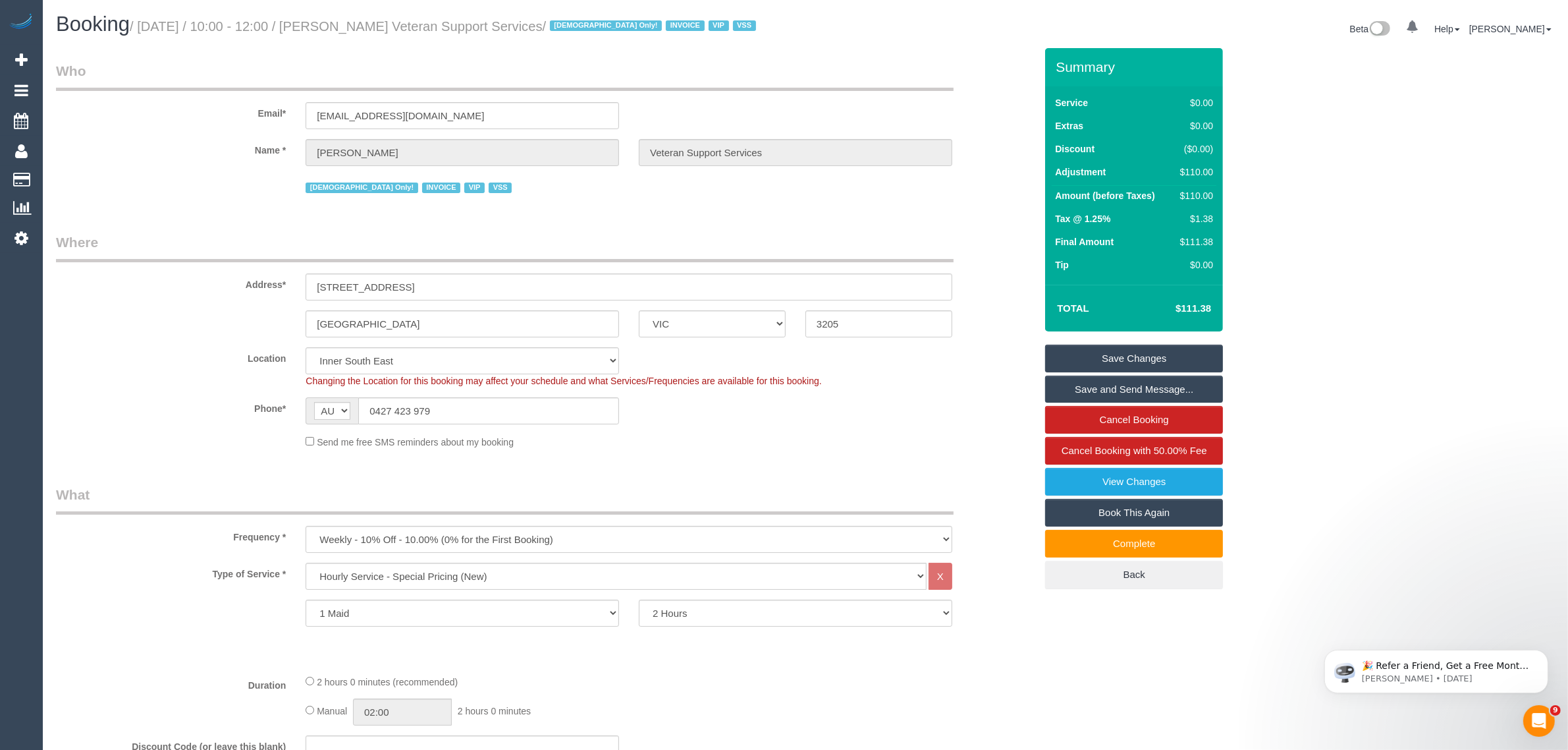
drag, startPoint x: 1242, startPoint y: 636, endPoint x: 1237, endPoint y: 644, distance: 9.4
drag, startPoint x: 1017, startPoint y: 640, endPoint x: 1017, endPoint y: 663, distance: 23.0
click at [1017, 640] on div "Type of Service * Hourly Service - $70/h Hourly Service - $65/h Hourly Service …" at bounding box center [545, 613] width 979 height 101
click at [206, 423] on div "Phone* AF AL DZ AD AO AI AQ AG AR AM AW AU AT AZ BS BH BD BB BY BE BZ BJ BM BT …" at bounding box center [546, 411] width 999 height 27
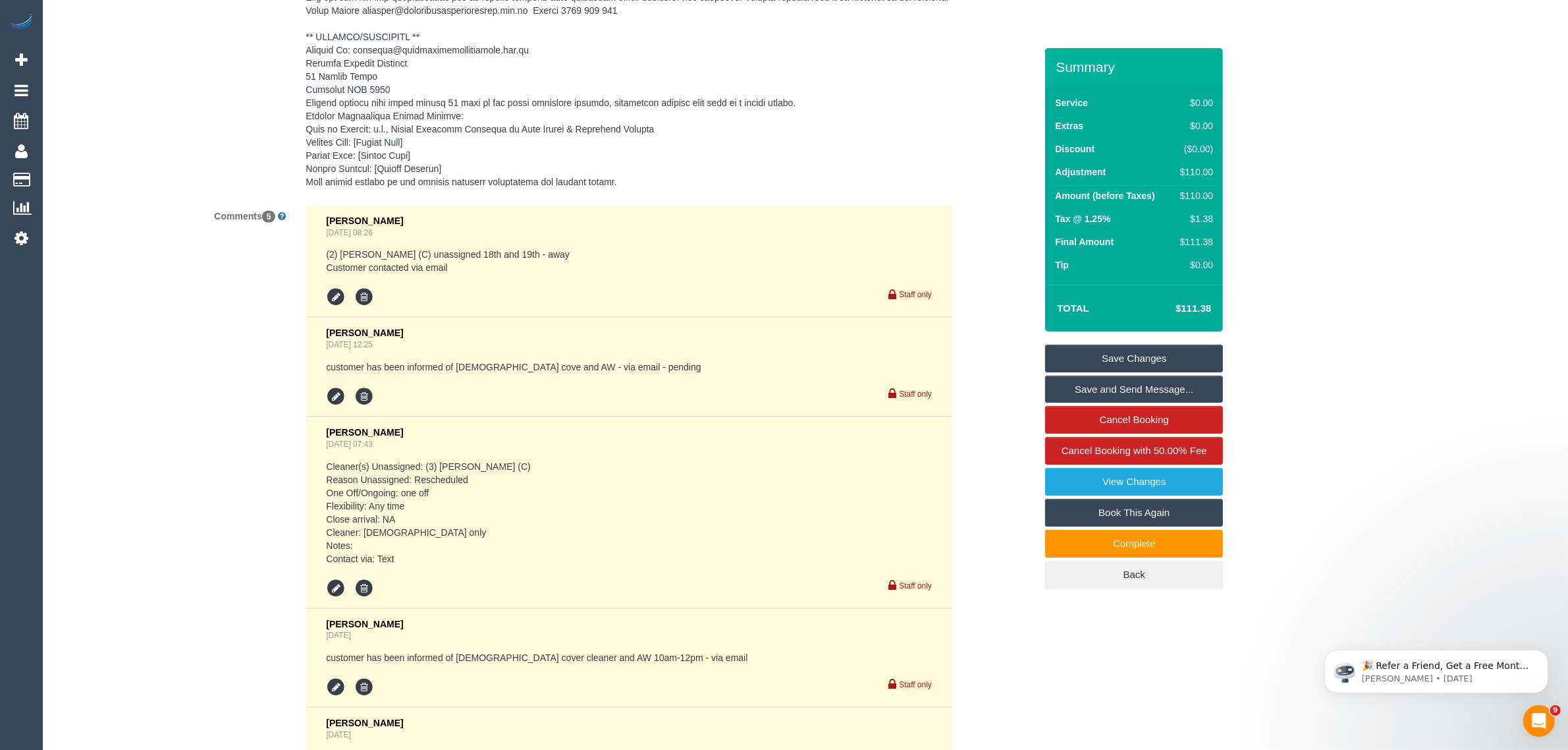
scroll to position [2405, 0]
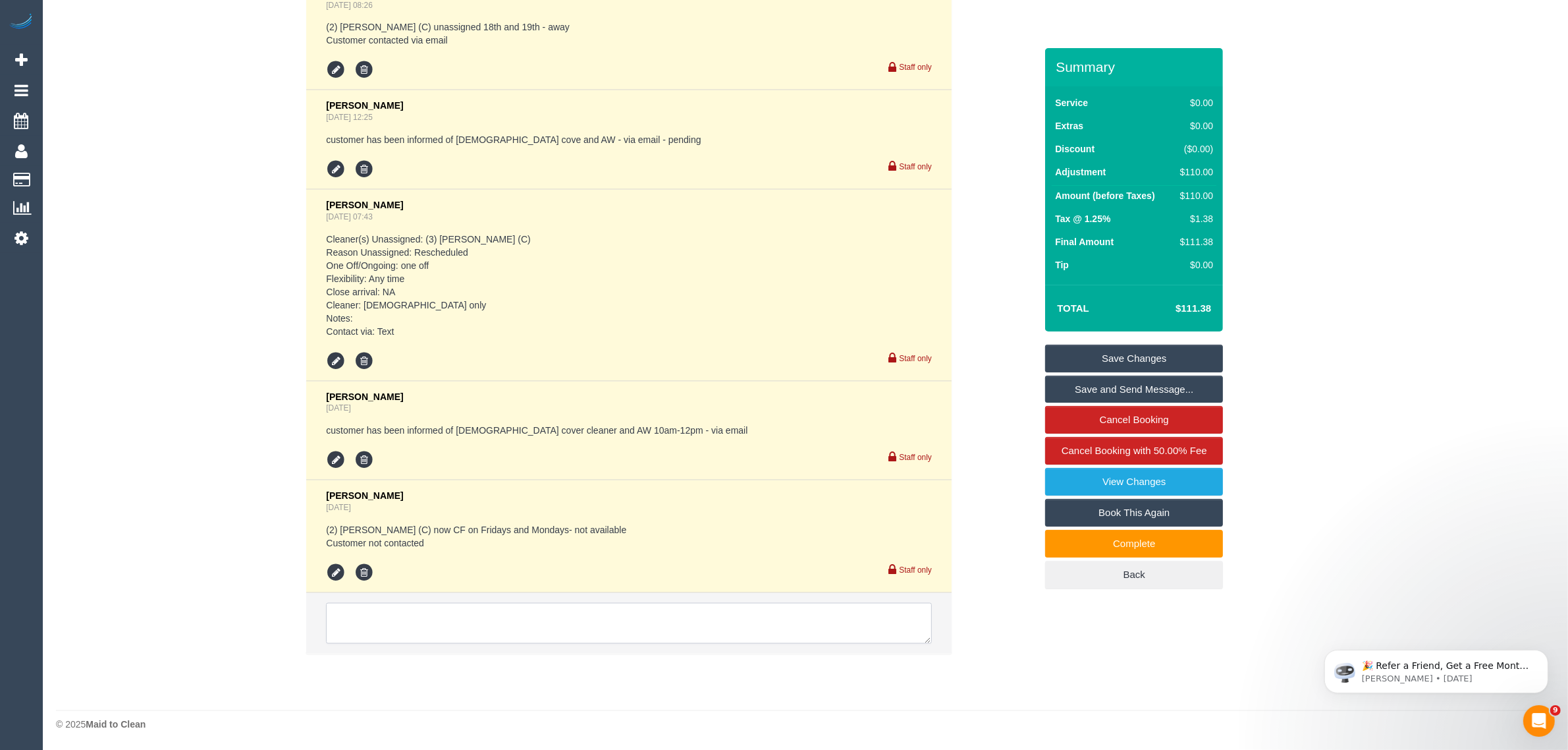
click at [786, 617] on textarea at bounding box center [628, 623] width 606 height 41
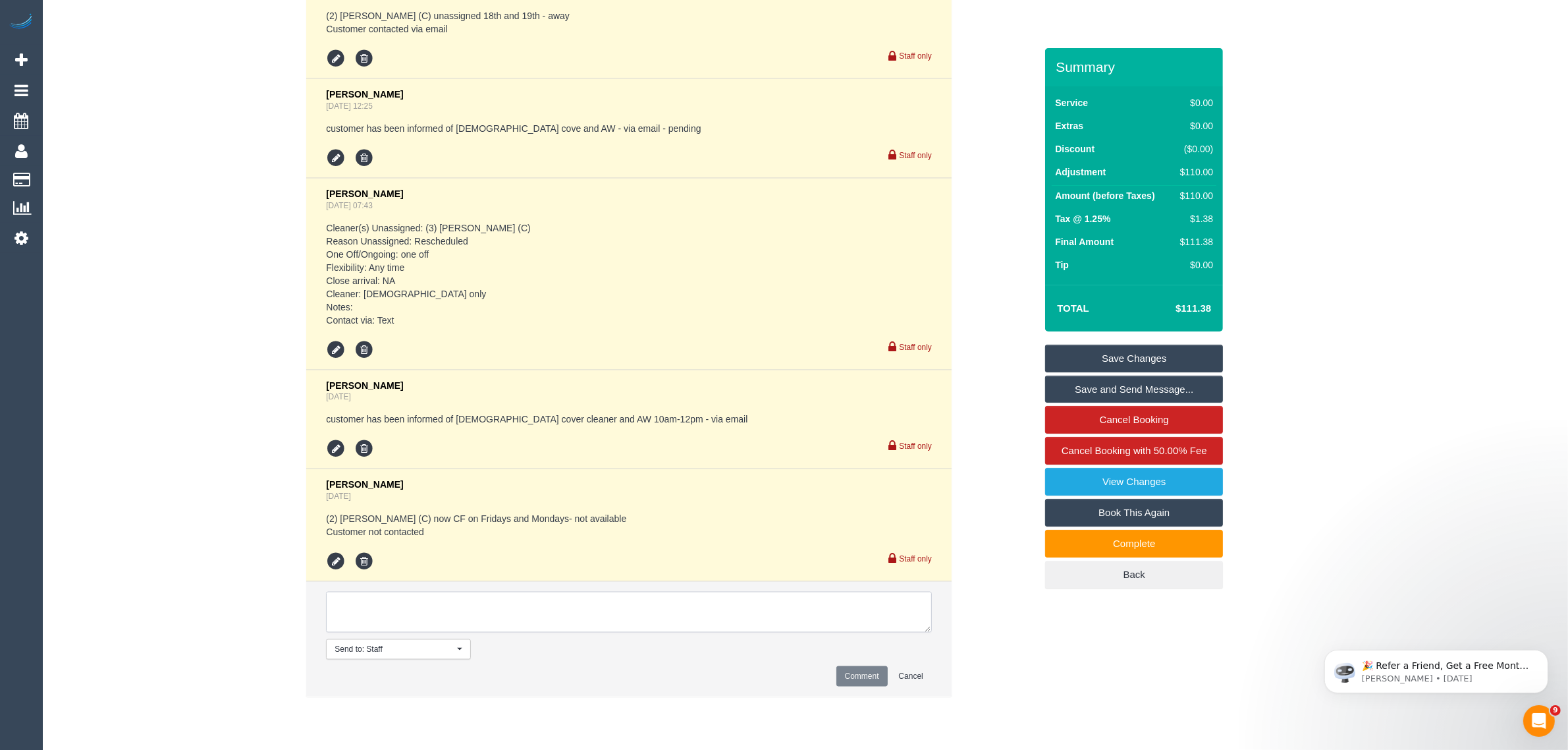
paste textarea "Cleaner(s) Unassigned: Reason Unassigned: Contact via: Which message sent: Addi…"
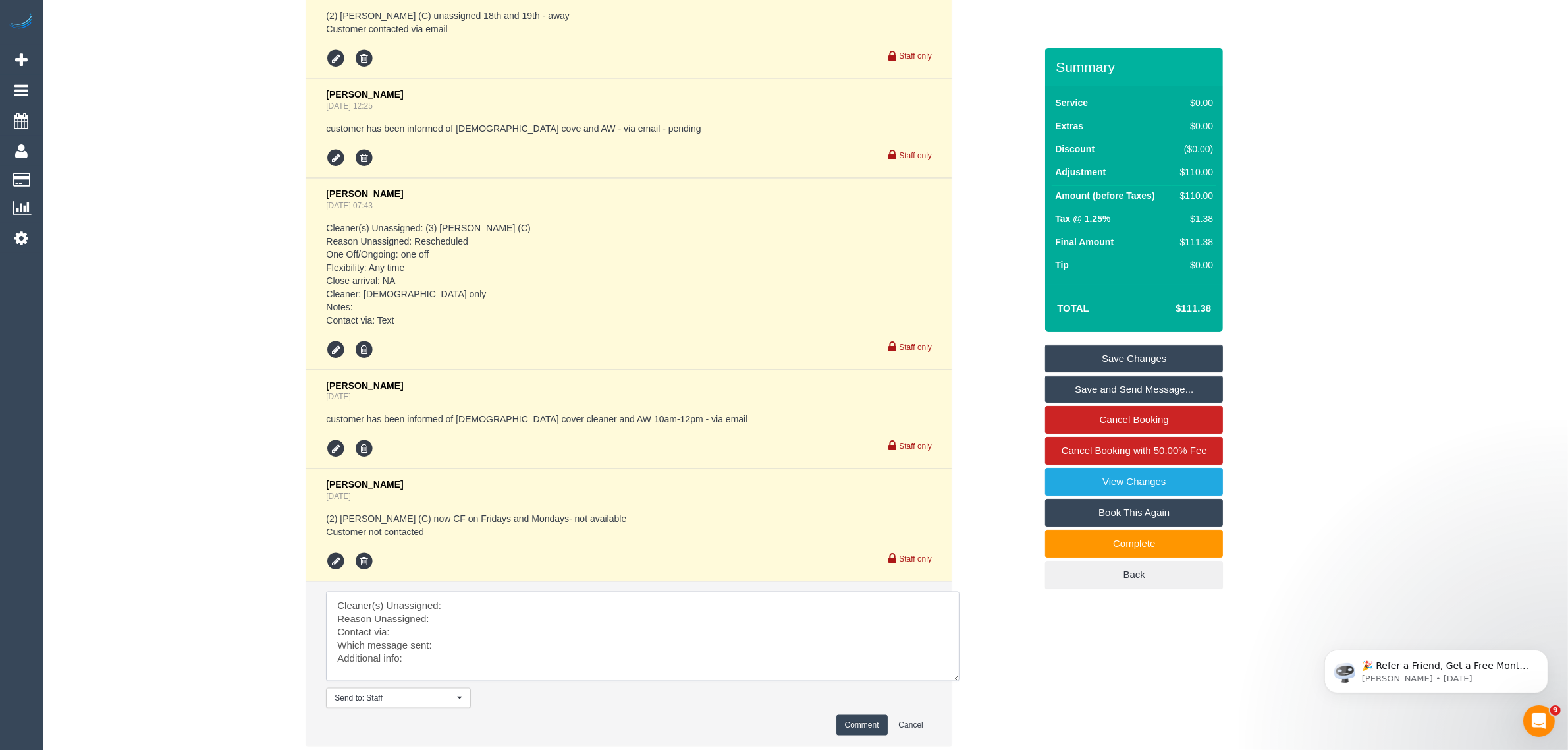
scroll to position [0, 0]
drag, startPoint x: 923, startPoint y: 634, endPoint x: 955, endPoint y: 706, distance: 78.8
click at [955, 705] on textarea at bounding box center [644, 648] width 636 height 113
click at [685, 617] on textarea at bounding box center [644, 648] width 636 height 113
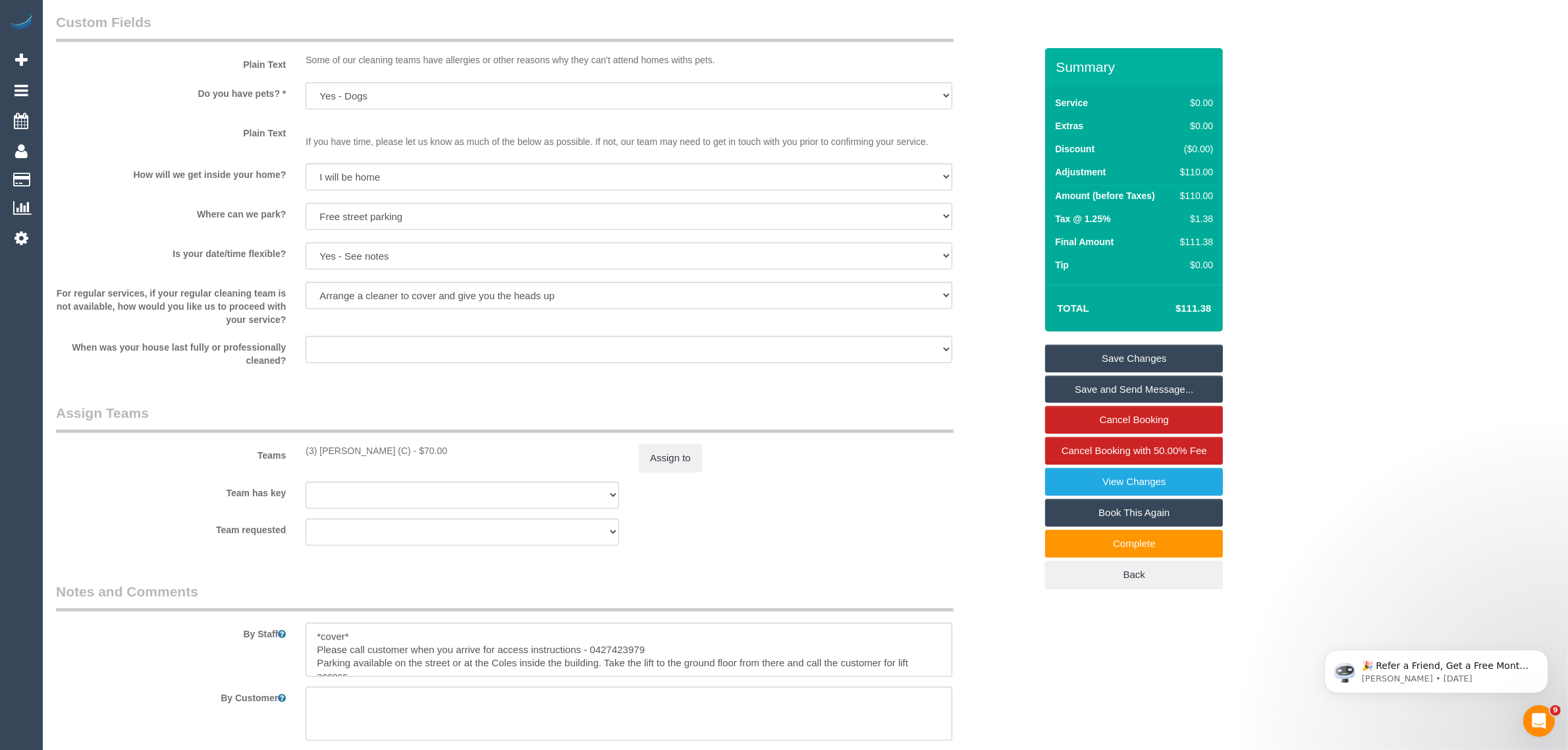
scroll to position [1087, 0]
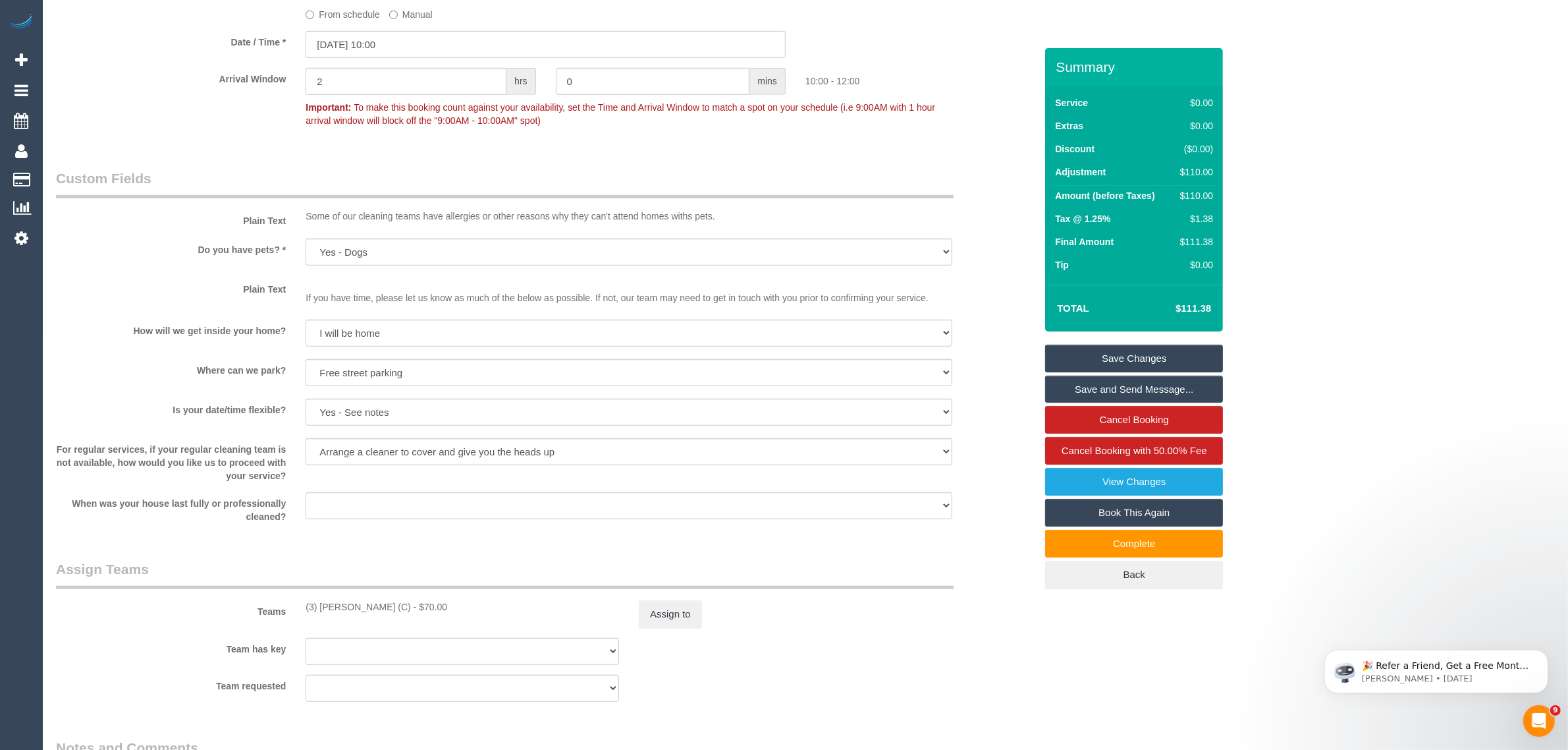
drag, startPoint x: 291, startPoint y: 600, endPoint x: 438, endPoint y: 598, distance: 147.0
click at [438, 598] on div "Teams (3) Himasha Amarasinghe (C) - $70.00 Assign to" at bounding box center [546, 593] width 999 height 68
copy div "(3) Himasha Amarasinghe (C) -"
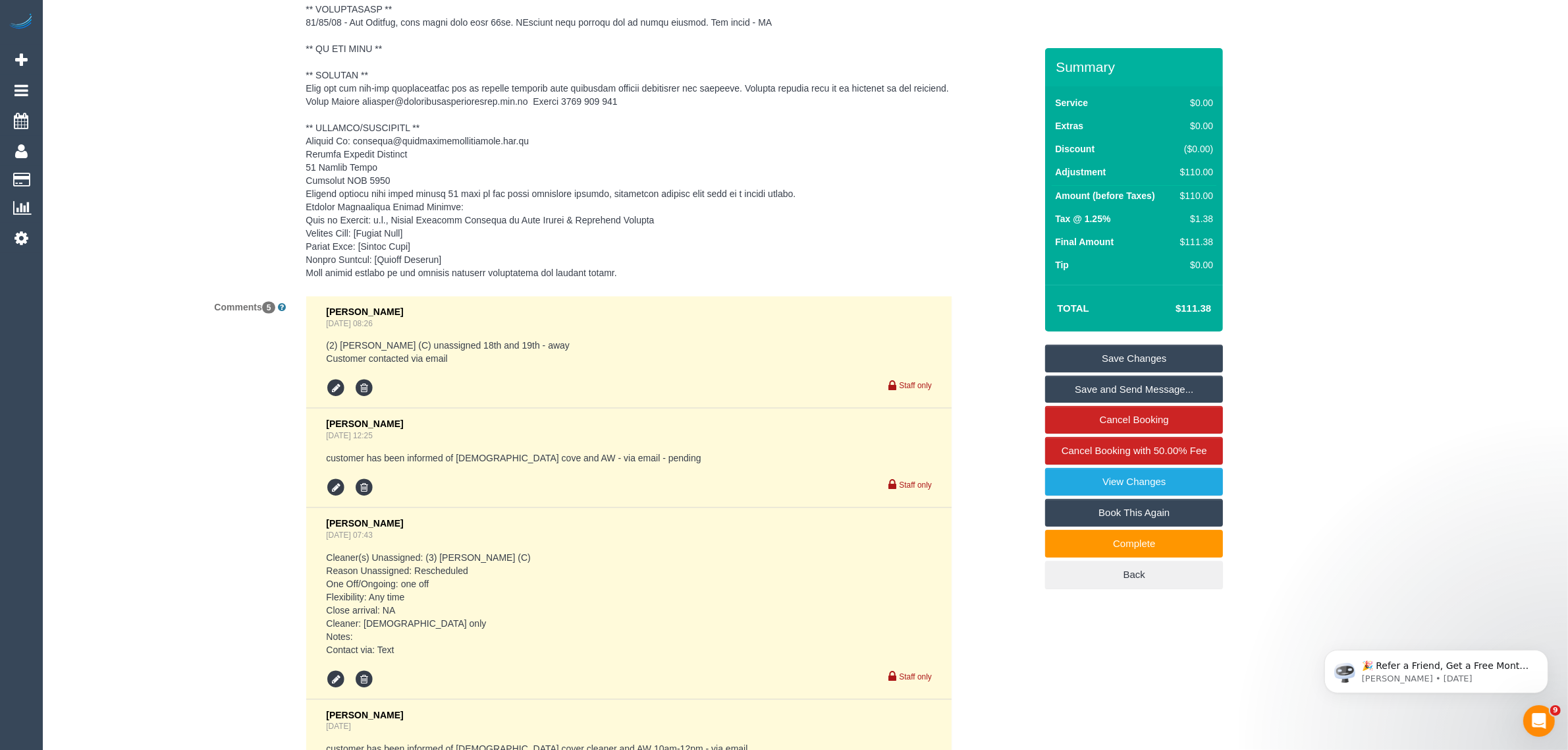
scroll to position [2532, 0]
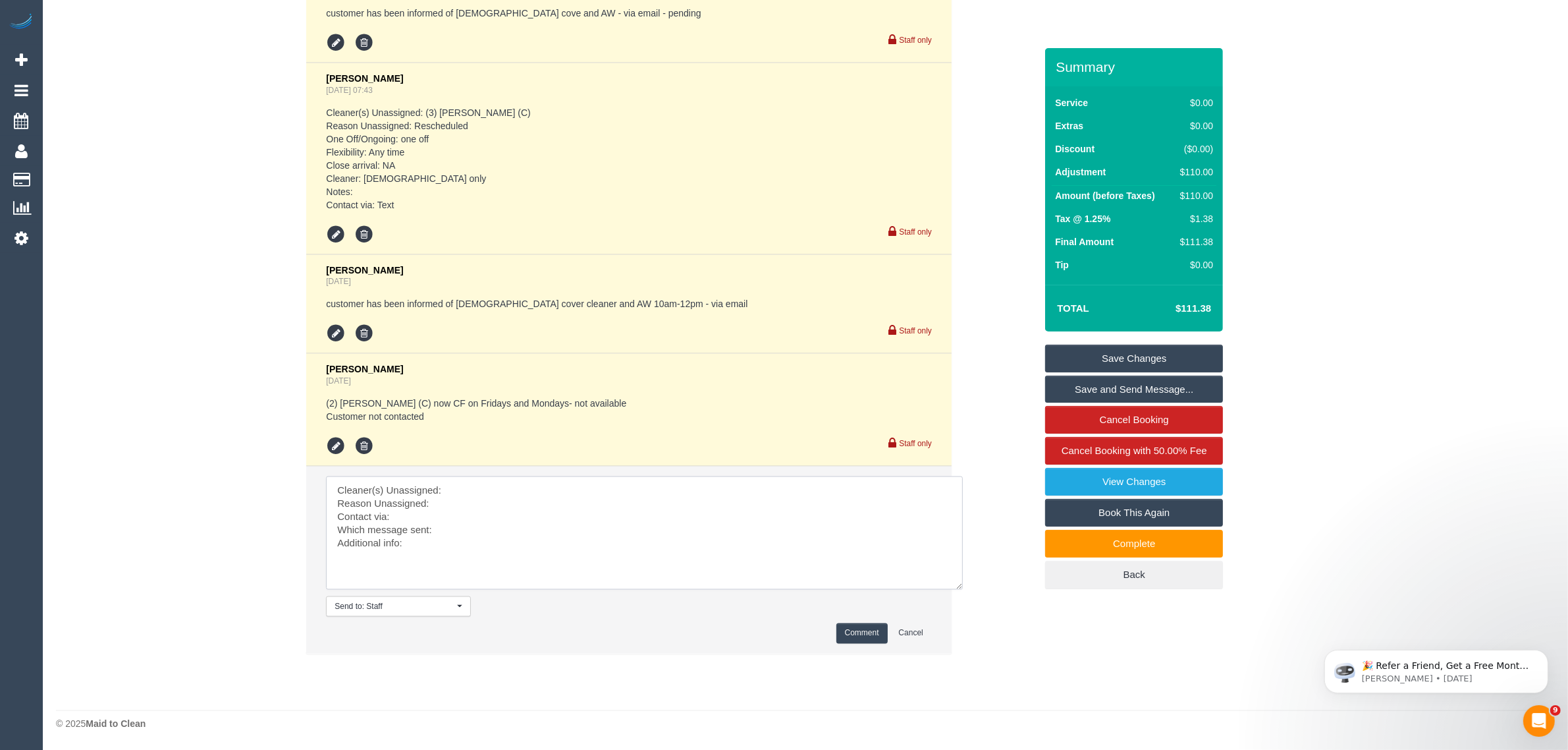
click at [504, 511] on textarea at bounding box center [644, 533] width 636 height 113
click at [528, 493] on textarea at bounding box center [644, 533] width 636 height 113
paste textarea "(3) Himasha Amarasinghe (C) -"
click at [479, 504] on textarea at bounding box center [644, 533] width 636 height 113
click at [340, 509] on textarea at bounding box center [644, 533] width 636 height 113
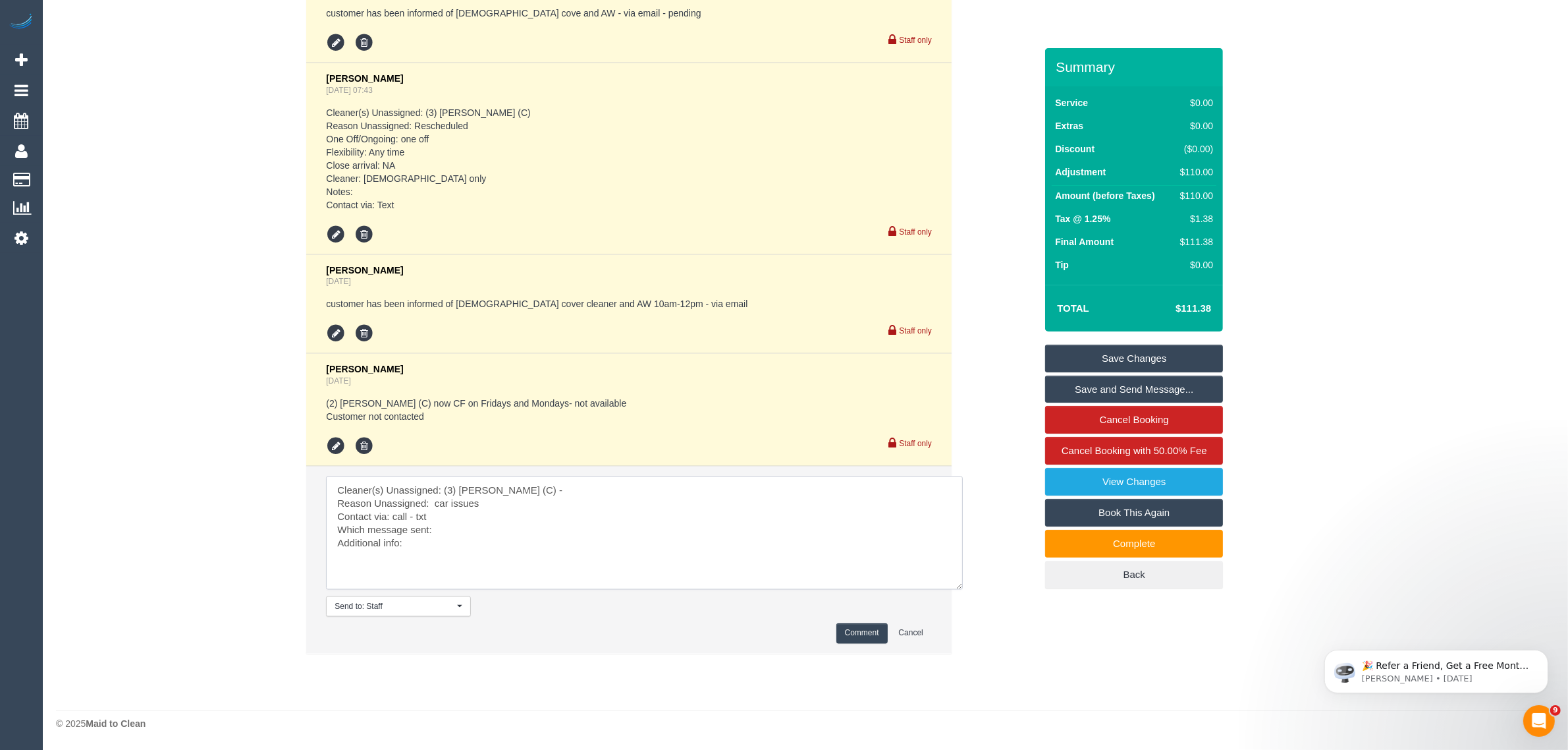
click at [505, 522] on textarea at bounding box center [644, 533] width 636 height 113
drag, startPoint x: 547, startPoint y: 538, endPoint x: 557, endPoint y: 537, distance: 10.0
click at [547, 538] on textarea at bounding box center [644, 533] width 636 height 113
click at [575, 531] on textarea at bounding box center [644, 533] width 636 height 113
type textarea "Cleaner(s) Unassigned: (3) Himasha Amarasinghe (C) - Reason Unassigned: car iss…"
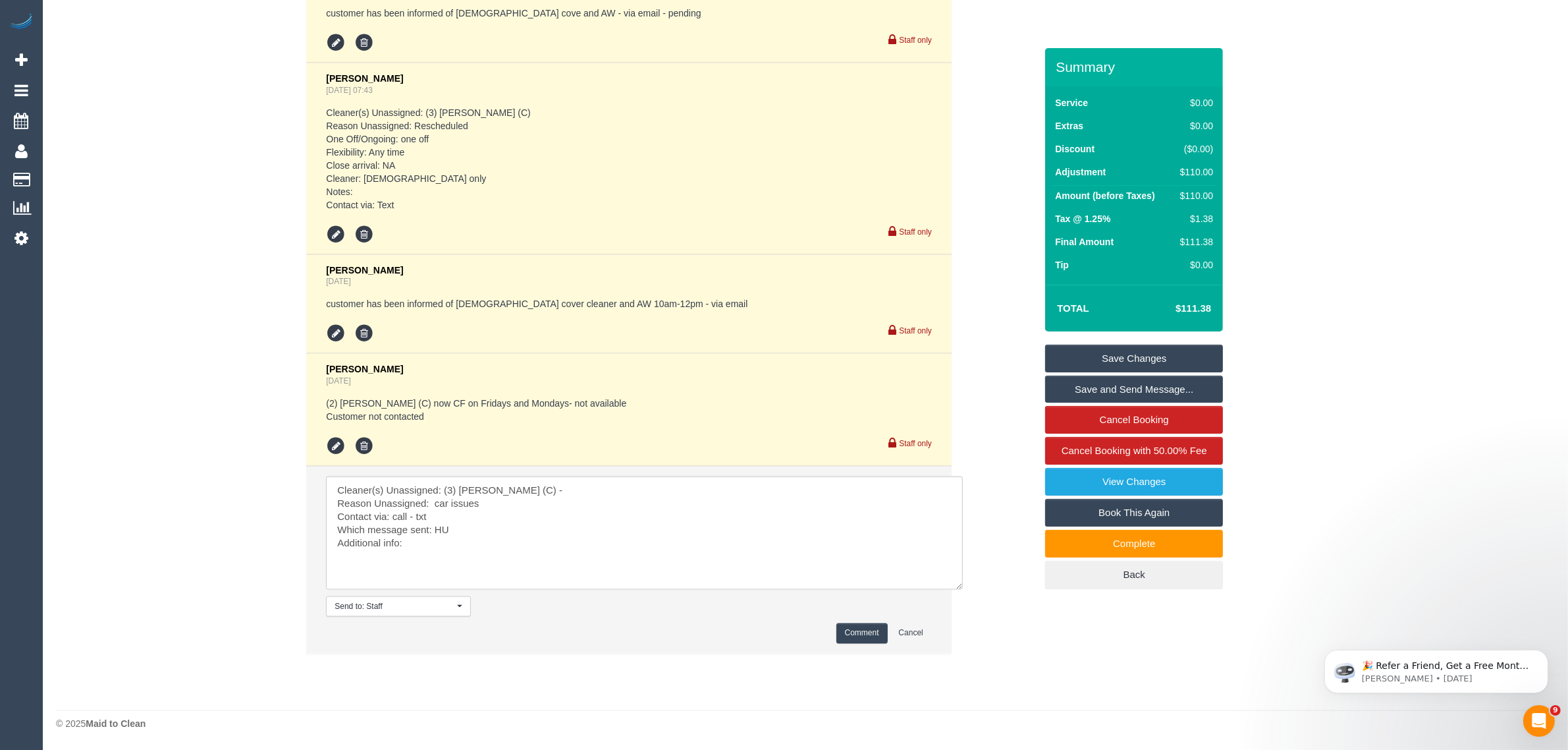
click at [851, 635] on button "Comment" at bounding box center [861, 633] width 51 height 20
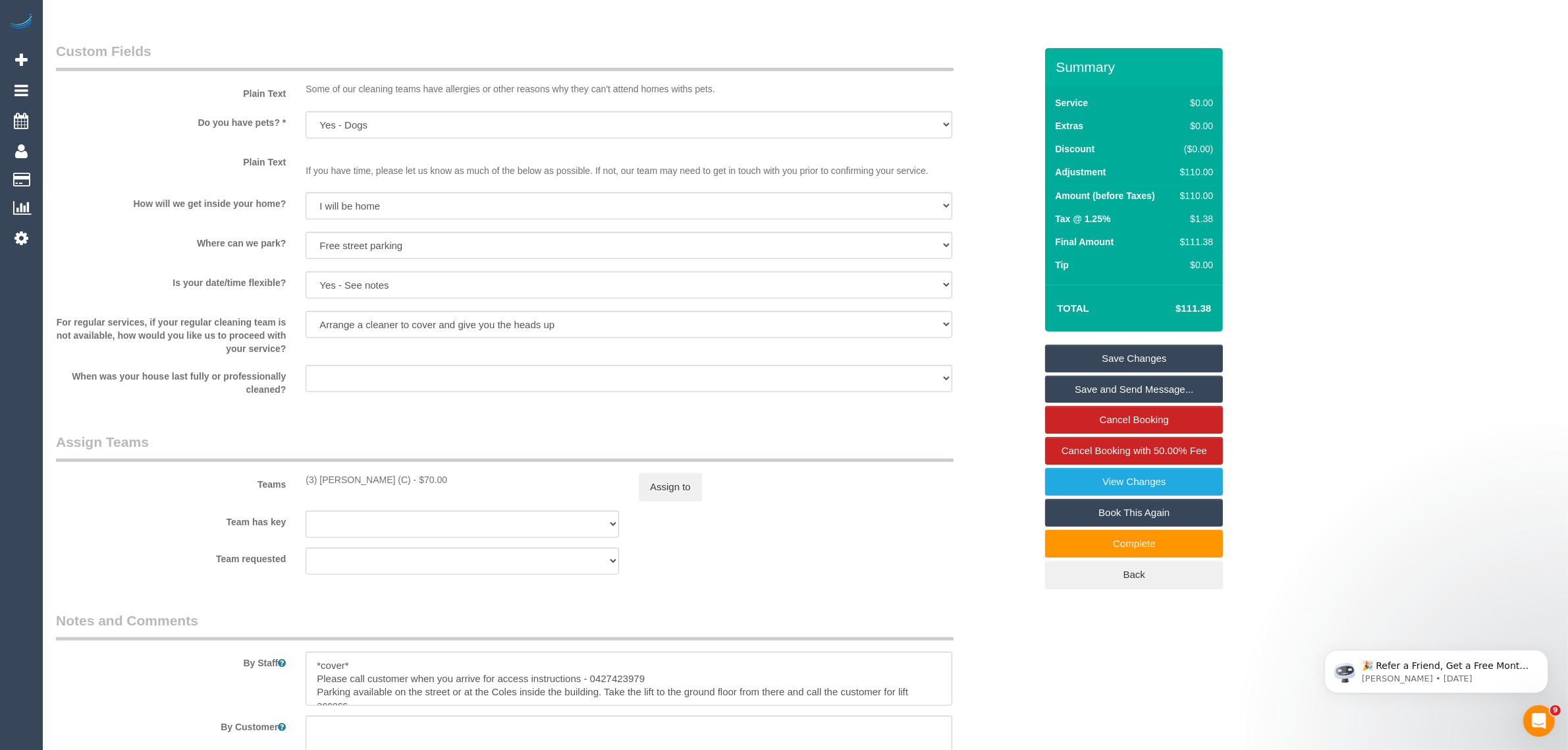
scroll to position [1214, 0]
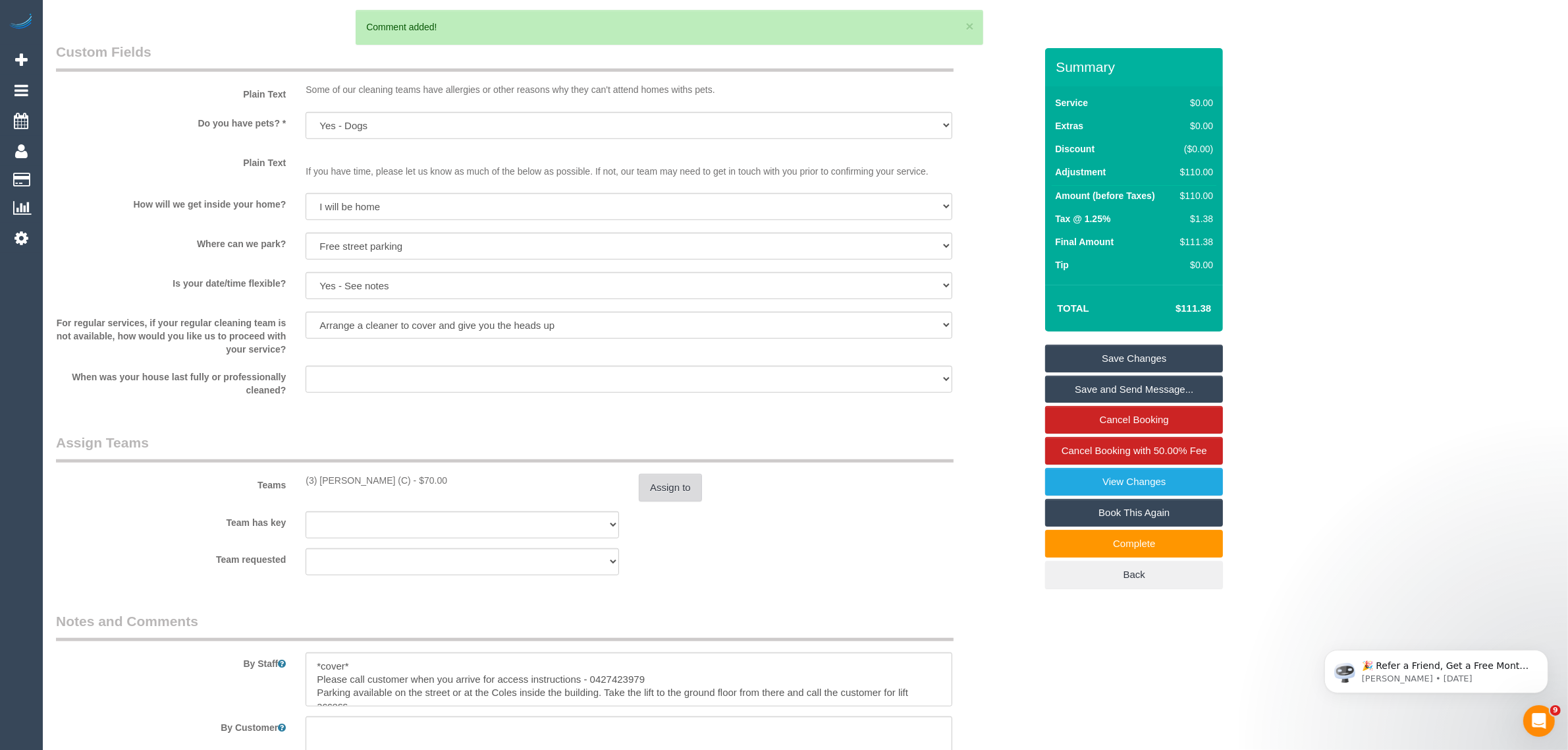
click at [683, 498] on button "Assign to" at bounding box center [670, 487] width 63 height 28
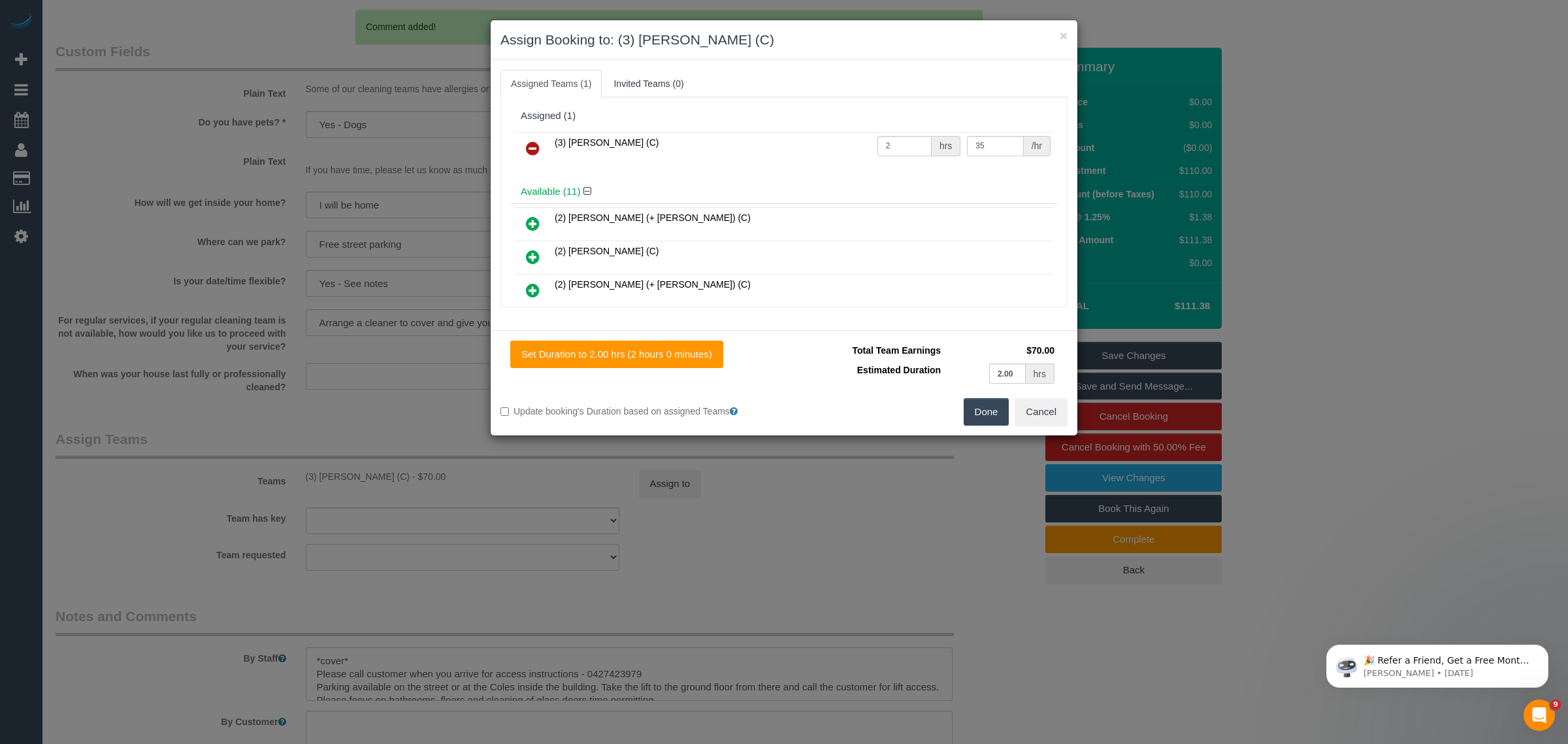
click at [534, 151] on icon at bounding box center [533, 148] width 14 height 16
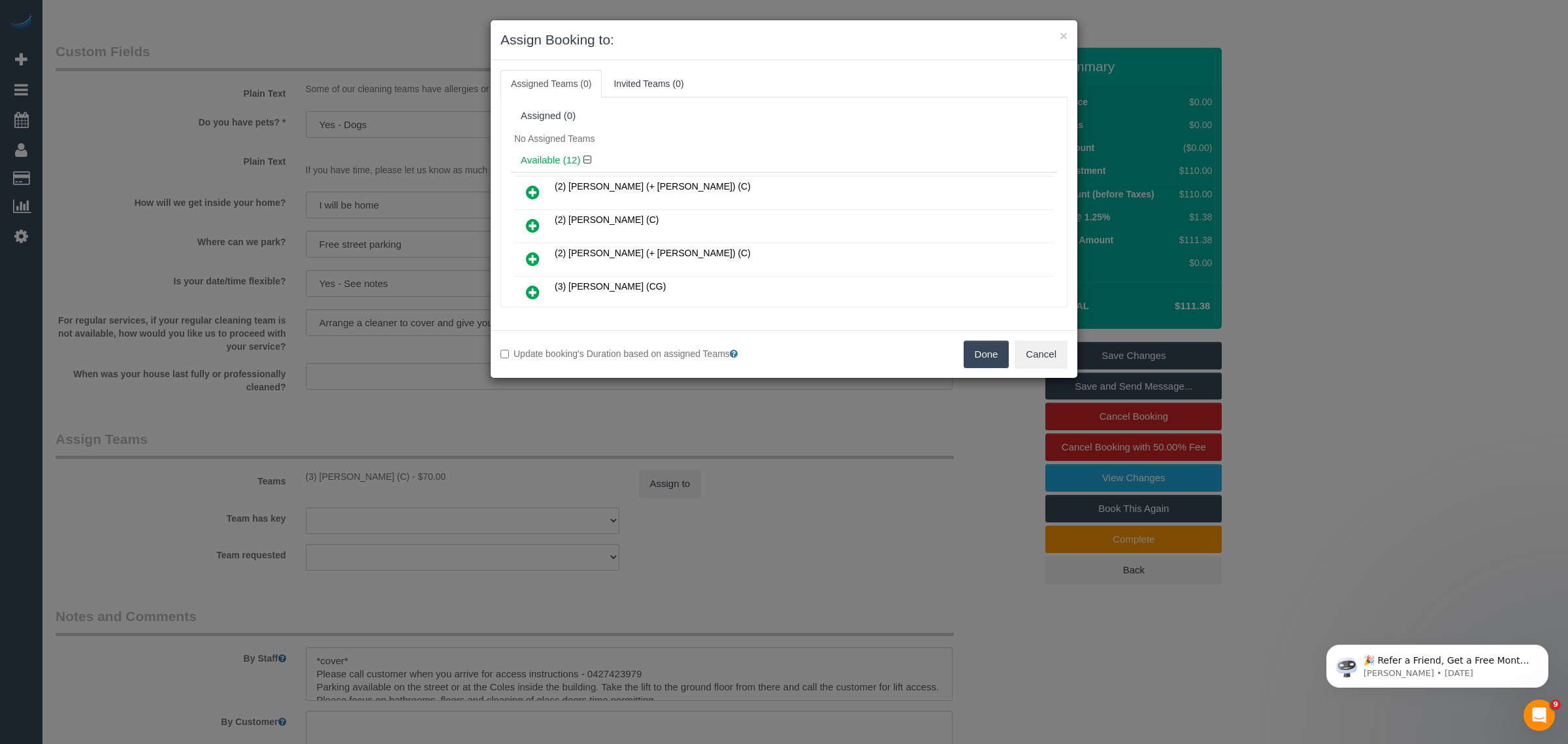
click at [983, 358] on button "Done" at bounding box center [987, 354] width 46 height 28
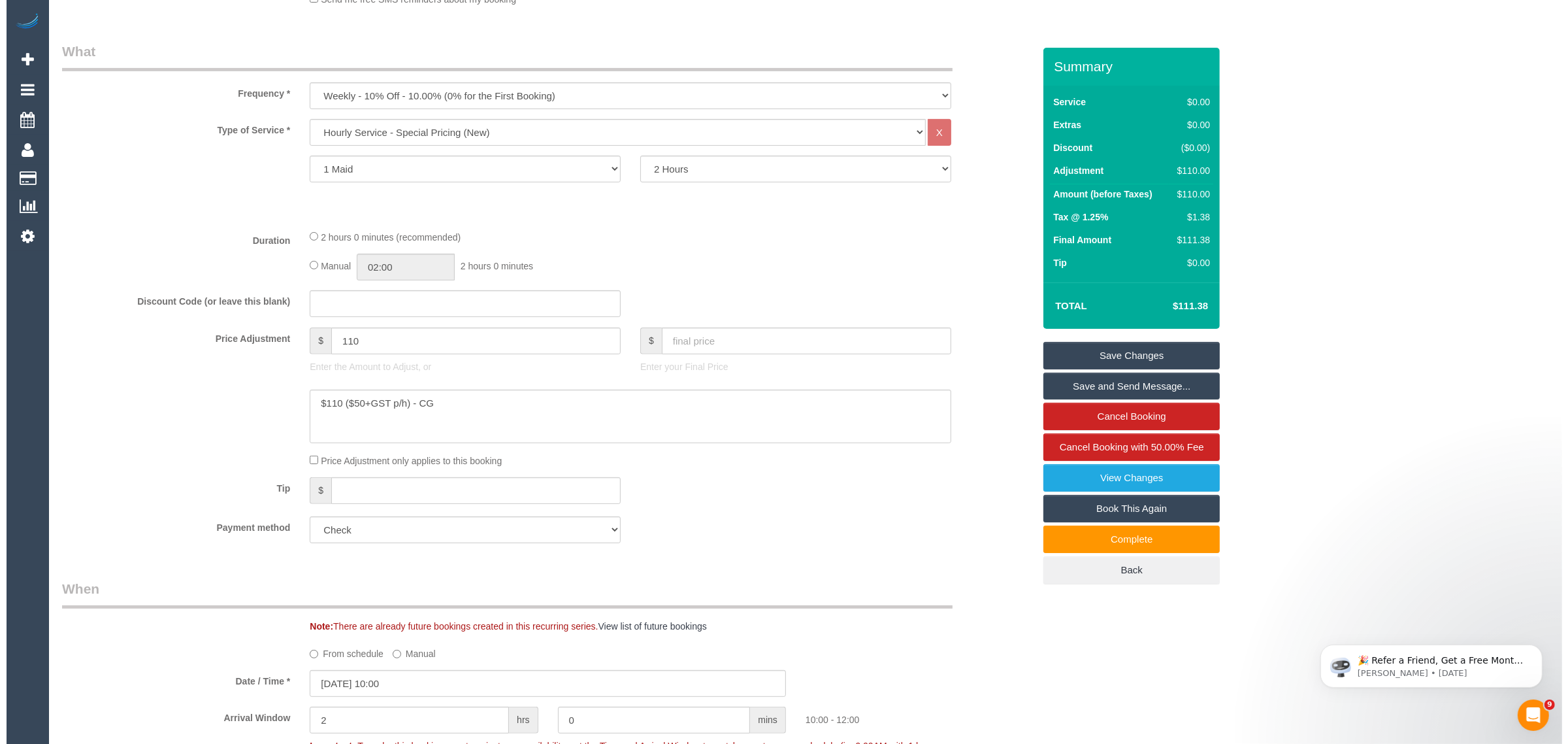
scroll to position [0, 0]
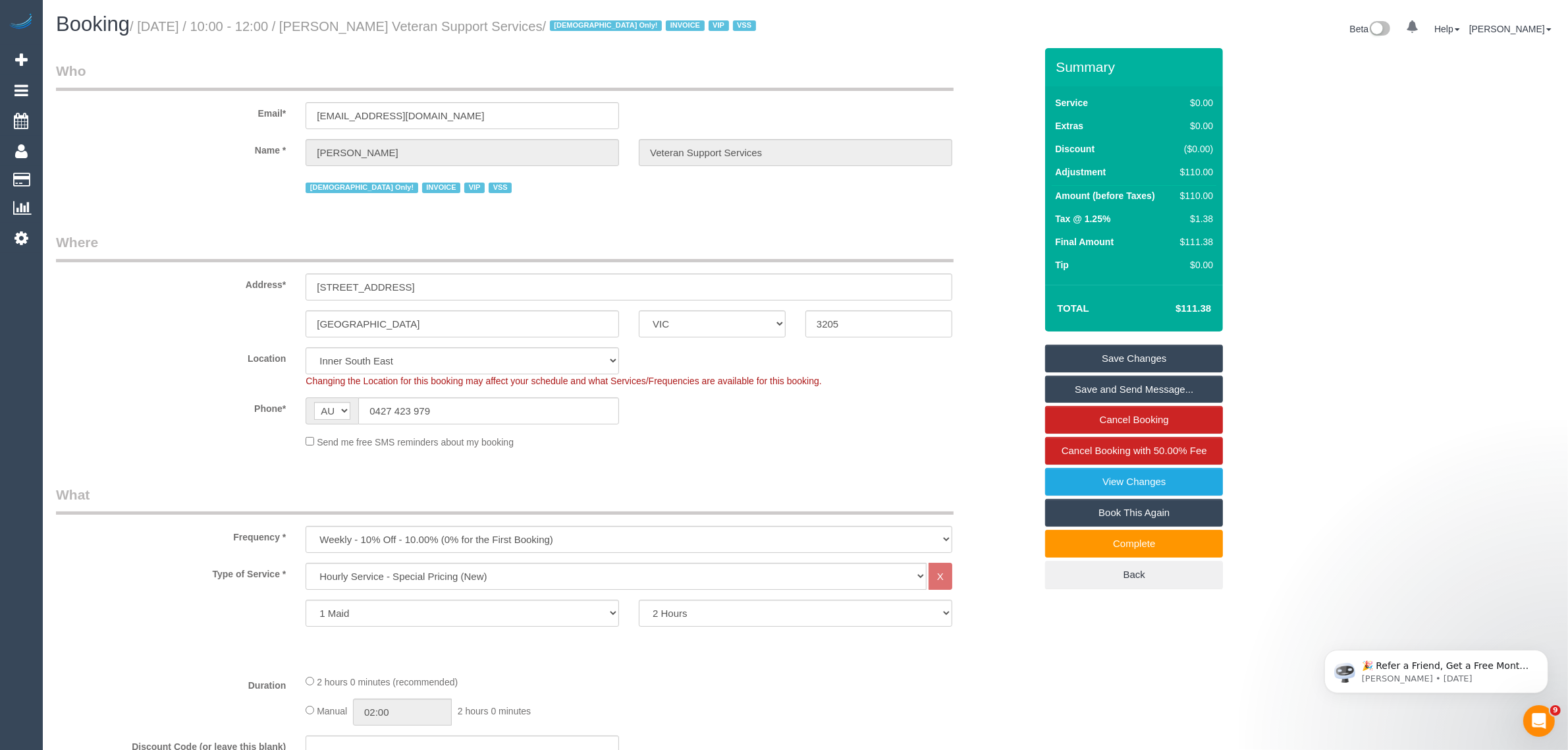
drag, startPoint x: 1086, startPoint y: 357, endPoint x: 1019, endPoint y: 350, distance: 67.4
click at [1086, 357] on link "Save Changes" at bounding box center [1134, 358] width 178 height 28
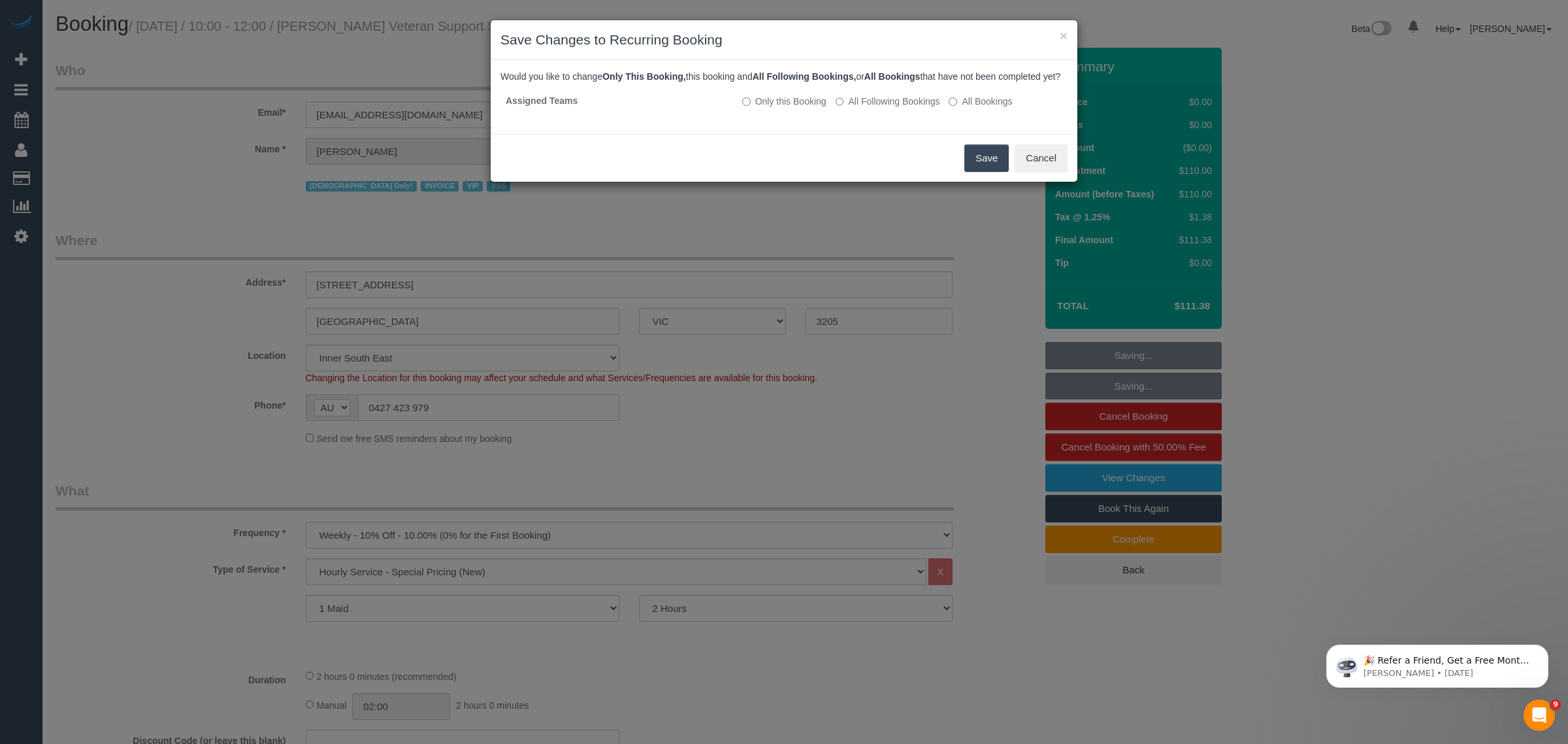
click at [991, 172] on button "Save" at bounding box center [987, 158] width 45 height 28
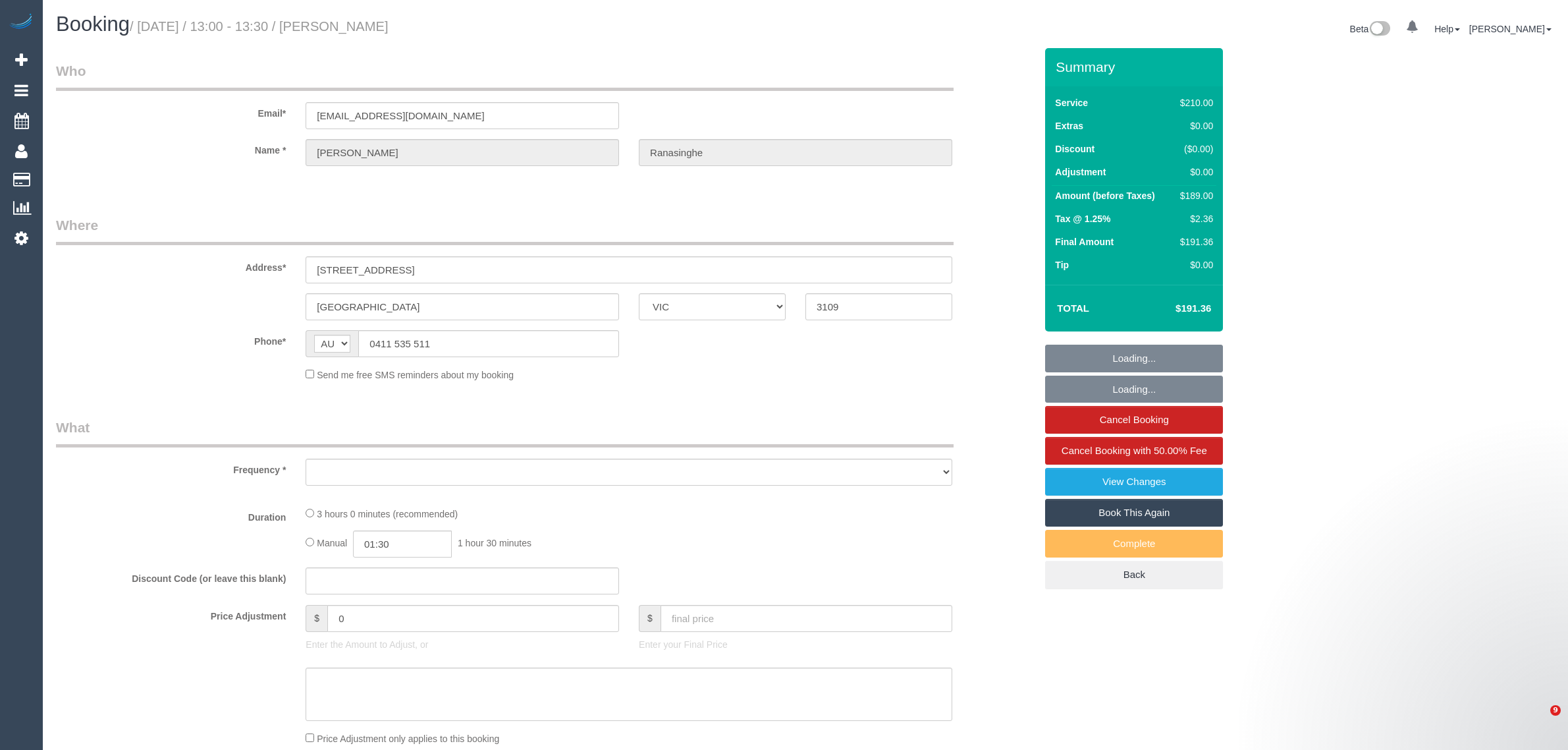
select select "VIC"
select select "object:536"
select select "string:stripe-pm_1Hmb5S2GScqysDRVfMOM8dB1"
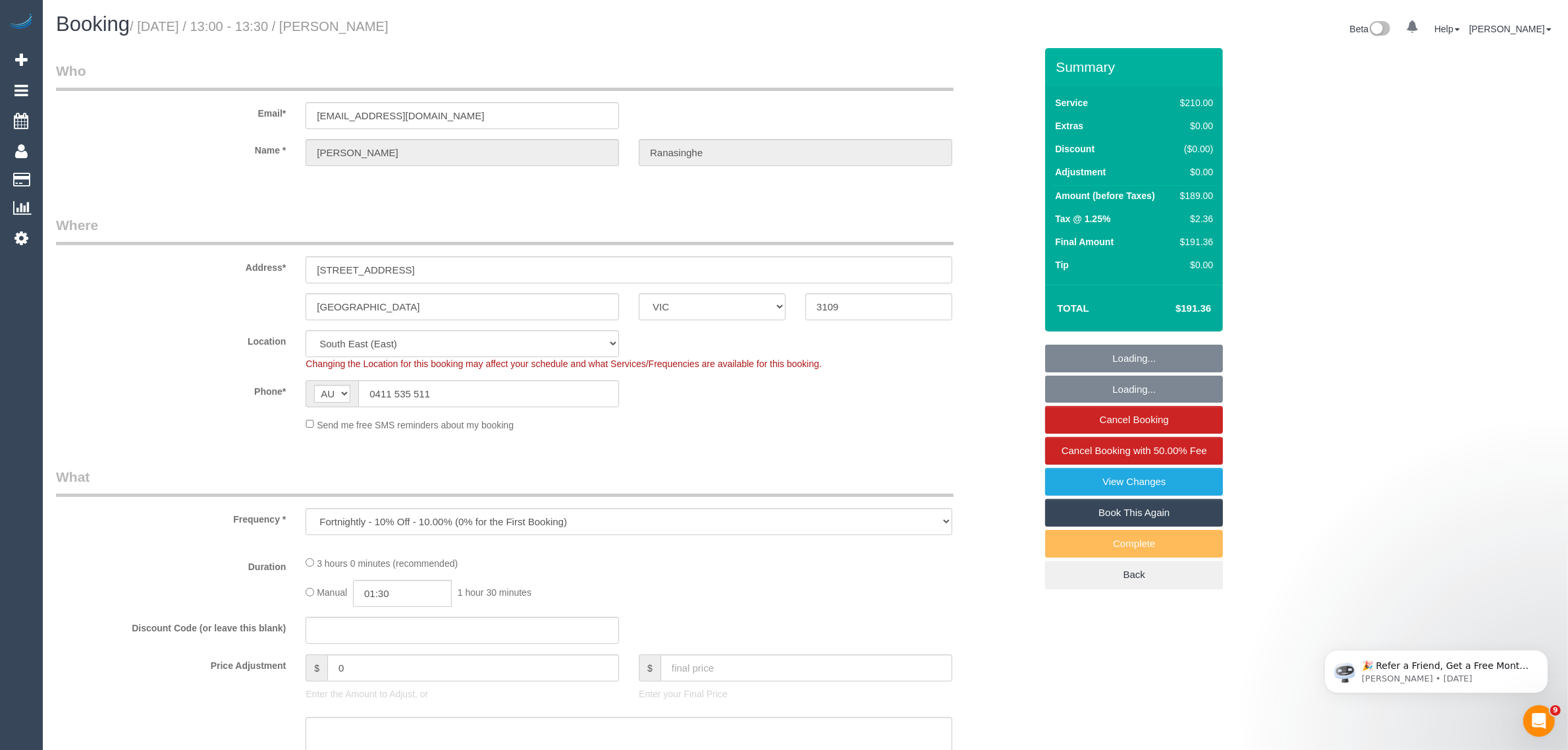
select select "object:689"
select select "number:28"
select select "number:14"
select select "number:18"
select select "number:23"
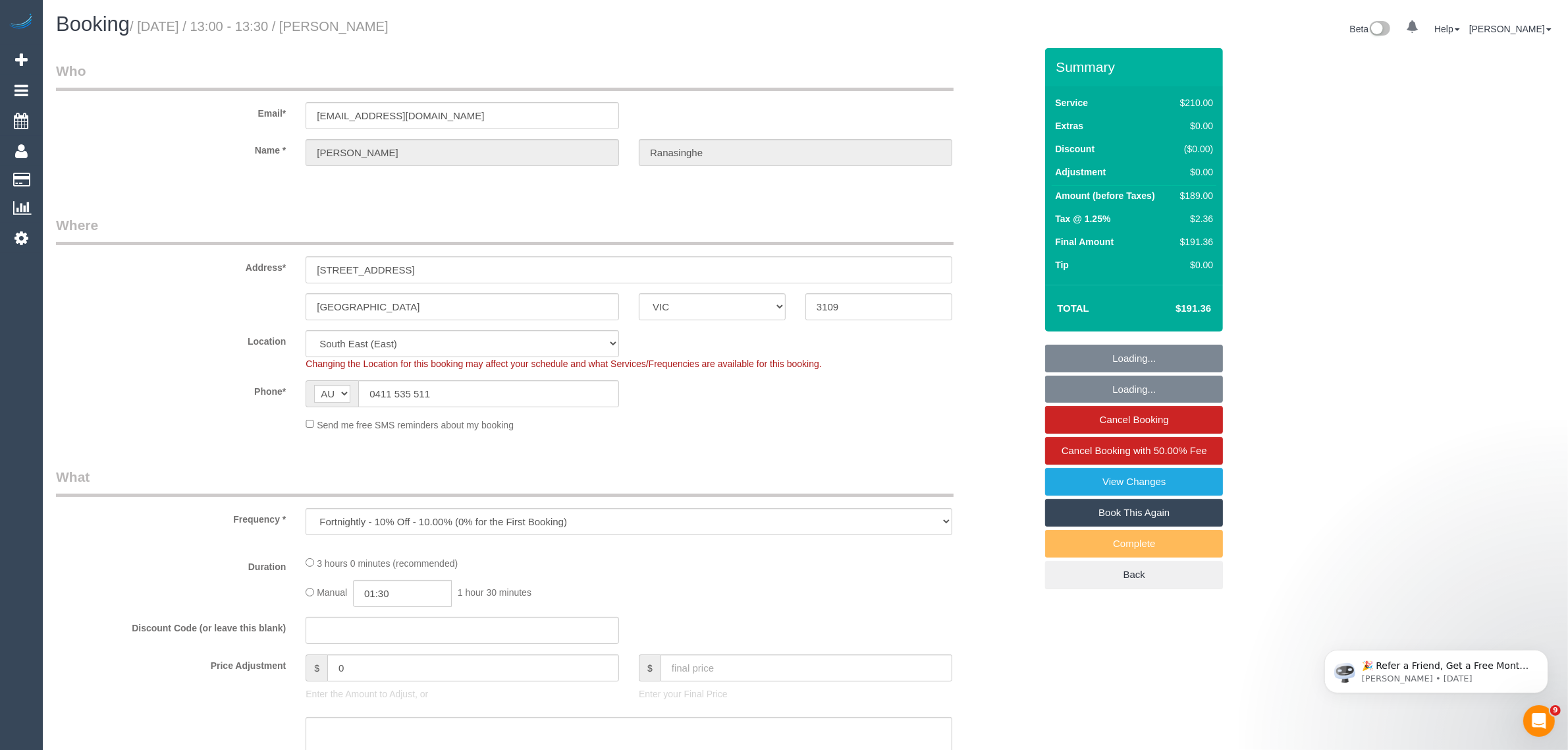
select select "number:13"
click at [478, 382] on input "0411 535 511" at bounding box center [489, 394] width 261 height 27
select select "180"
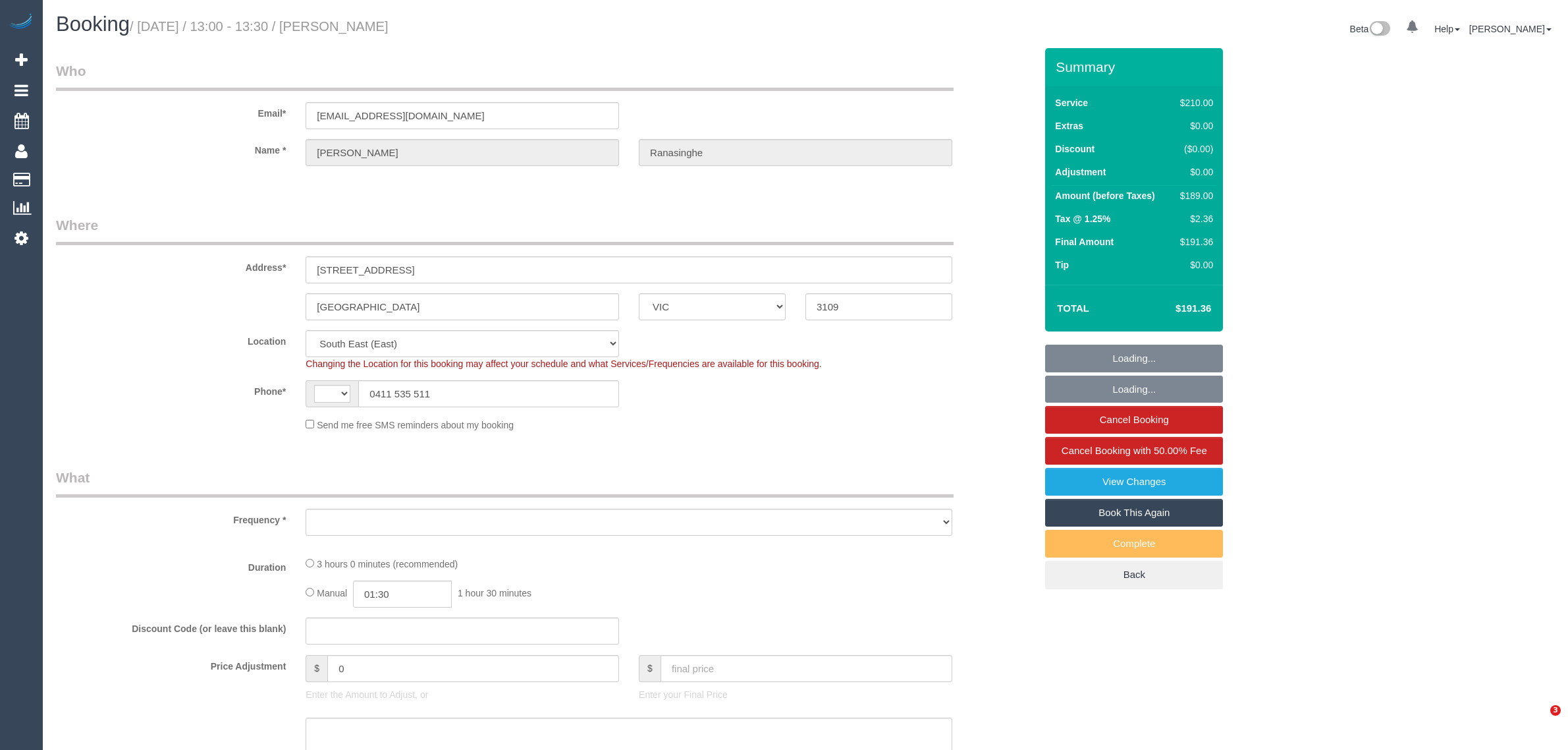
select select "VIC"
select select "180"
select select "number:28"
select select "number:14"
select select "number:18"
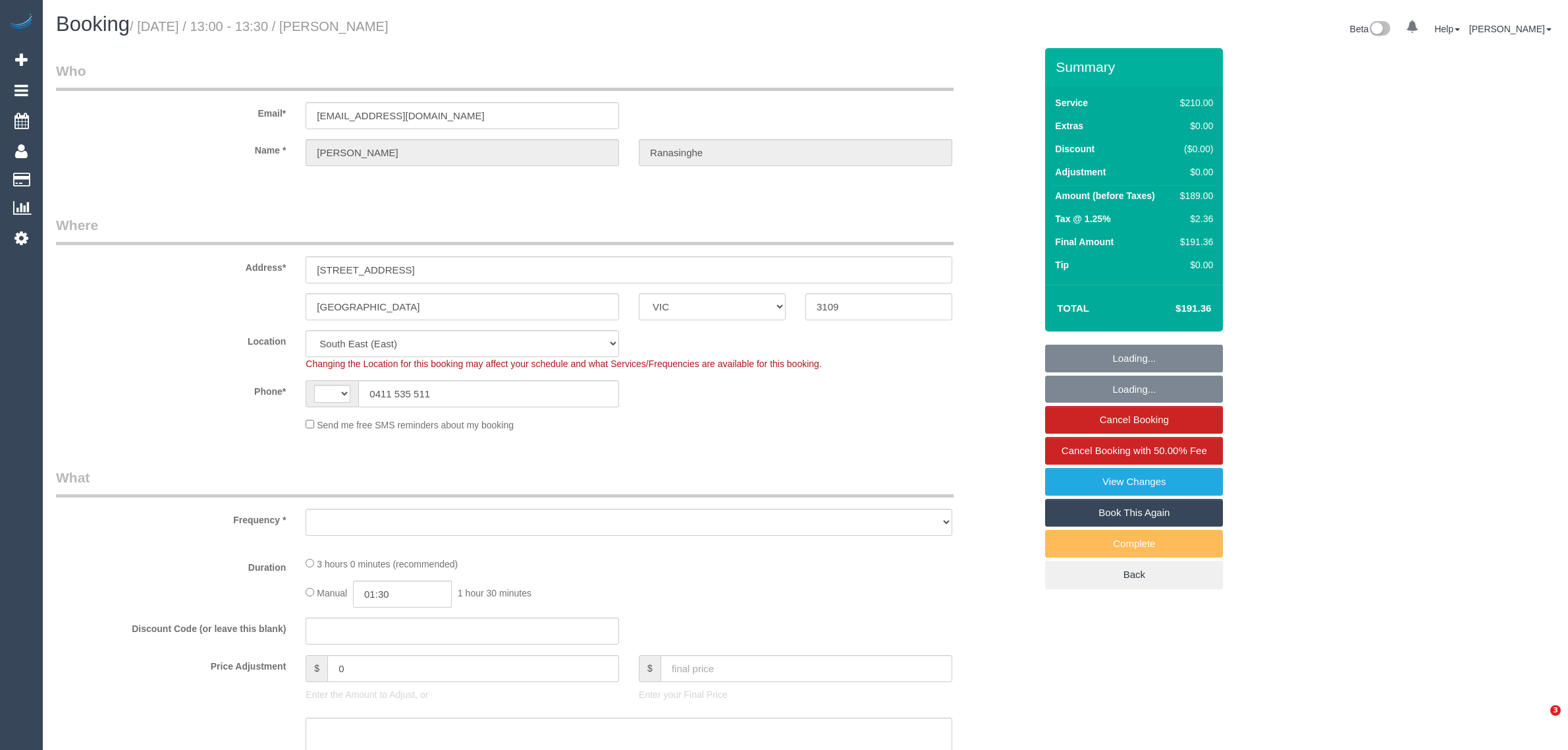
select select "number:23"
select select "number:13"
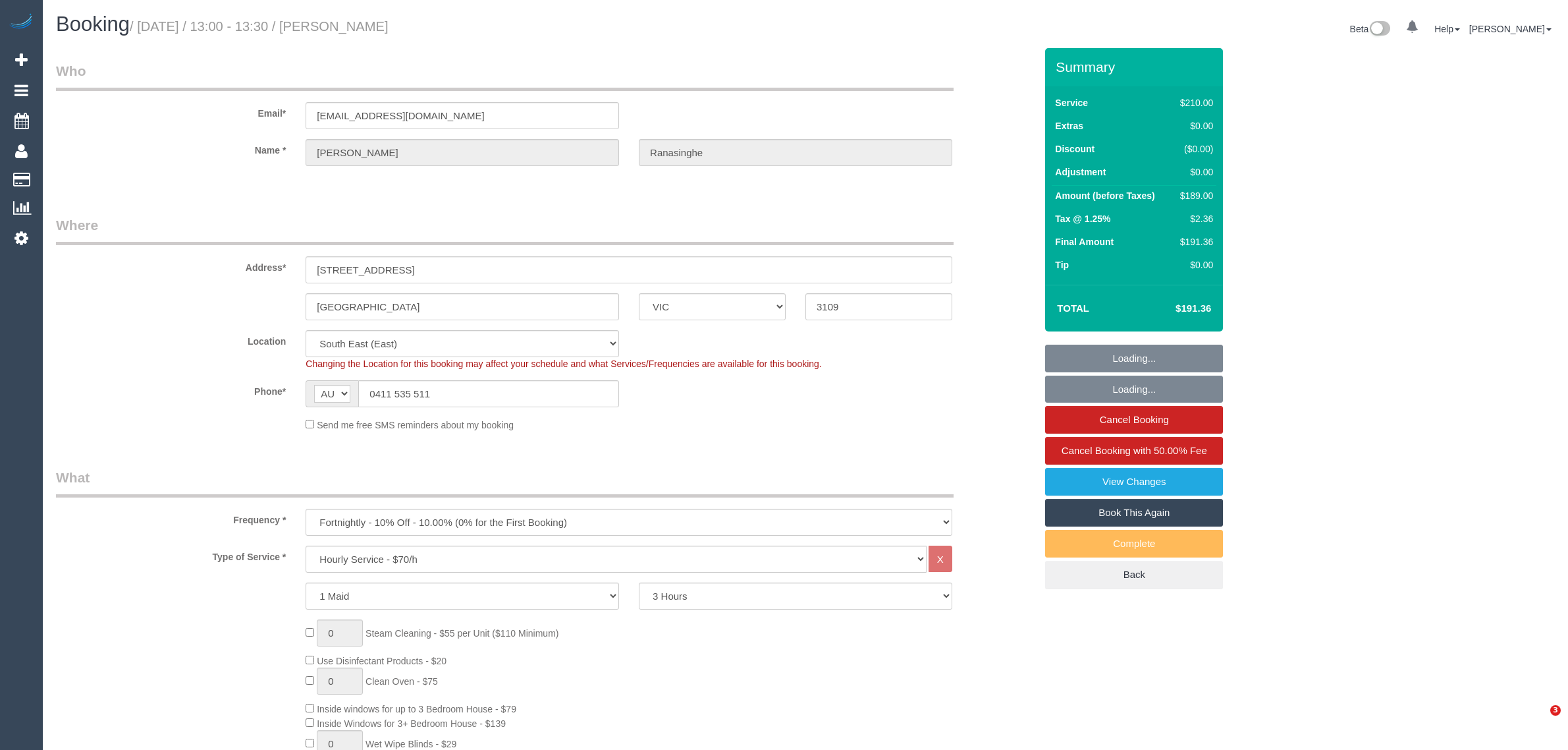
select select "string:AU"
select select "object:1367"
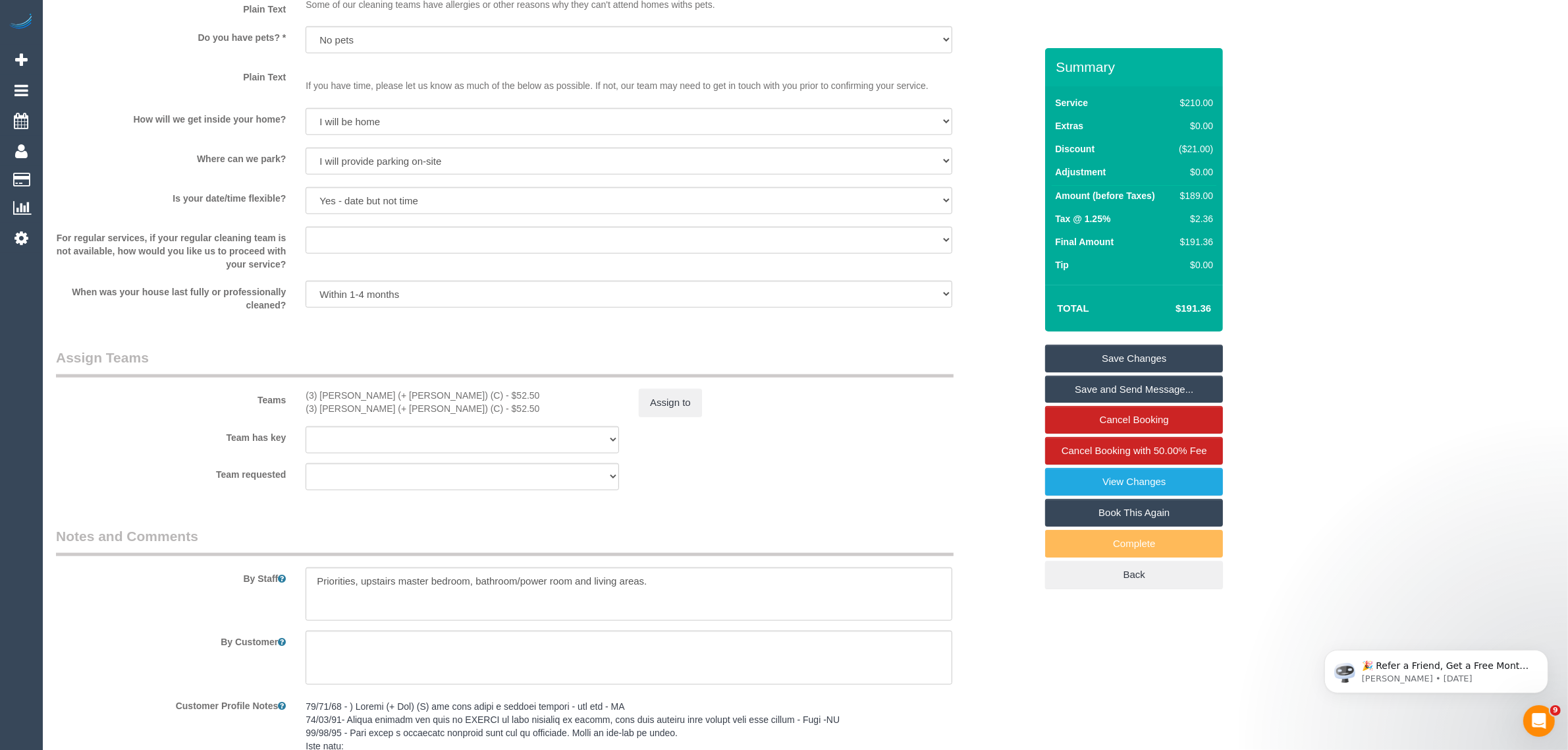
scroll to position [1318, 0]
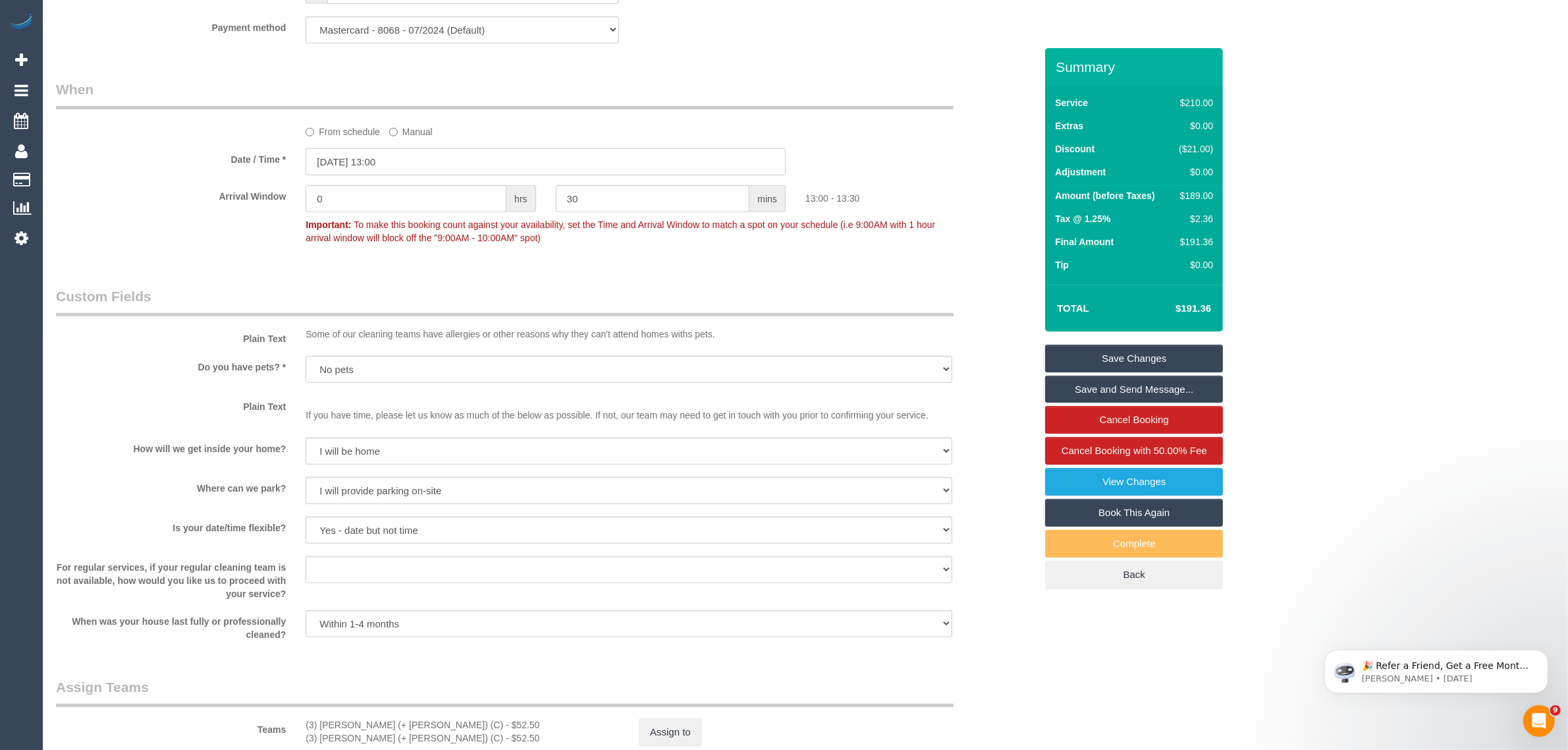
click at [465, 164] on input "[DATE] 13:00" at bounding box center [545, 162] width 480 height 27
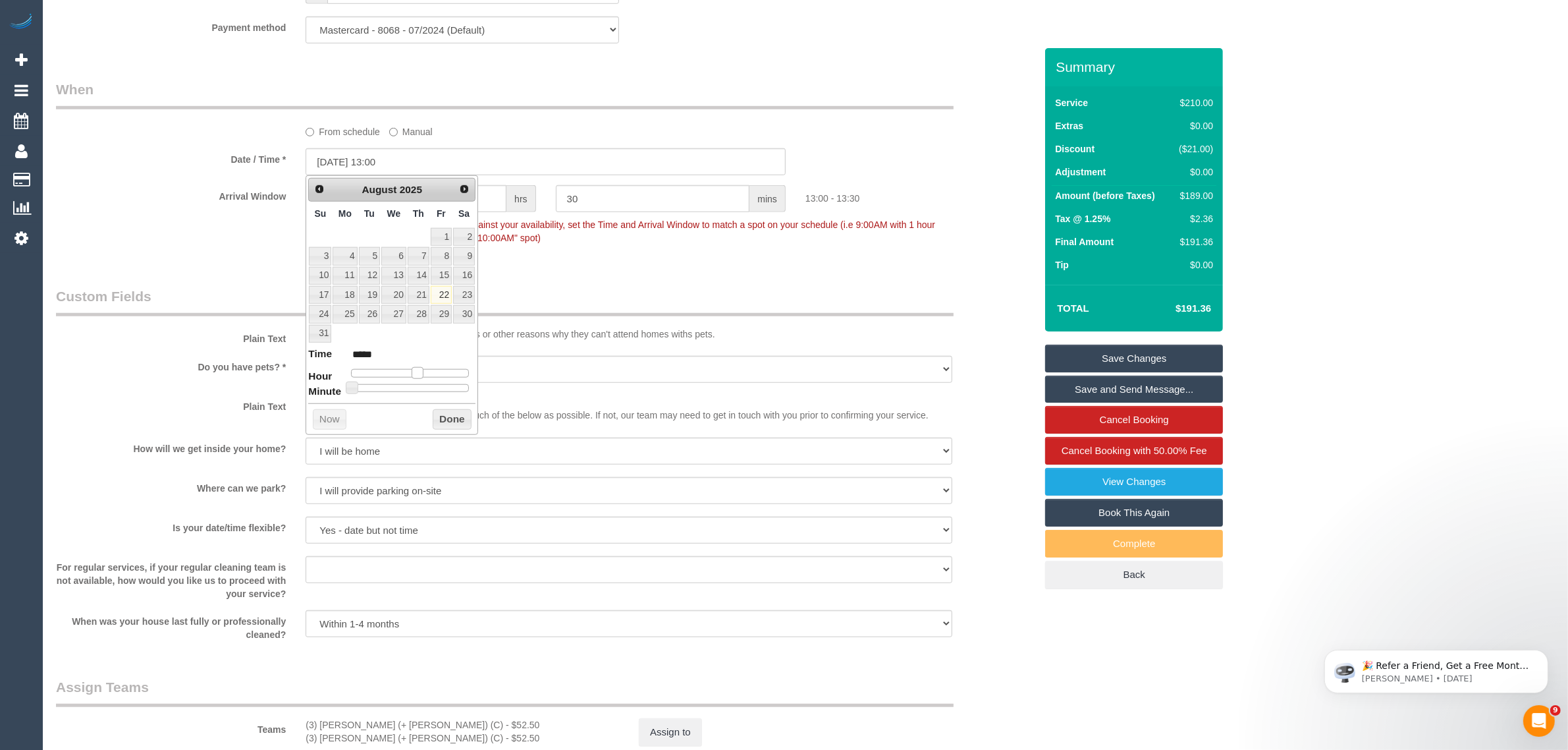
type input "[DATE] 12:00"
type input "*****"
click at [412, 374] on span at bounding box center [412, 372] width 12 height 12
type input "[DATE] 12:05"
type input "*****"
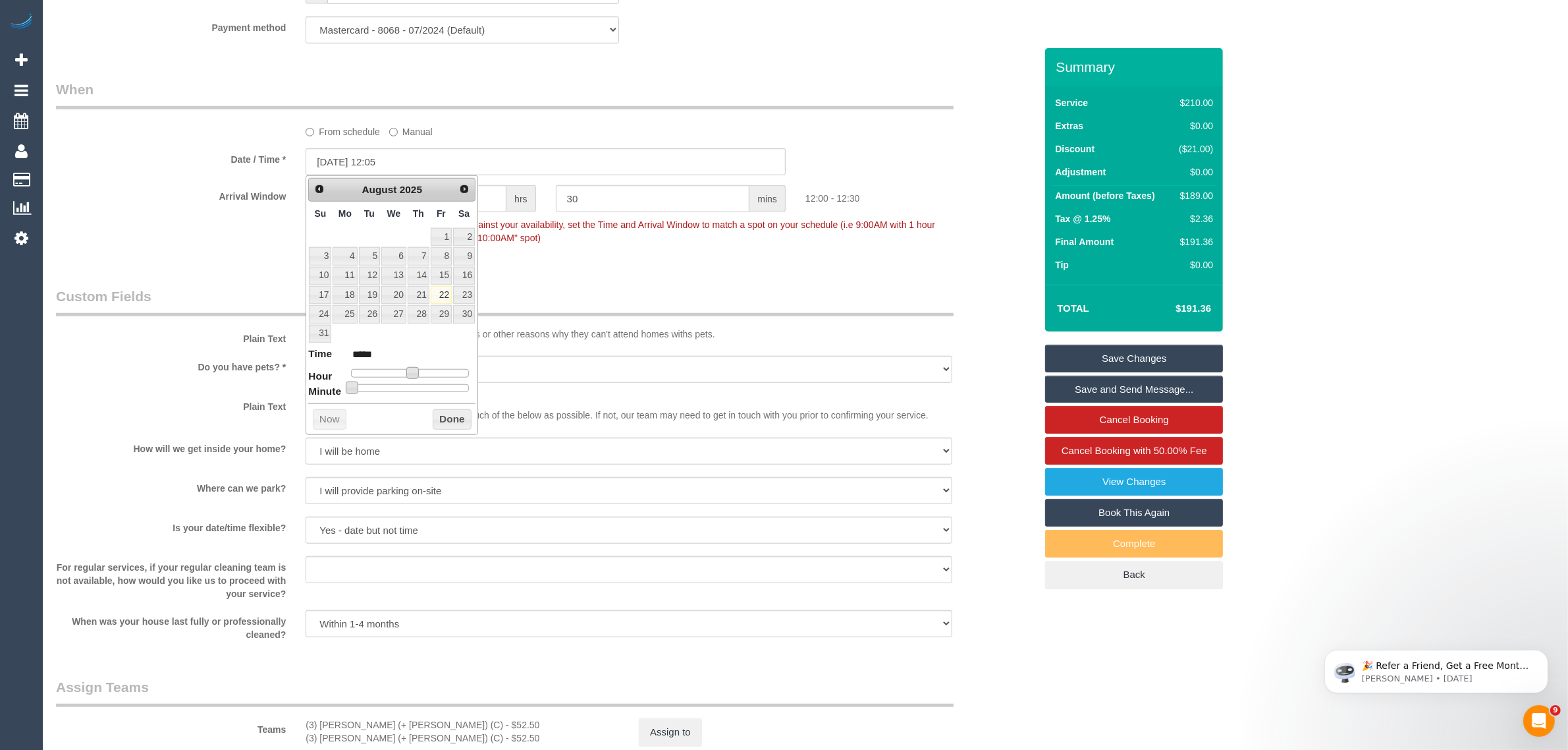
type input "[DATE] 12:10"
type input "*****"
type input "[DATE] 12:15"
type input "*****"
drag, startPoint x: 353, startPoint y: 389, endPoint x: 382, endPoint y: 387, distance: 29.1
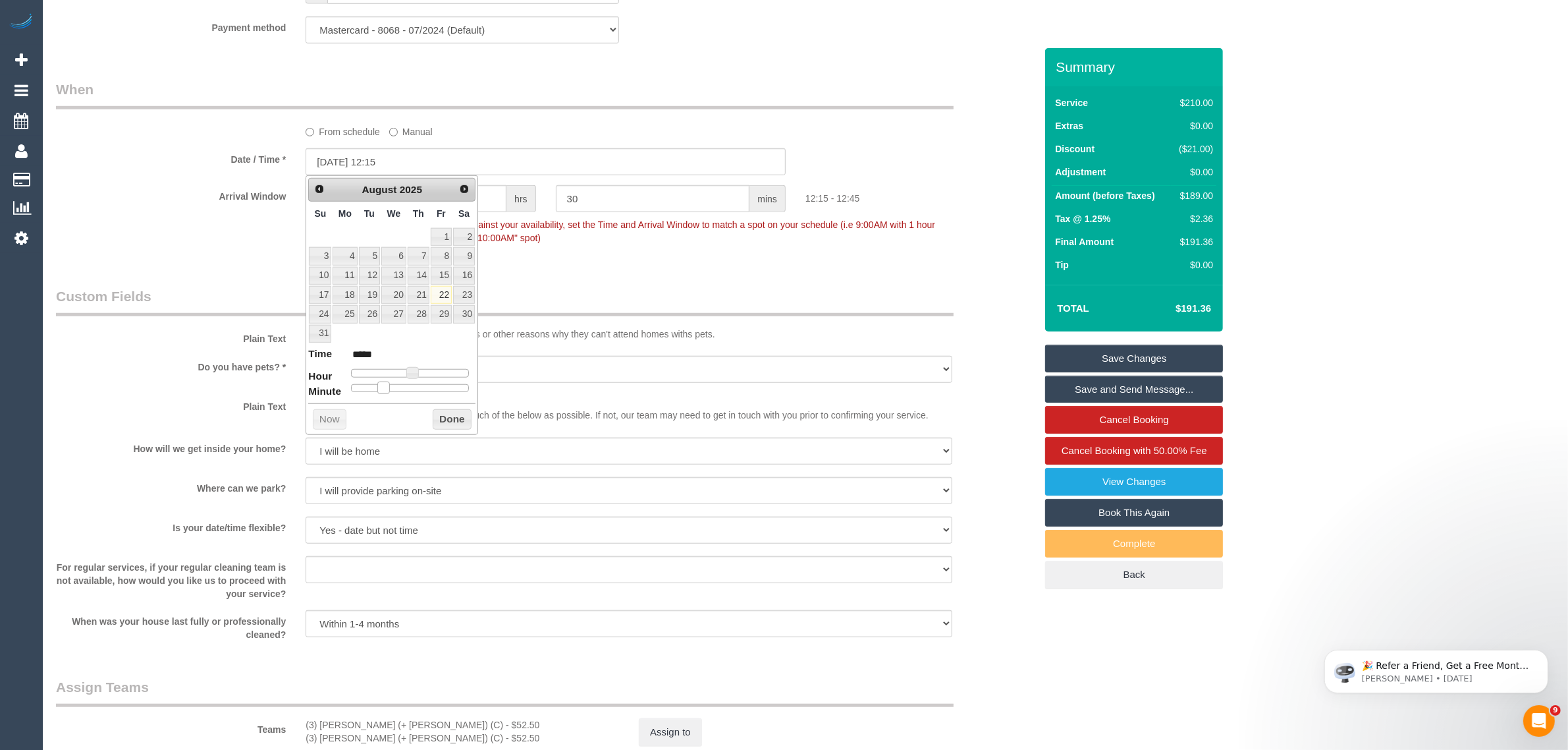
click at [382, 387] on span at bounding box center [383, 387] width 12 height 12
click at [458, 421] on button "Done" at bounding box center [452, 419] width 39 height 21
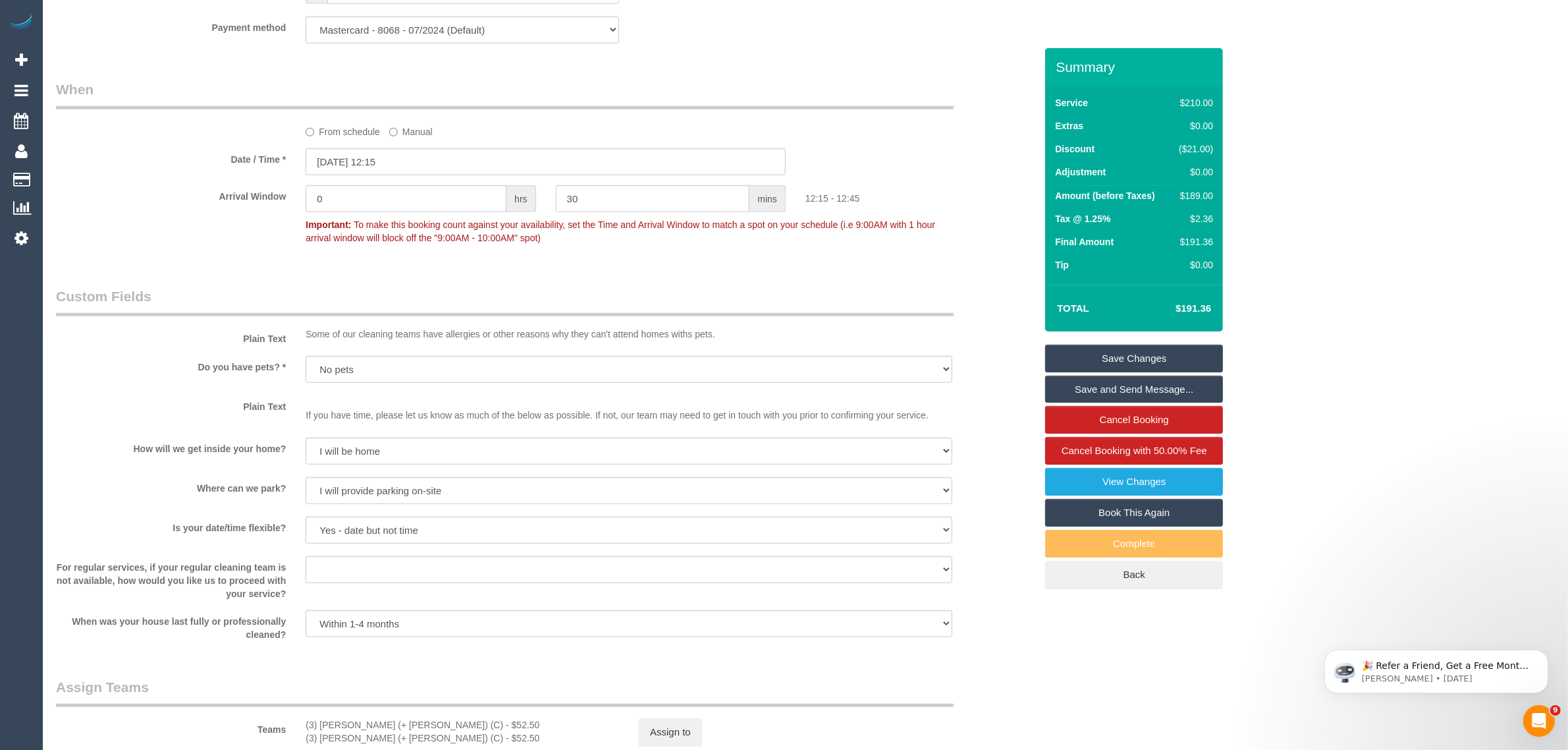
click at [611, 256] on fieldset "When From schedule Manual Date / Time * [DATE] 12:15 Arrival Window 0 hrs 30 mi…" at bounding box center [545, 170] width 979 height 181
click at [614, 209] on input "30" at bounding box center [653, 199] width 194 height 27
type input "3"
type input "0"
click at [673, 282] on div "Who Email* [EMAIL_ADDRESS][DOMAIN_NAME] Name * [PERSON_NAME] Where Address* [ST…" at bounding box center [546, 108] width 999 height 2757
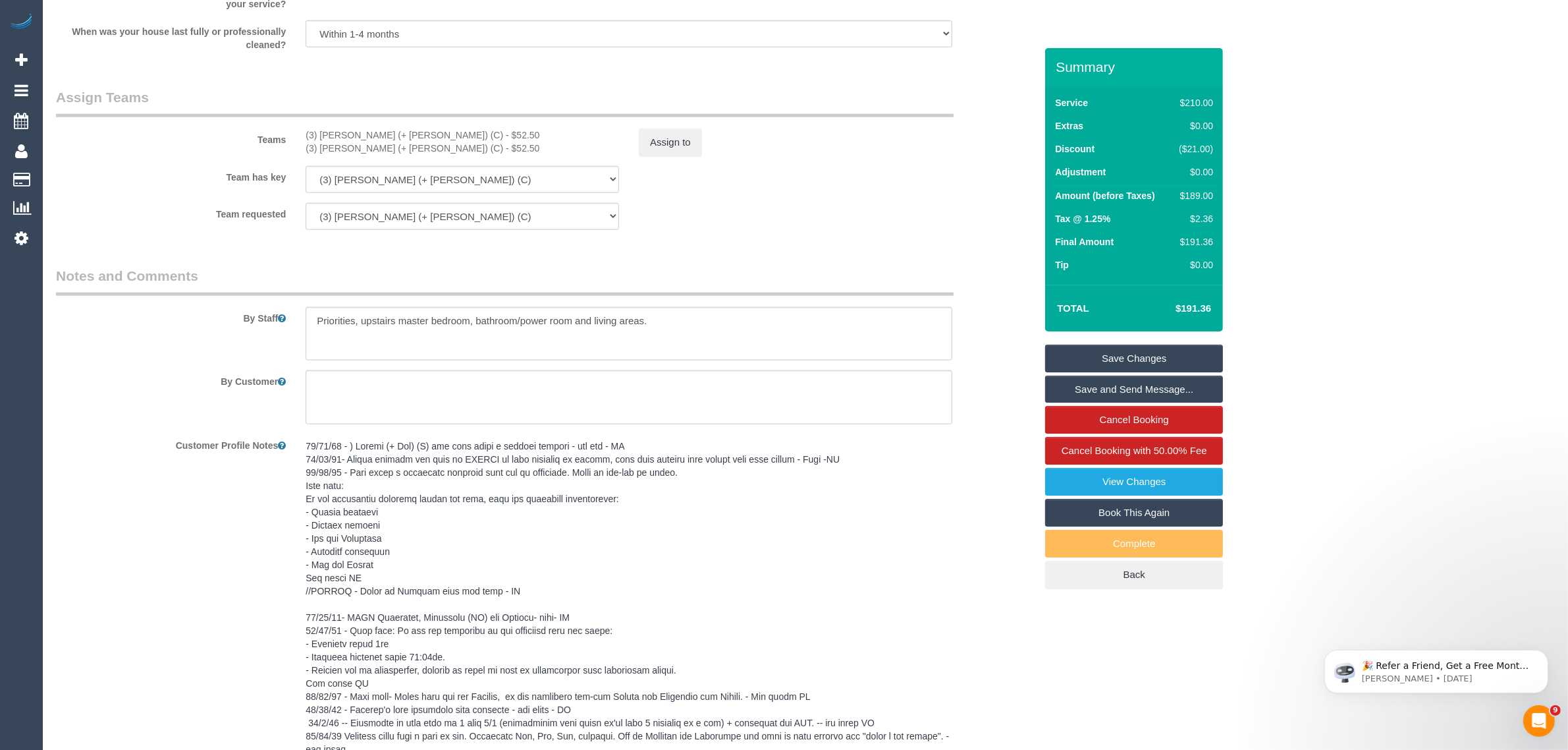
scroll to position [2101, 0]
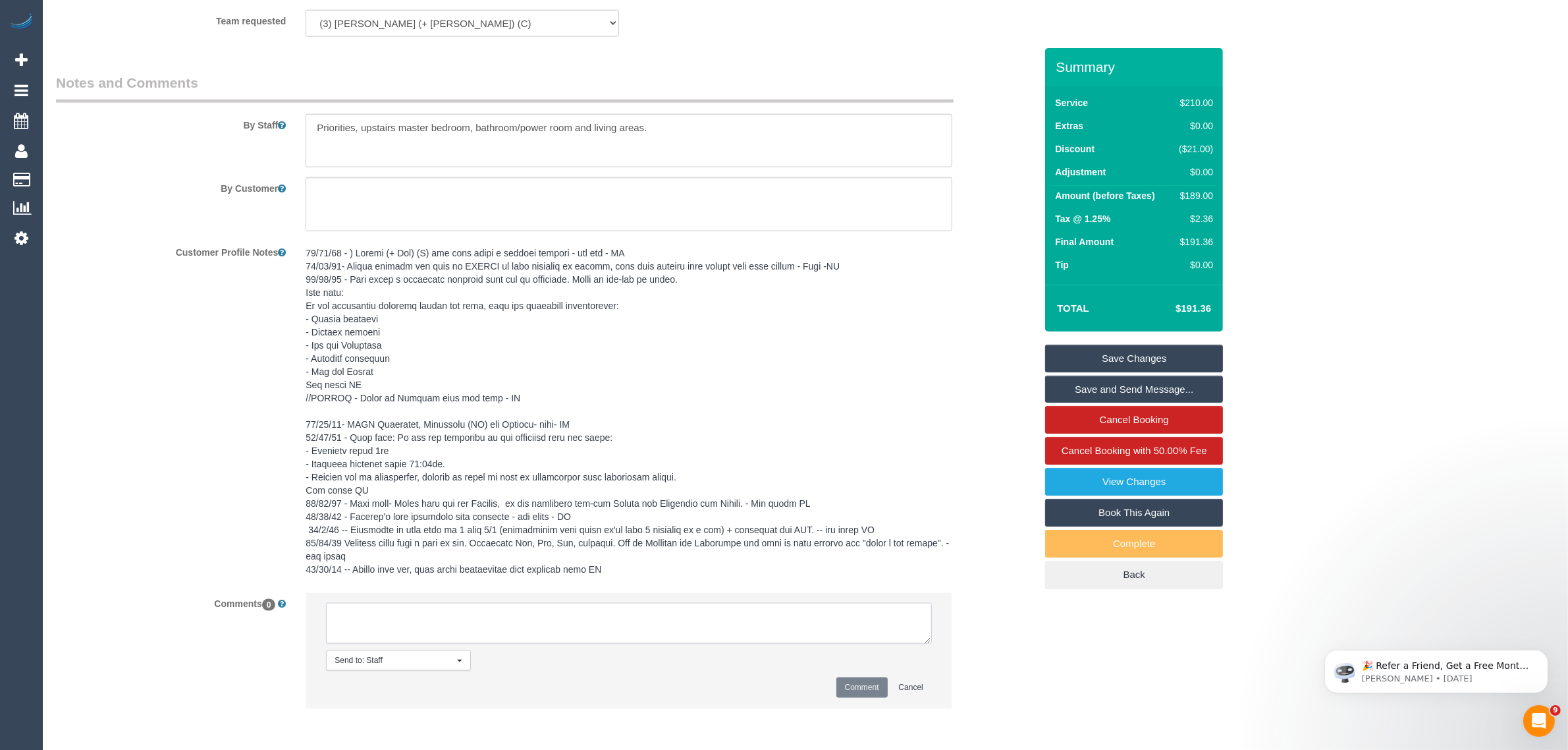
click at [525, 640] on textarea at bounding box center [628, 623] width 606 height 41
type textarea "customer agreed to 12:15 PM AW via txt - KA"
click at [844, 680] on button "Comment" at bounding box center [861, 687] width 51 height 20
click at [1183, 350] on link "Save Changes" at bounding box center [1134, 358] width 178 height 28
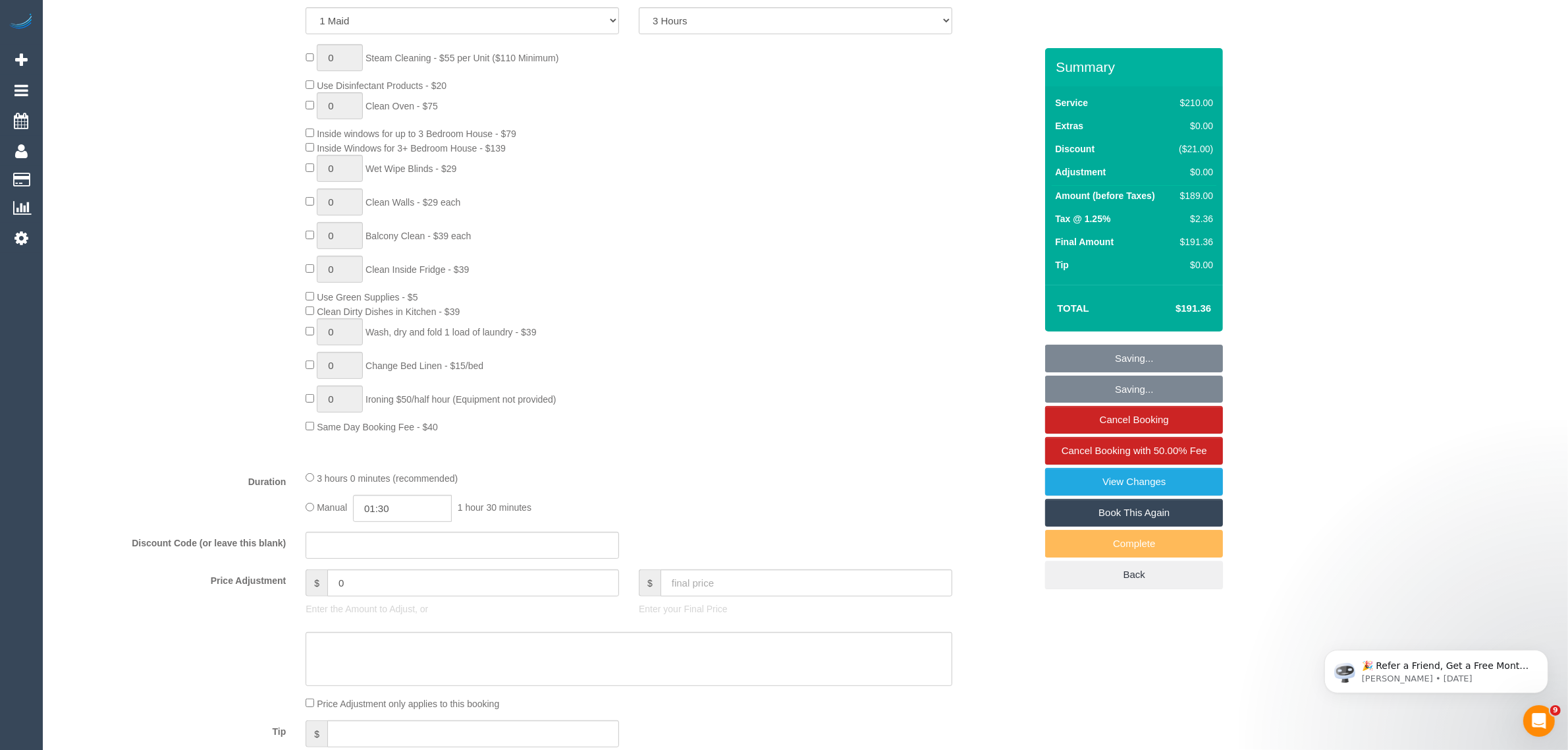
scroll to position [124, 0]
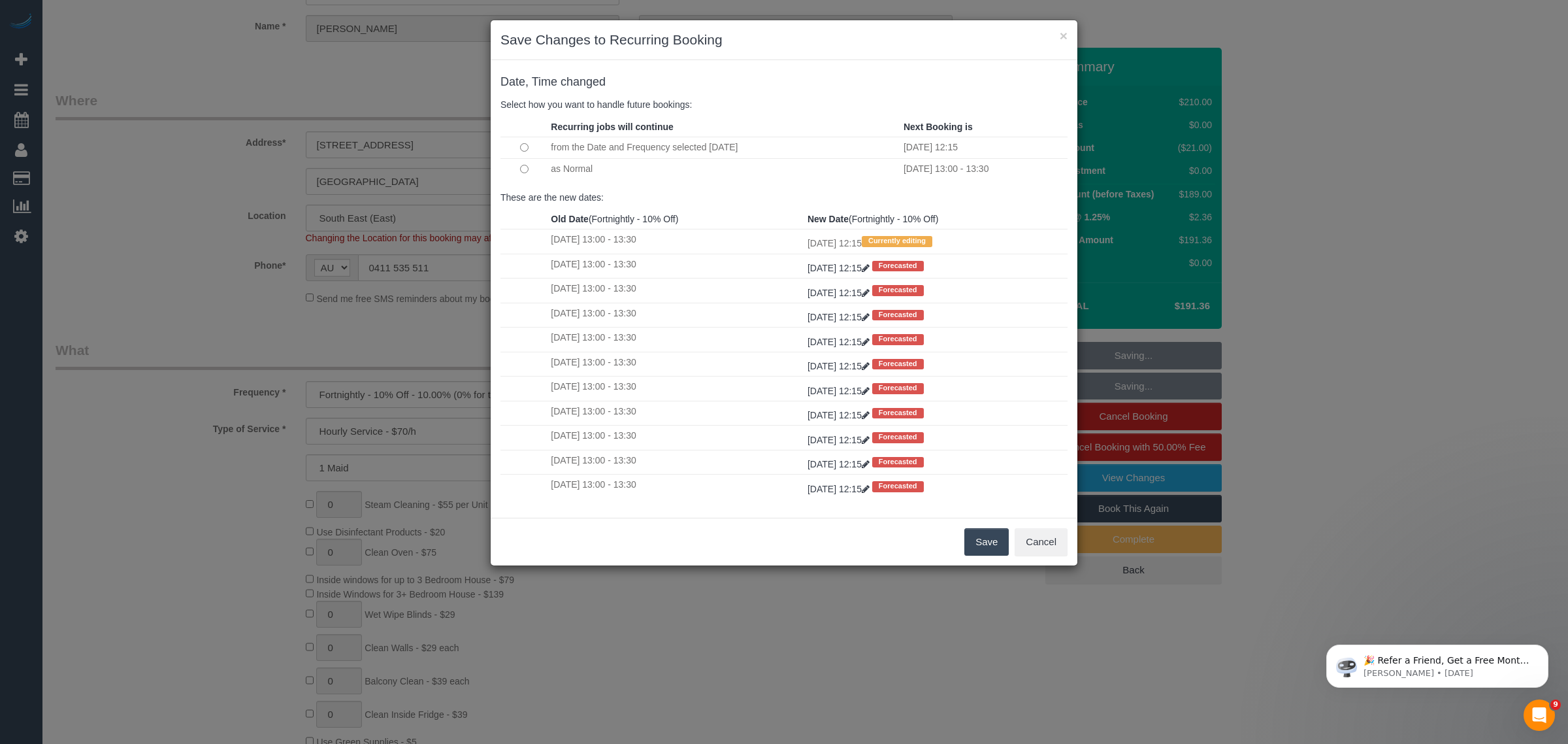
click at [527, 174] on td at bounding box center [524, 168] width 47 height 21
click at [528, 168] on td at bounding box center [524, 168] width 47 height 21
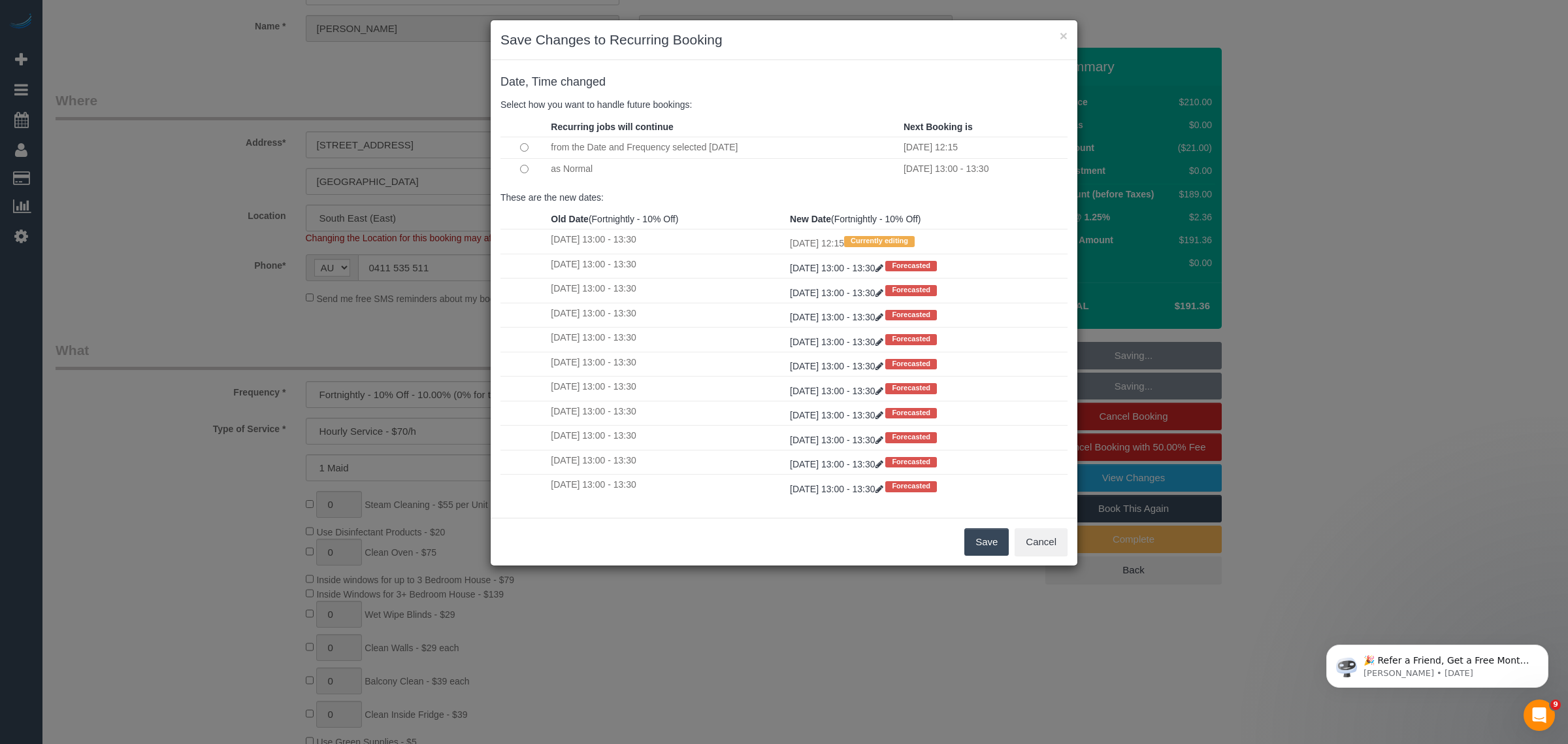
drag, startPoint x: 991, startPoint y: 541, endPoint x: 979, endPoint y: 538, distance: 12.4
click at [990, 541] on button "Save" at bounding box center [987, 542] width 45 height 28
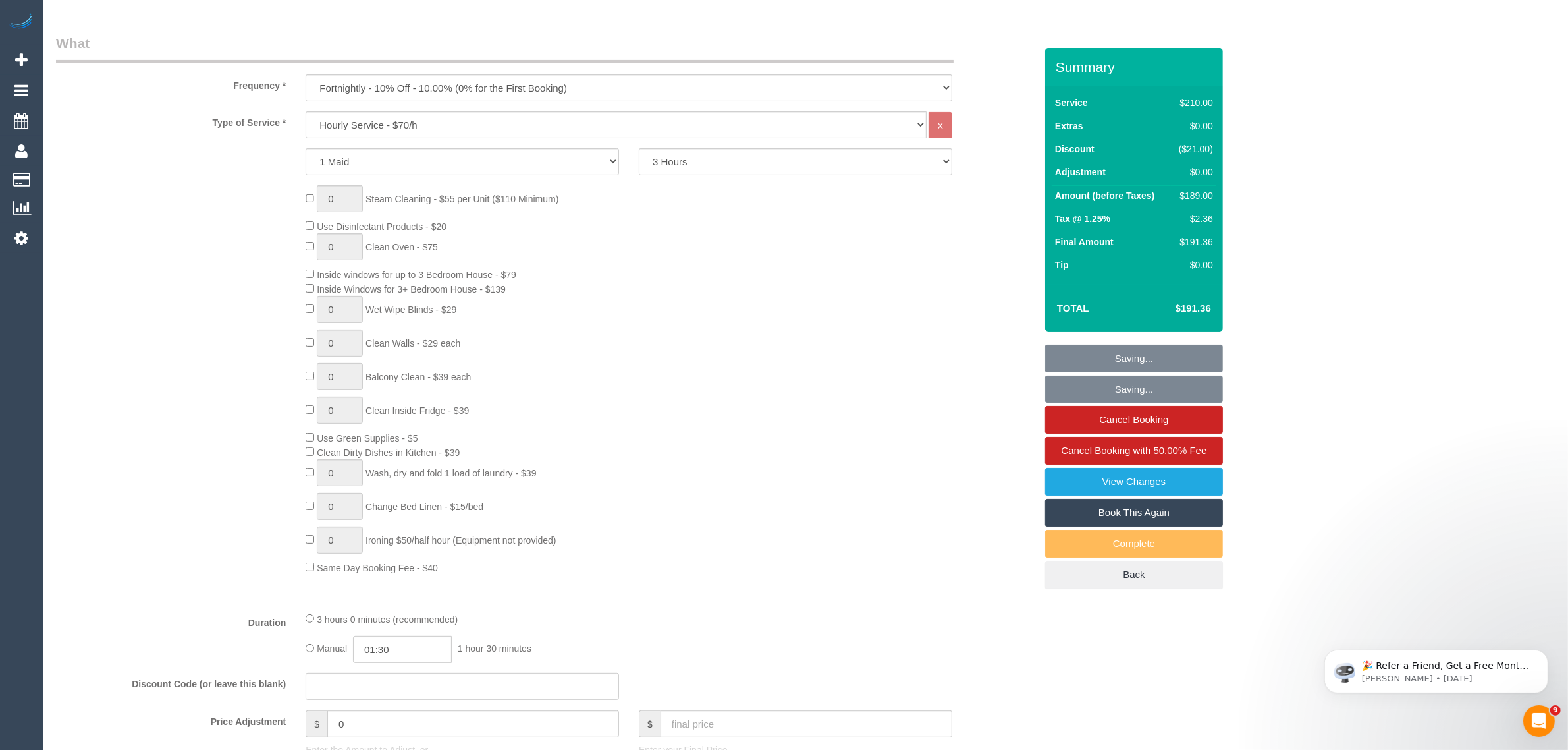
scroll to position [783, 0]
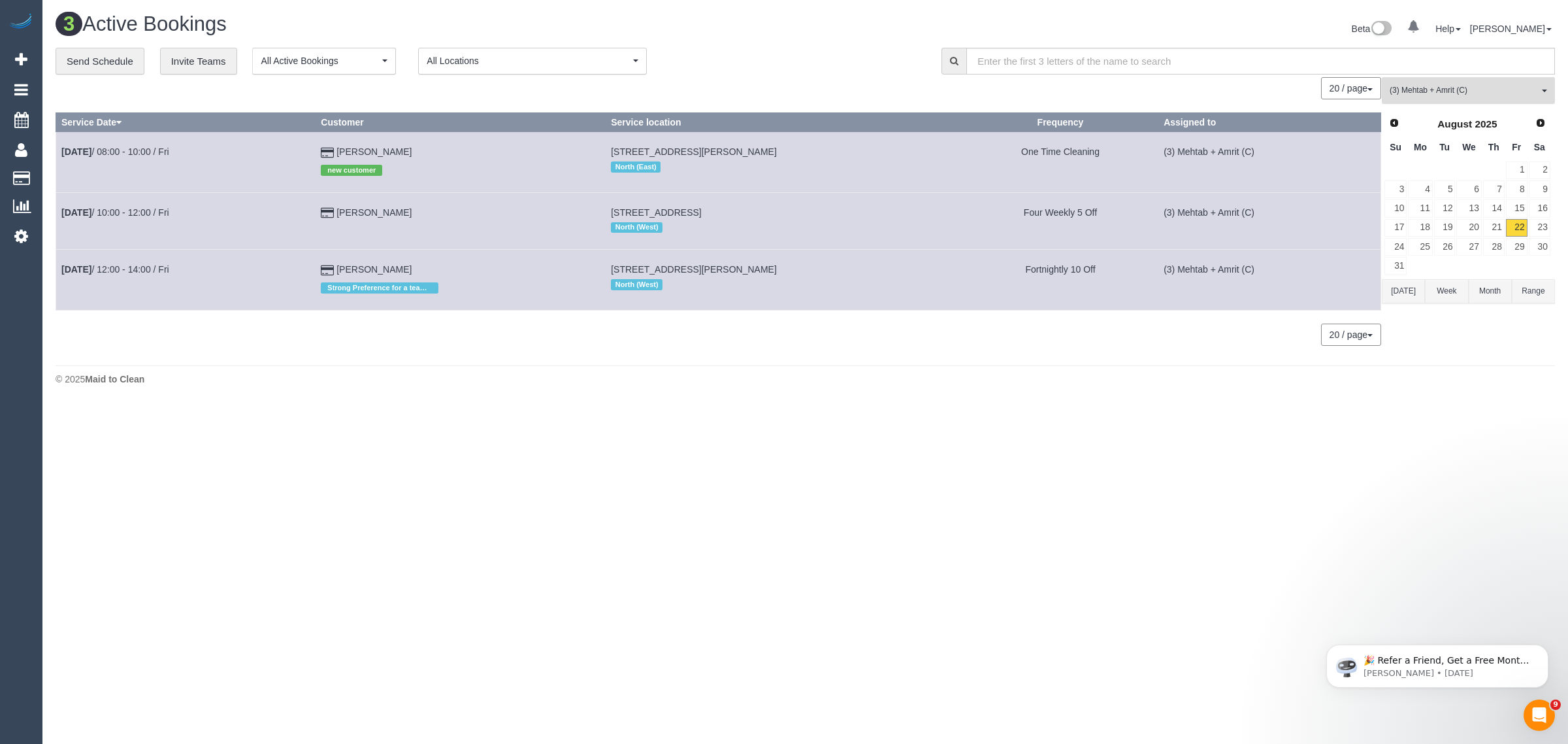
click at [1394, 85] on span "(3) Mehtab + Amrit (C)" at bounding box center [1464, 91] width 149 height 11
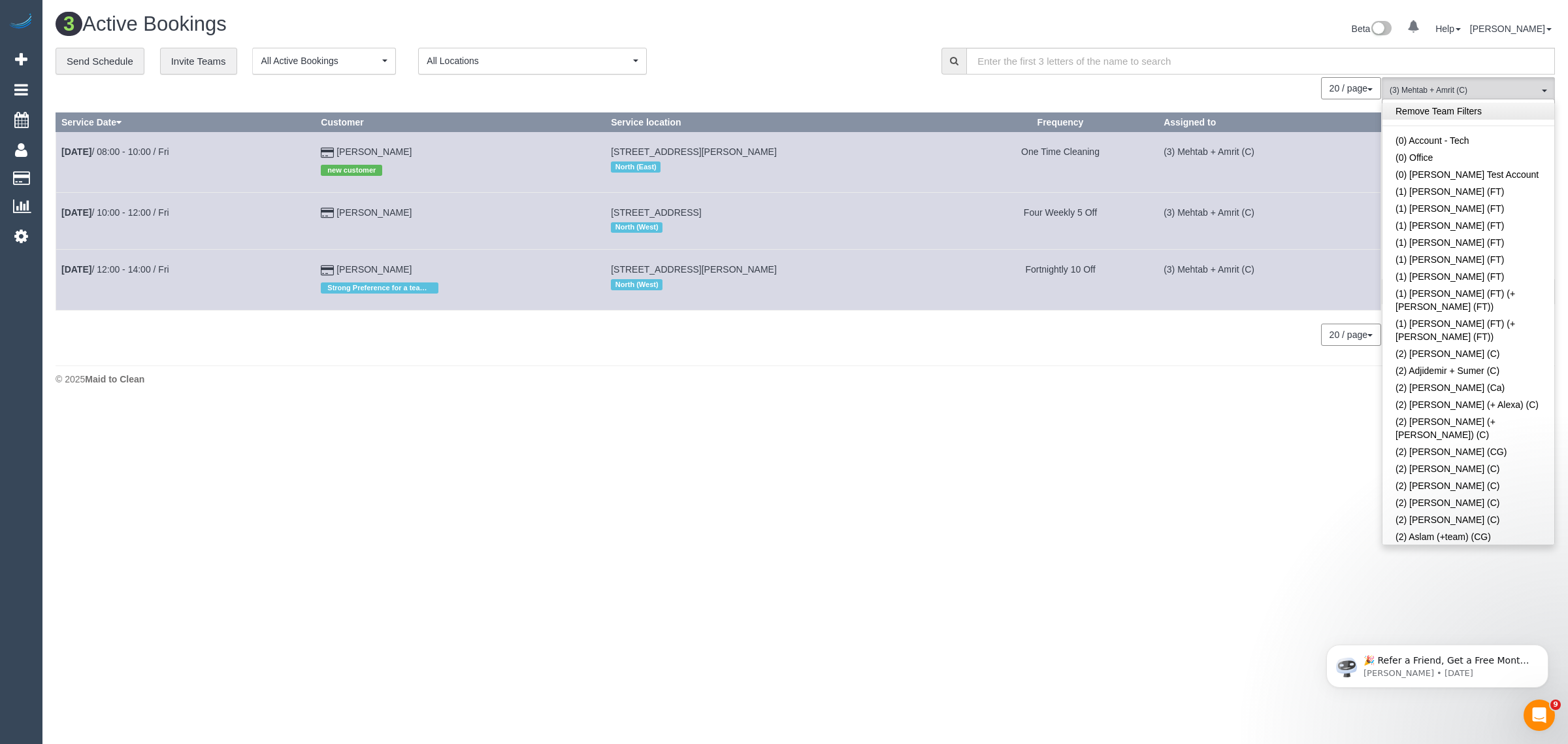
click at [1445, 105] on link "Remove Team Filters" at bounding box center [1469, 111] width 172 height 17
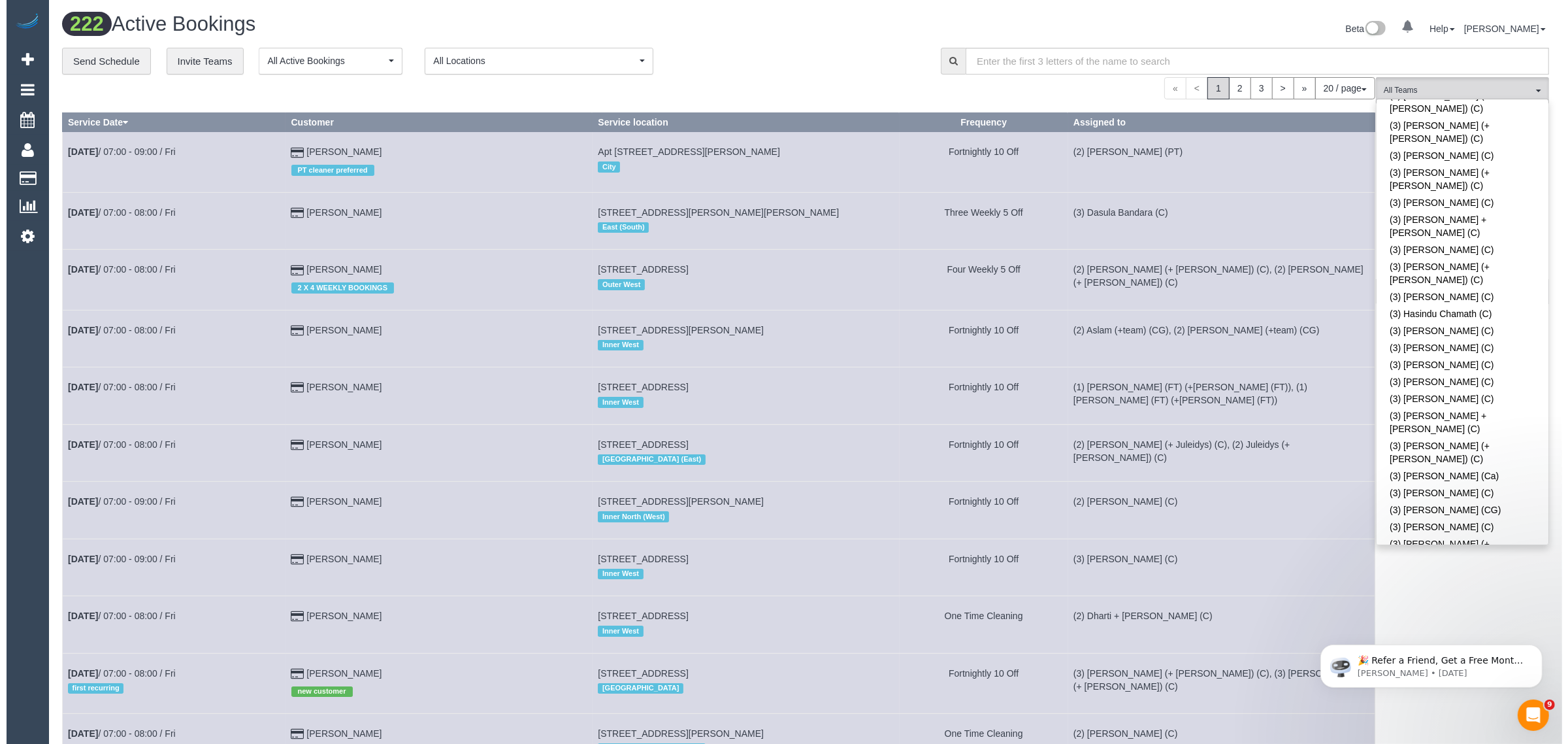
scroll to position [1869, 0]
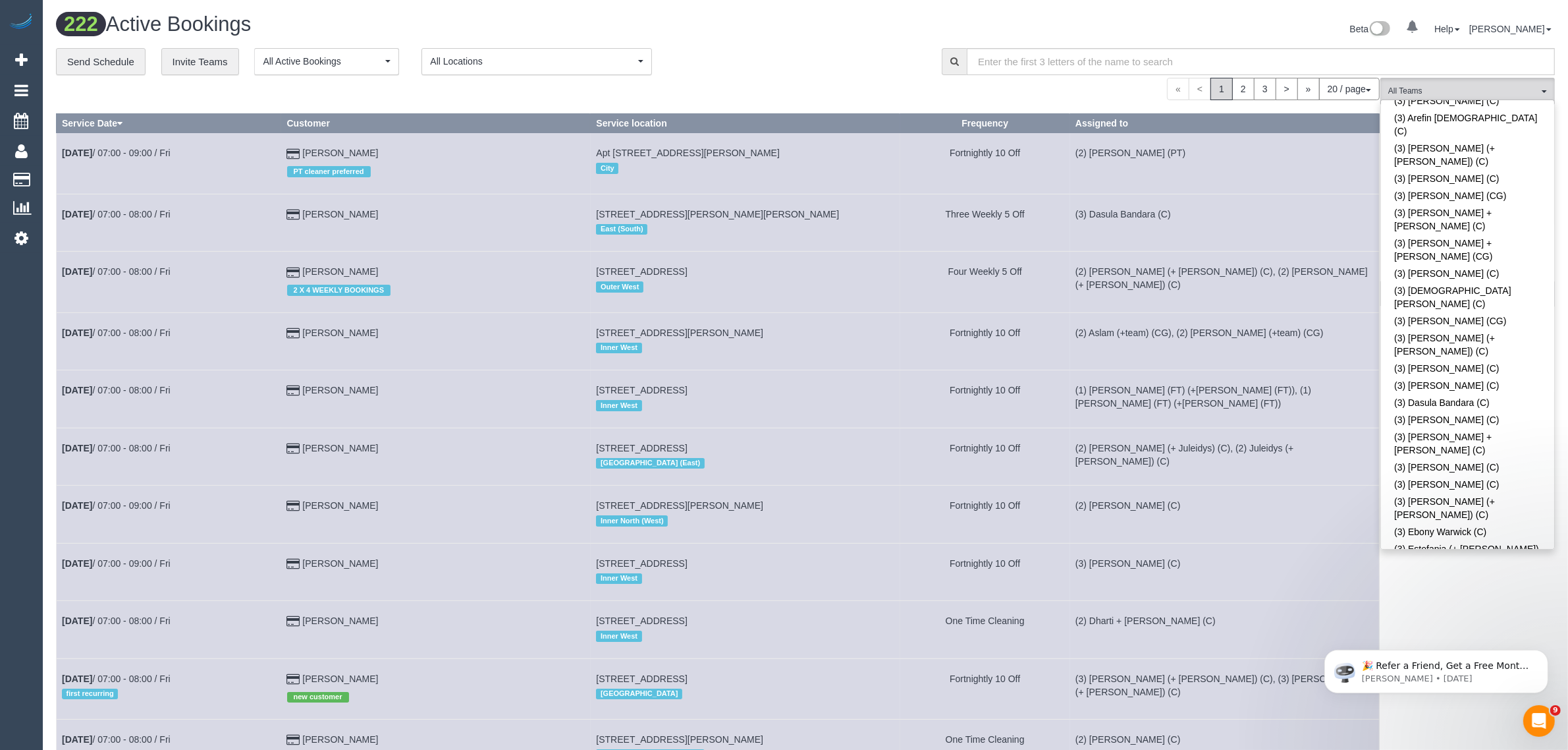
click at [1479, 726] on link "(3) [PERSON_NAME] (C)" at bounding box center [1467, 734] width 173 height 17
click at [840, 60] on div "**********" at bounding box center [489, 62] width 866 height 28
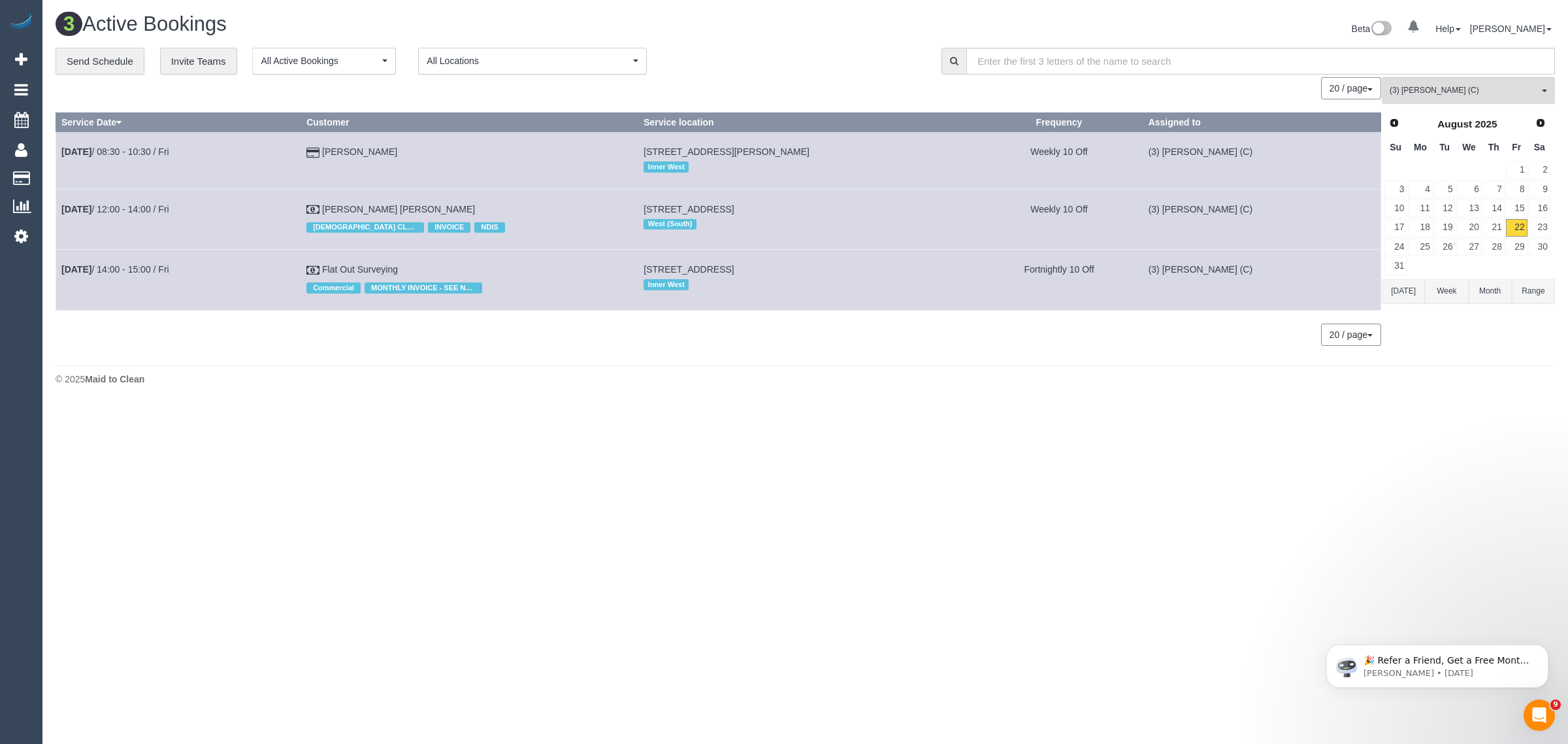
click at [670, 368] on footer "© 2025 Maid to Clean" at bounding box center [805, 378] width 1500 height 26
click at [653, 338] on div "20 / page 10 / page 20 / page 30 / page 40 / page 50 / page 100 / page" at bounding box center [718, 334] width 1326 height 22
drag, startPoint x: 469, startPoint y: 210, endPoint x: 63, endPoint y: 200, distance: 406.1
click at [63, 200] on tr "Aug 22nd / 12:00 - 14:00 / Fri Sarah Anne DeGuara FEMALE CLEANER NEEDED INVOICE…" at bounding box center [719, 218] width 1325 height 60
copy tr "Aug 22nd / 12:00 - 14:00 / Fri Sarah Anne DeGuara"
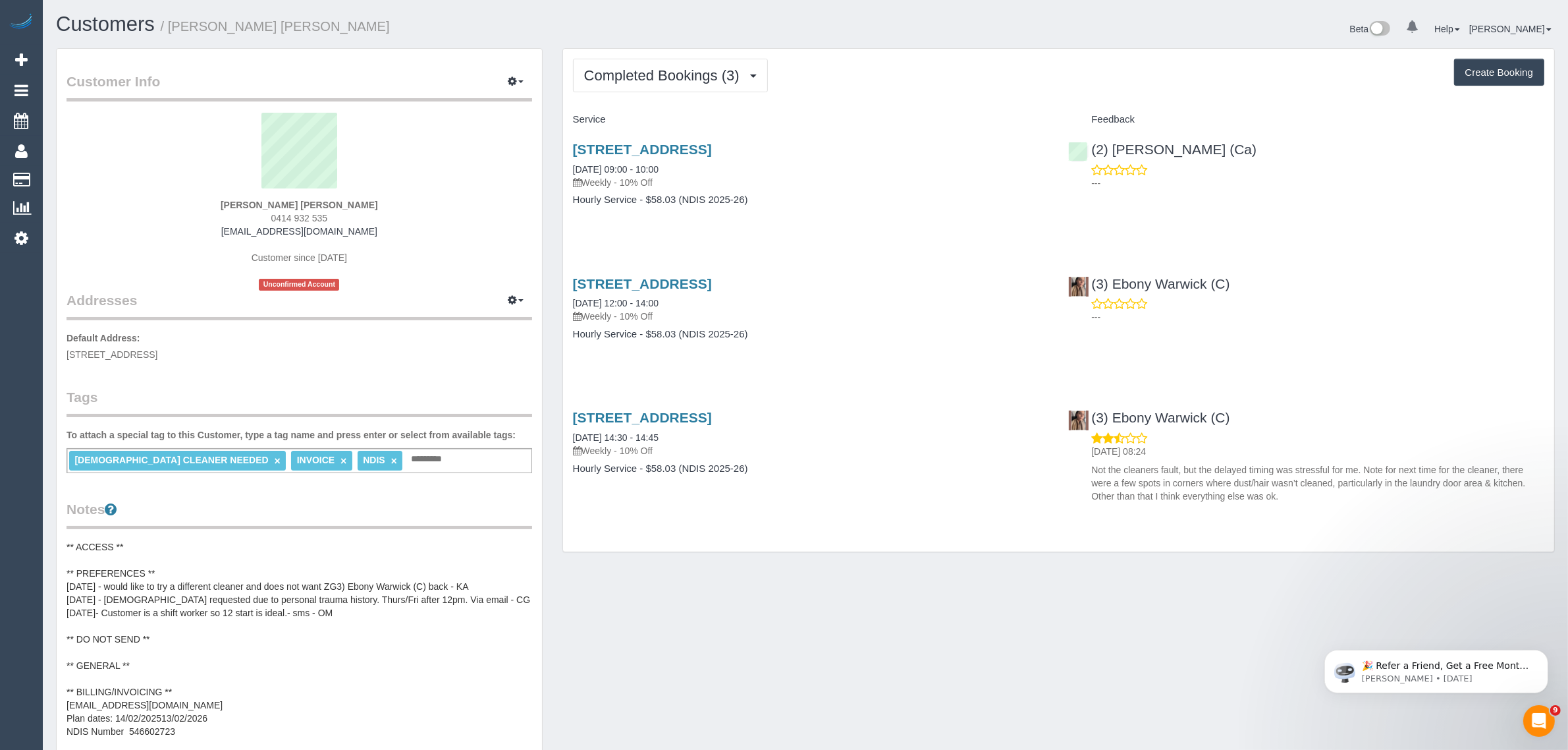
click at [273, 215] on span "0414 932 535" at bounding box center [299, 217] width 57 height 10
click at [274, 213] on span "0414 932 535" at bounding box center [299, 217] width 57 height 10
copy div "0414 932 535"
click at [673, 73] on span "Completed Bookings (3)" at bounding box center [665, 76] width 162 height 16
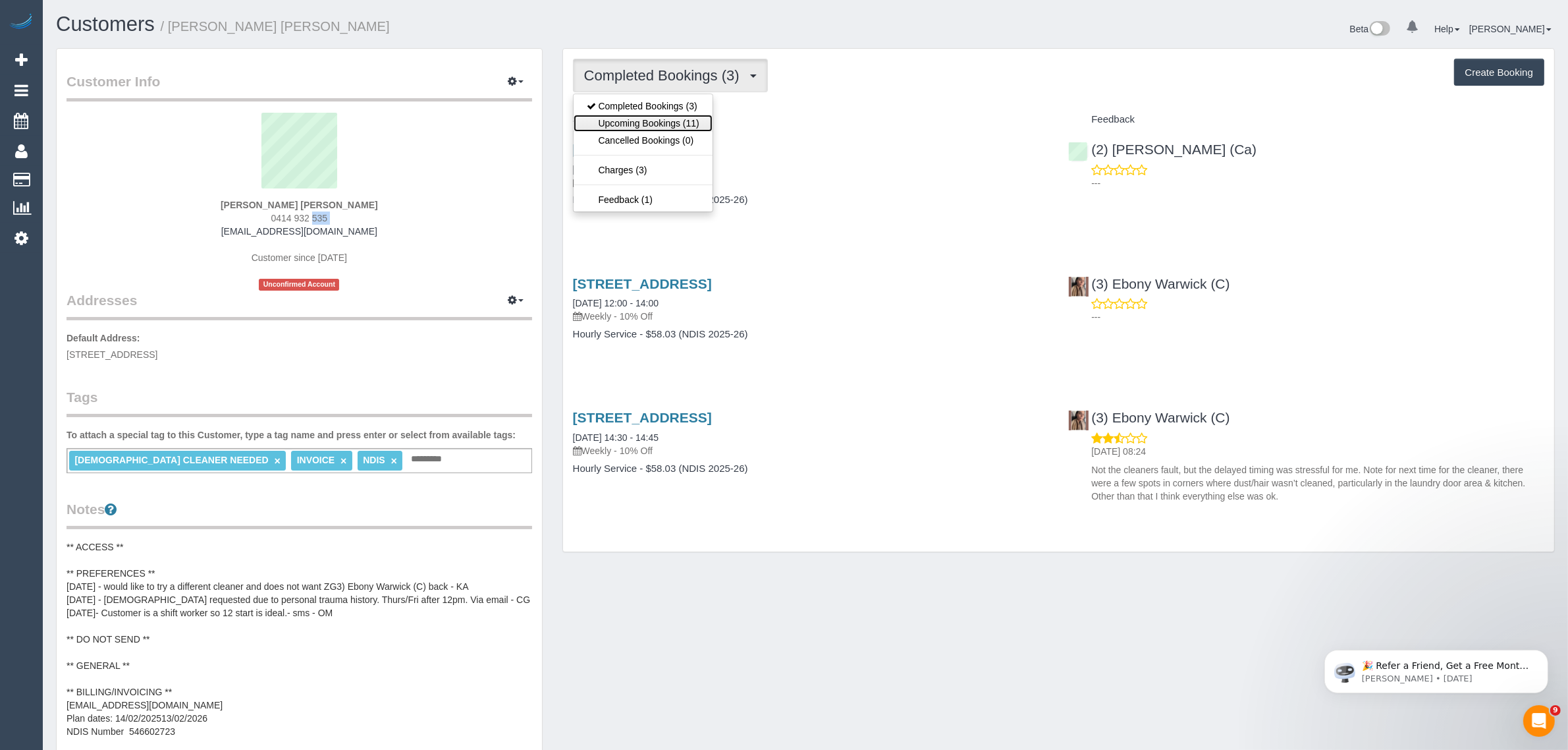
click at [660, 119] on link "Upcoming Bookings (11)" at bounding box center [643, 123] width 139 height 17
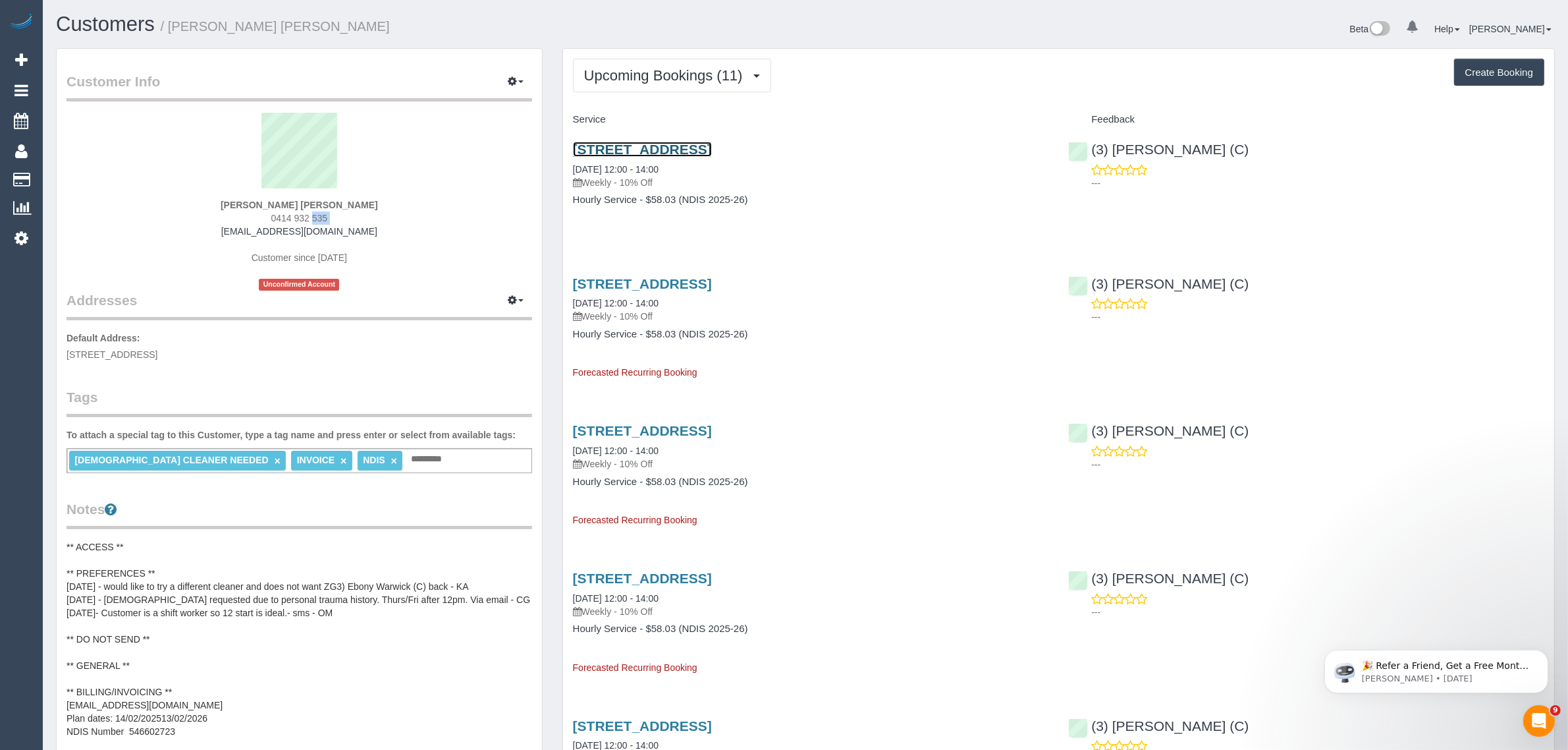
click at [658, 147] on link "516/29 Waterline Place, Williamstown, VIC 3016" at bounding box center [643, 149] width 139 height 15
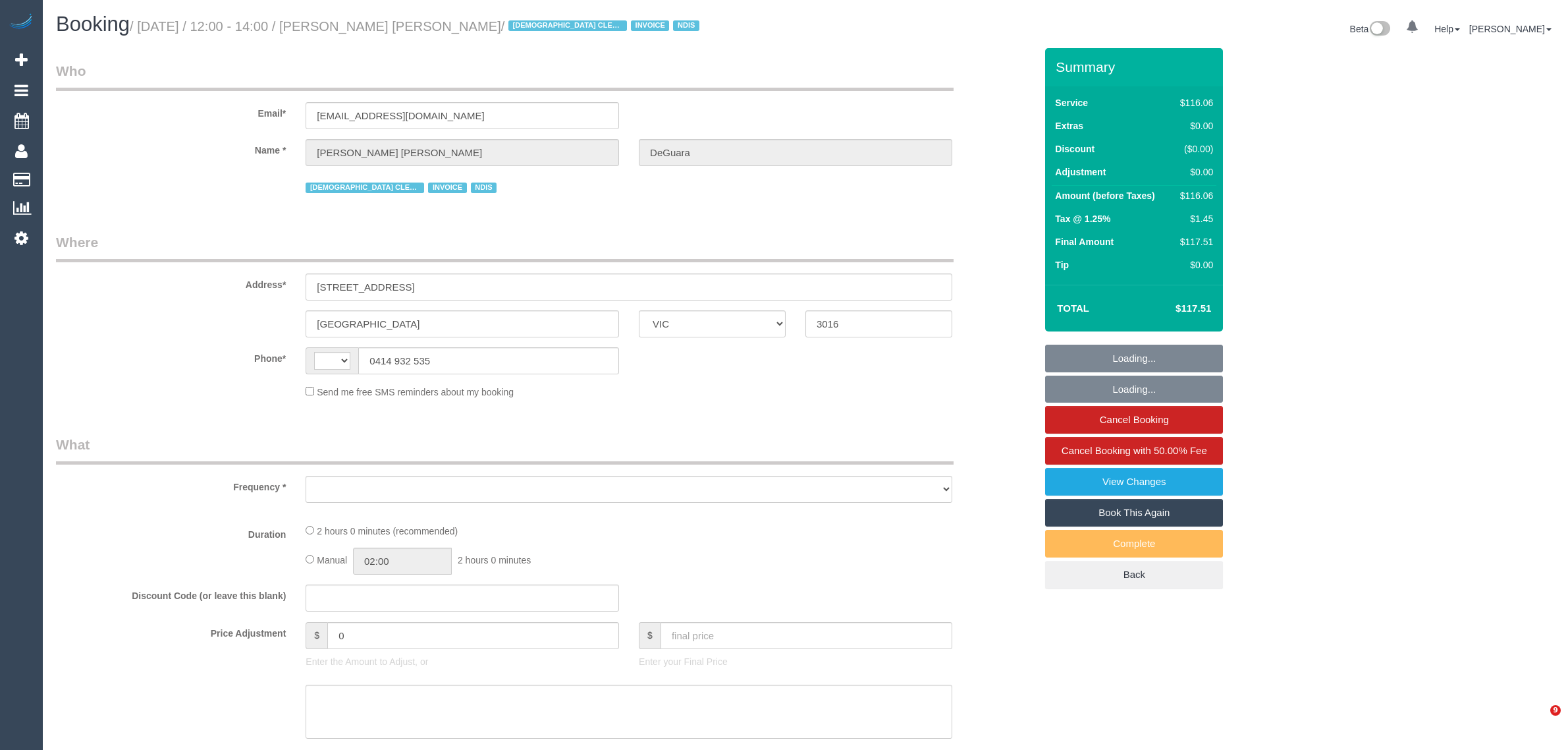
select select "VIC"
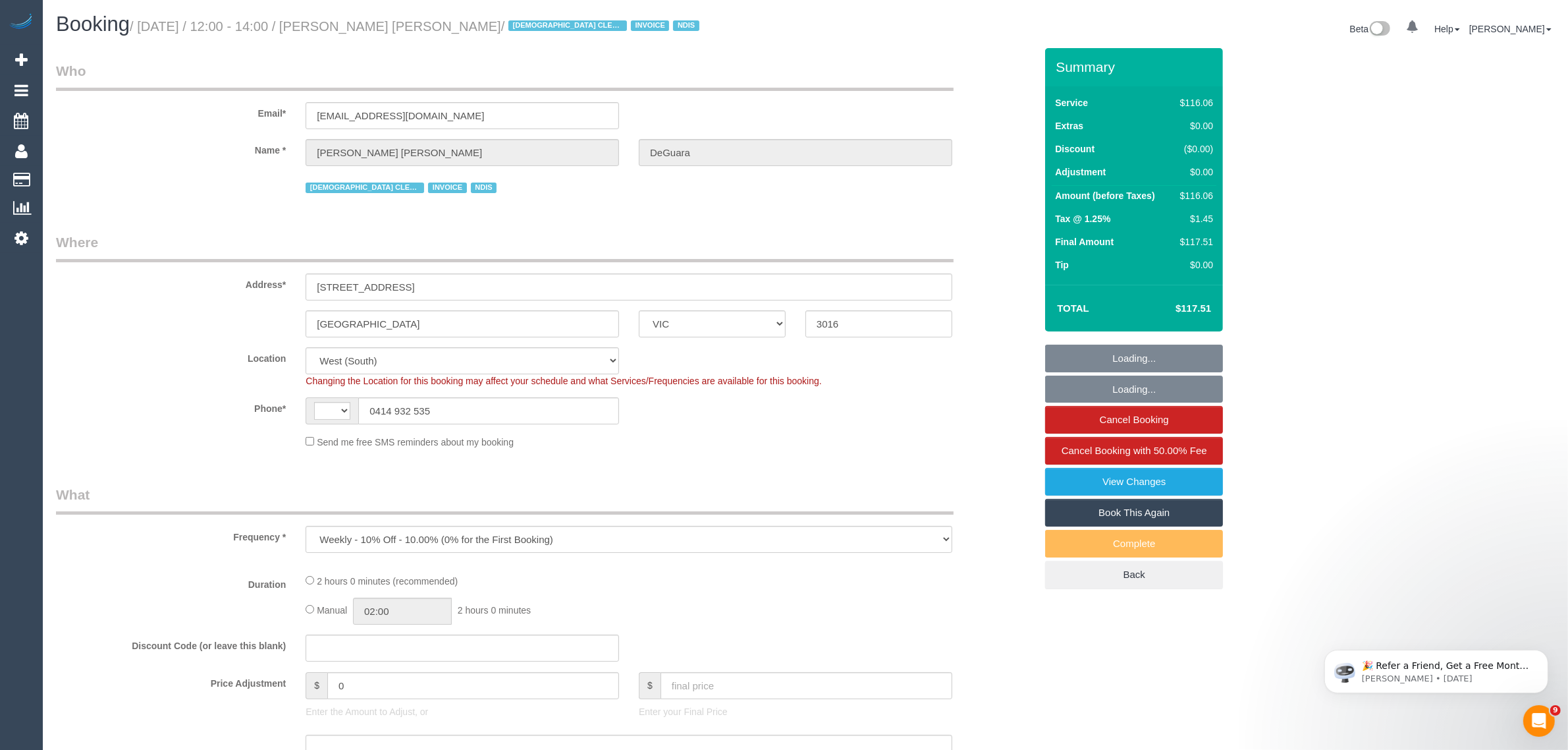
select select "object:335"
select select "string:AU"
select select "number:27"
select select "number:14"
select select "number:18"
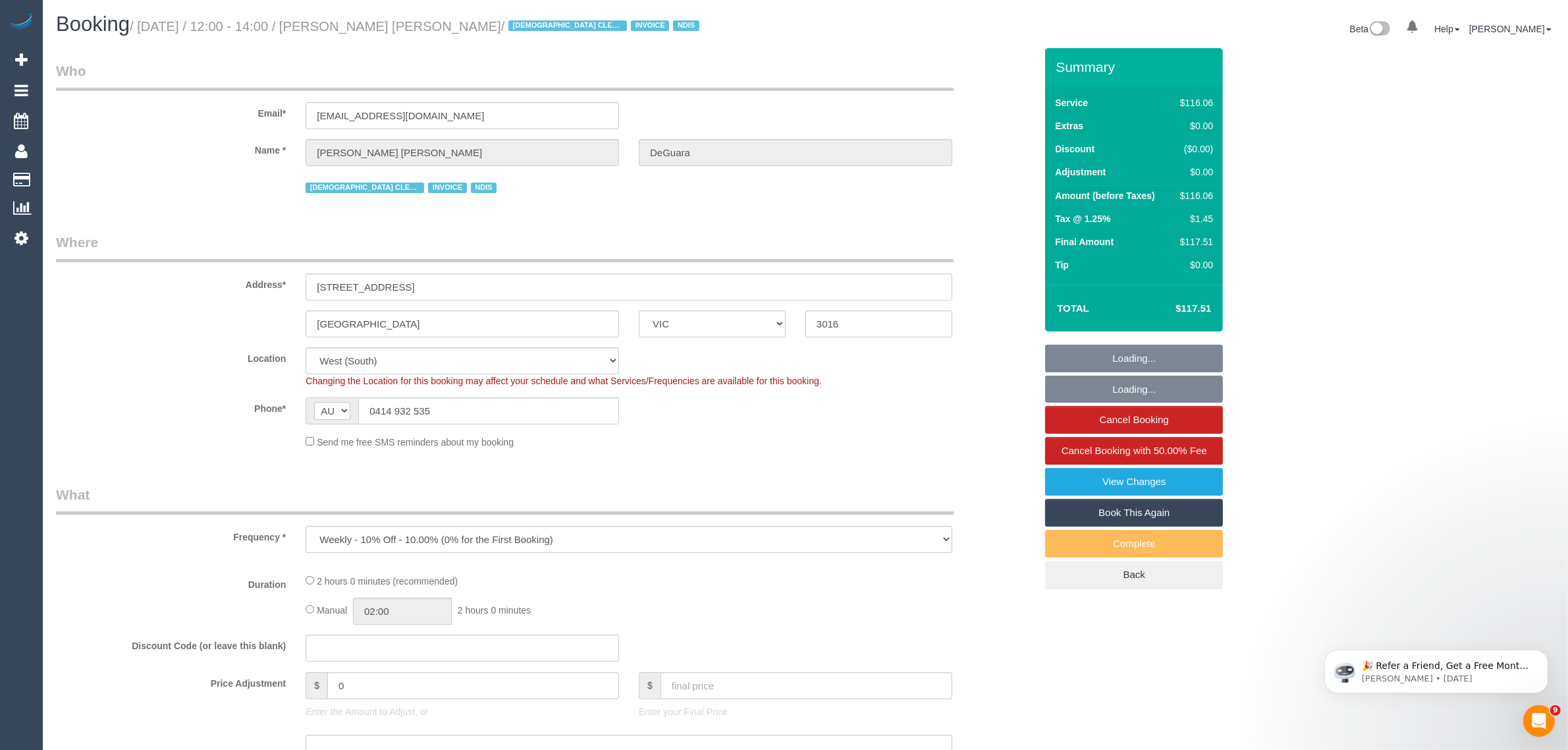
select select "number:36"
select select "number:35"
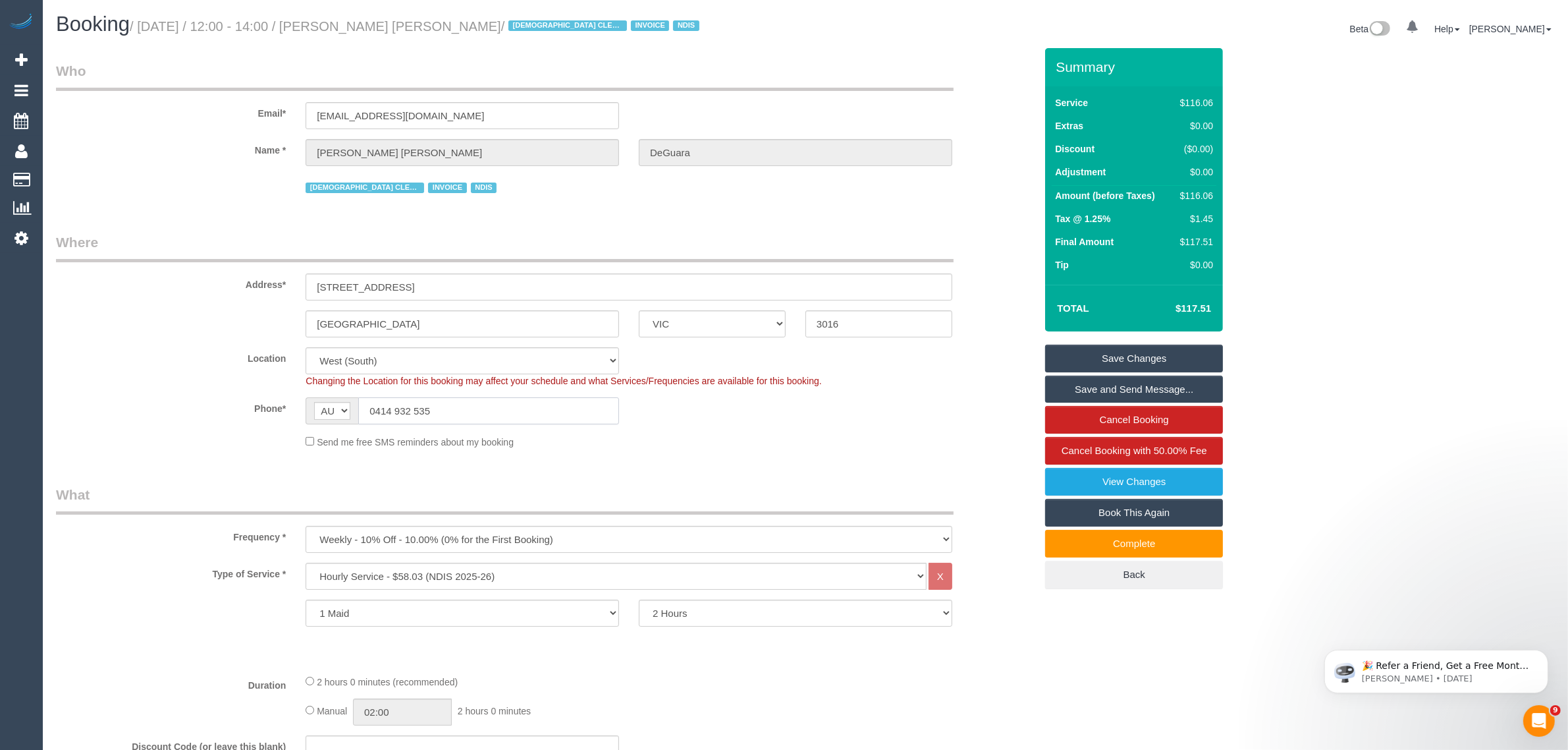
click at [510, 401] on input "0414 932 535" at bounding box center [489, 411] width 261 height 27
click at [725, 417] on div "Phone* AF AL DZ AD AO AI AQ AG AR AM AW AU AT AZ BS BH BD BB BY BE BZ BJ BM BT …" at bounding box center [546, 411] width 999 height 27
click at [568, 419] on input "0414 932 535" at bounding box center [489, 411] width 261 height 27
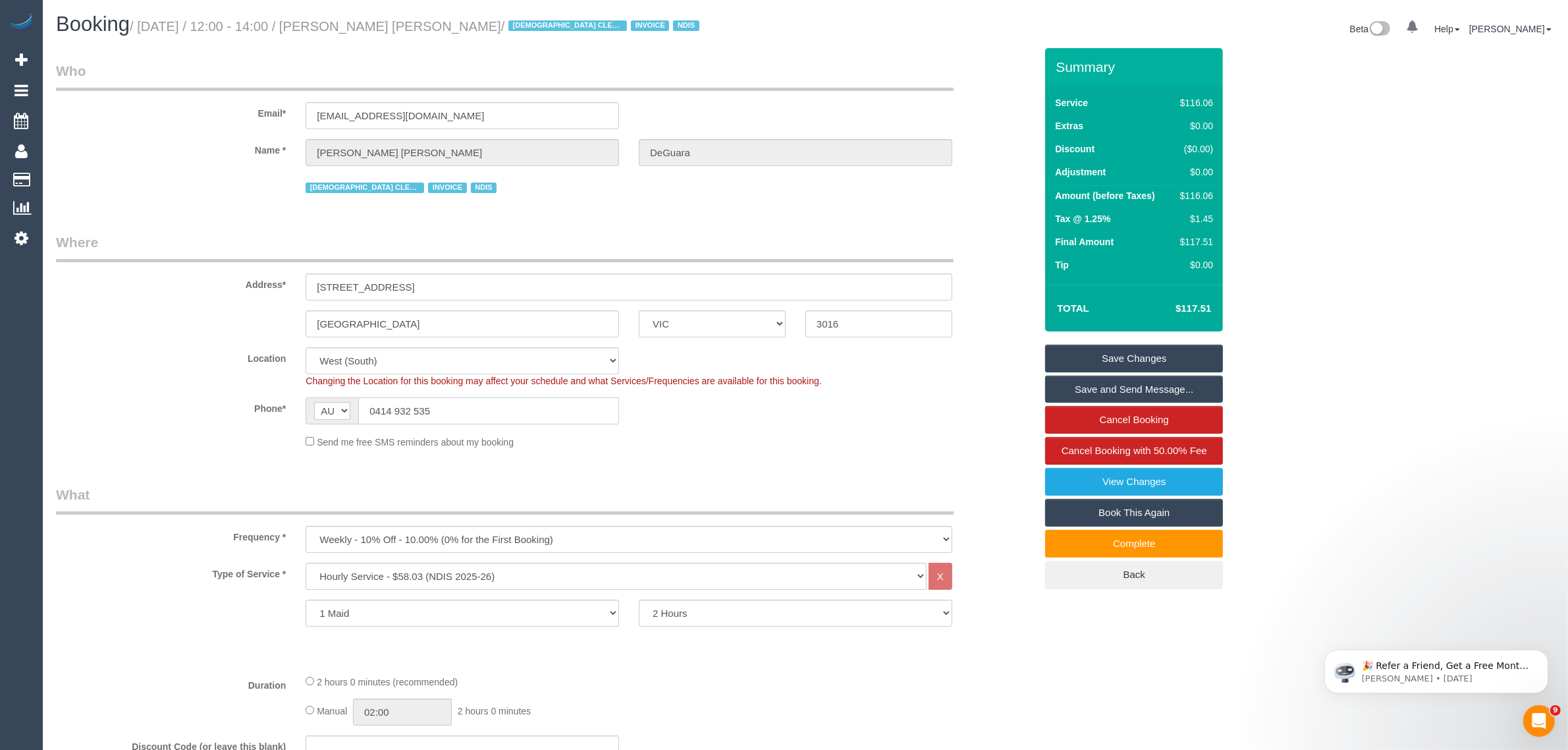
click at [568, 419] on input "0414 932 535" at bounding box center [489, 411] width 261 height 27
click at [583, 440] on div "Send me free SMS reminders about my booking" at bounding box center [629, 441] width 666 height 14
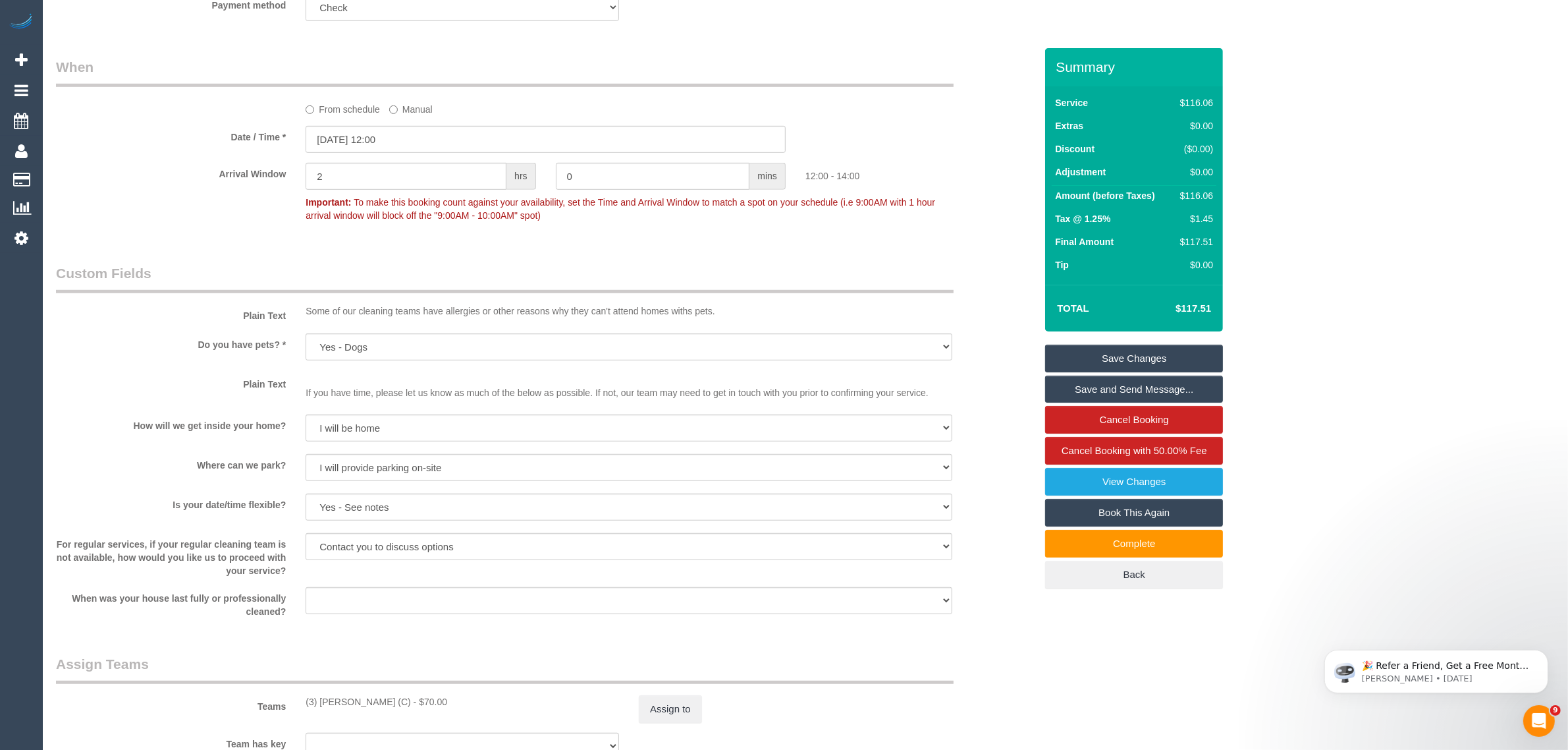
scroll to position [988, 0]
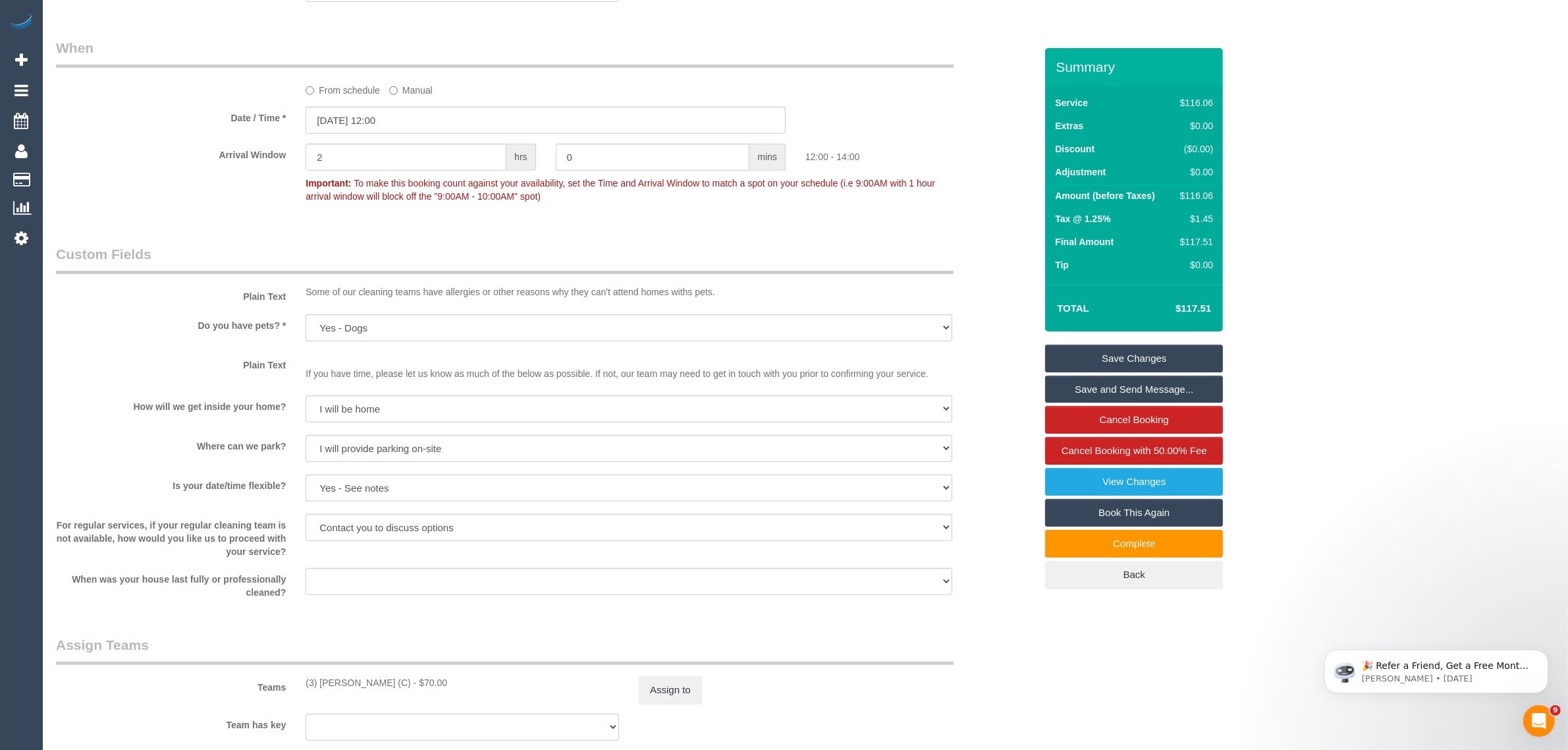
click at [827, 628] on div "Who Email* [EMAIL_ADDRESS][DOMAIN_NAME] Name * [PERSON_NAME] [PERSON_NAME] [DEM…" at bounding box center [546, 328] width 999 height 2537
drag, startPoint x: 211, startPoint y: 172, endPoint x: 226, endPoint y: 186, distance: 20.5
click at [211, 171] on div "Arrival Window 2 hrs 0 mins 12:00 - 14:00 Important: To make this booking count…" at bounding box center [546, 177] width 999 height 65
